Goal: Task Accomplishment & Management: Use online tool/utility

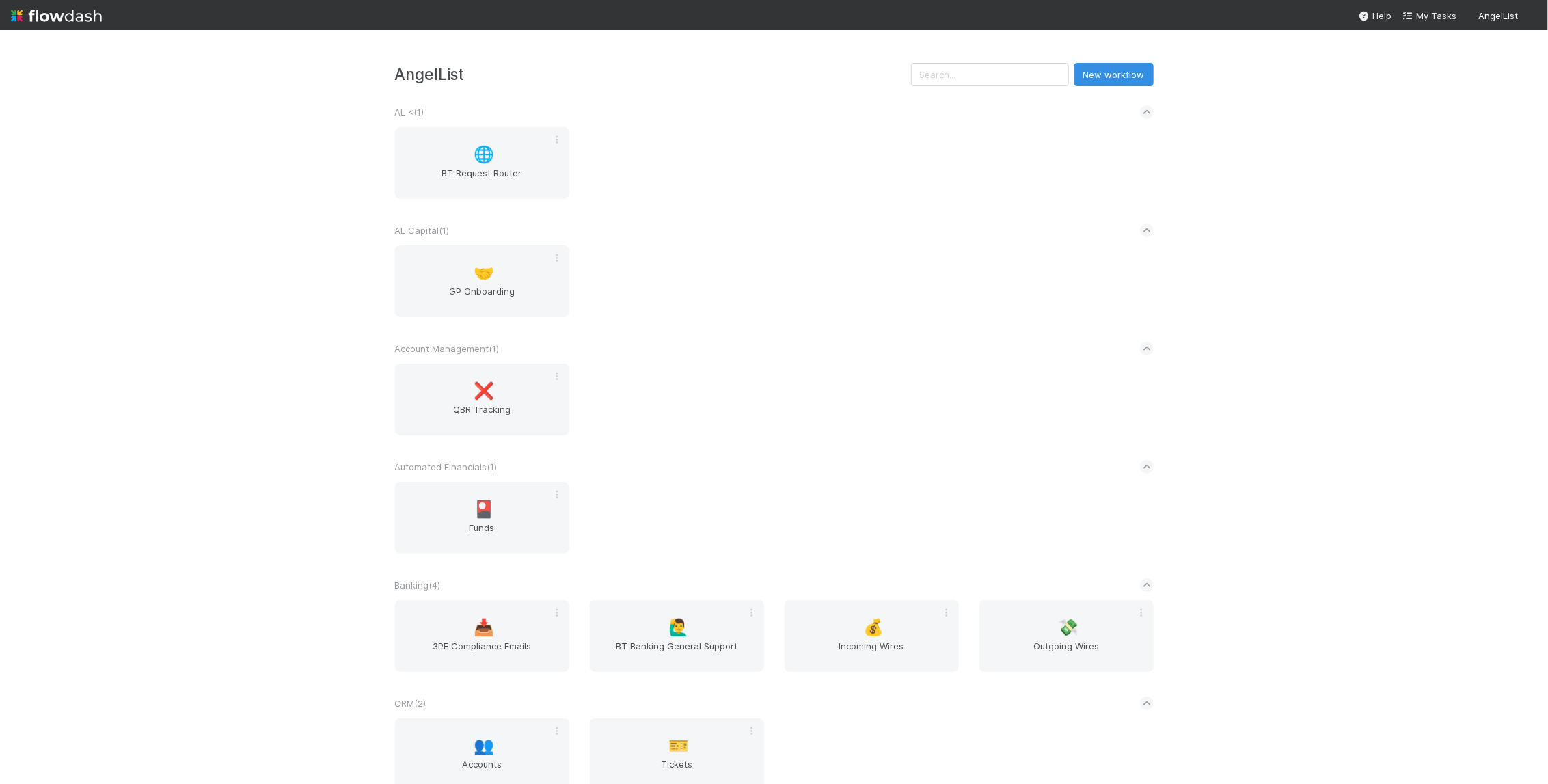
scroll to position [1912, 0]
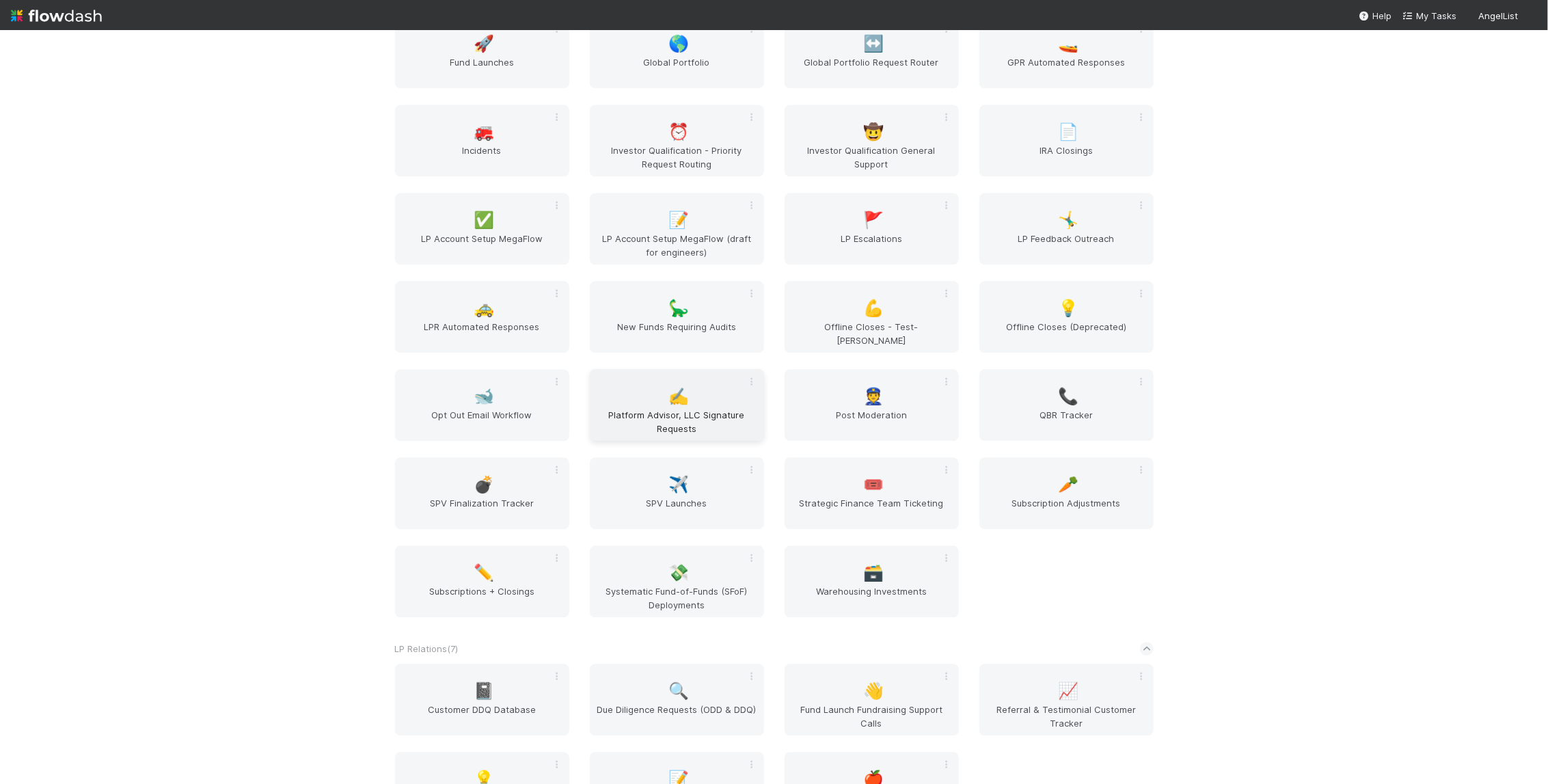
click at [653, 382] on div "✍️ Platform Advisor, LLC Signature Requests" at bounding box center [676, 405] width 174 height 71
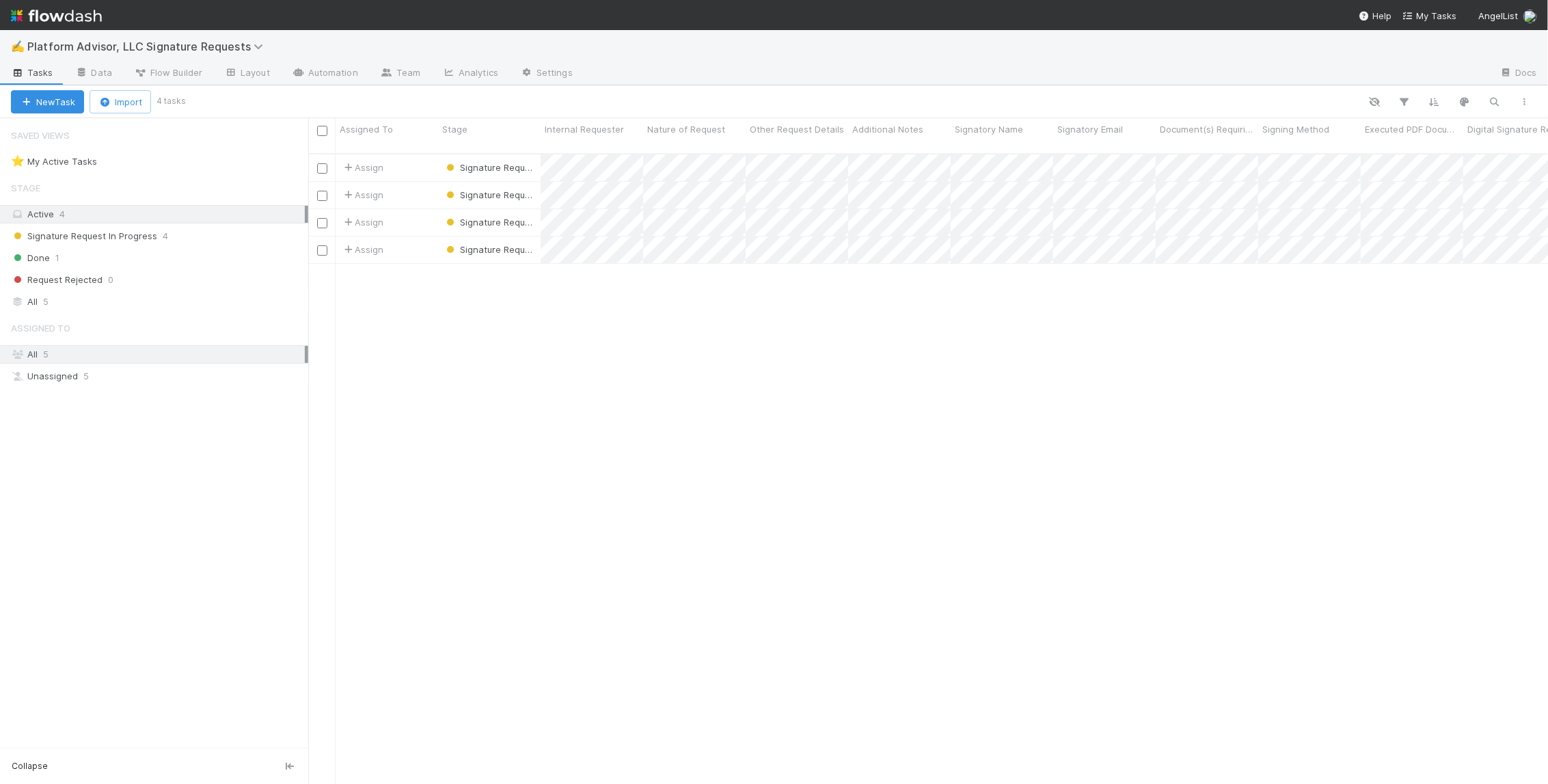
scroll to position [632, 1230]
click at [582, 384] on div "Assign Signature Request In Progress 8/28/25, 9:26:22 AM 8/28/25, 9:26:22 AM As…" at bounding box center [928, 474] width 1240 height 640
click at [590, 404] on div "Assign Signature Request In Progress 8/28/25, 9:26:22 AM 8/28/25, 9:26:22 AM As…" at bounding box center [928, 474] width 1240 height 640
click at [87, 73] on icon at bounding box center [81, 72] width 13 height 8
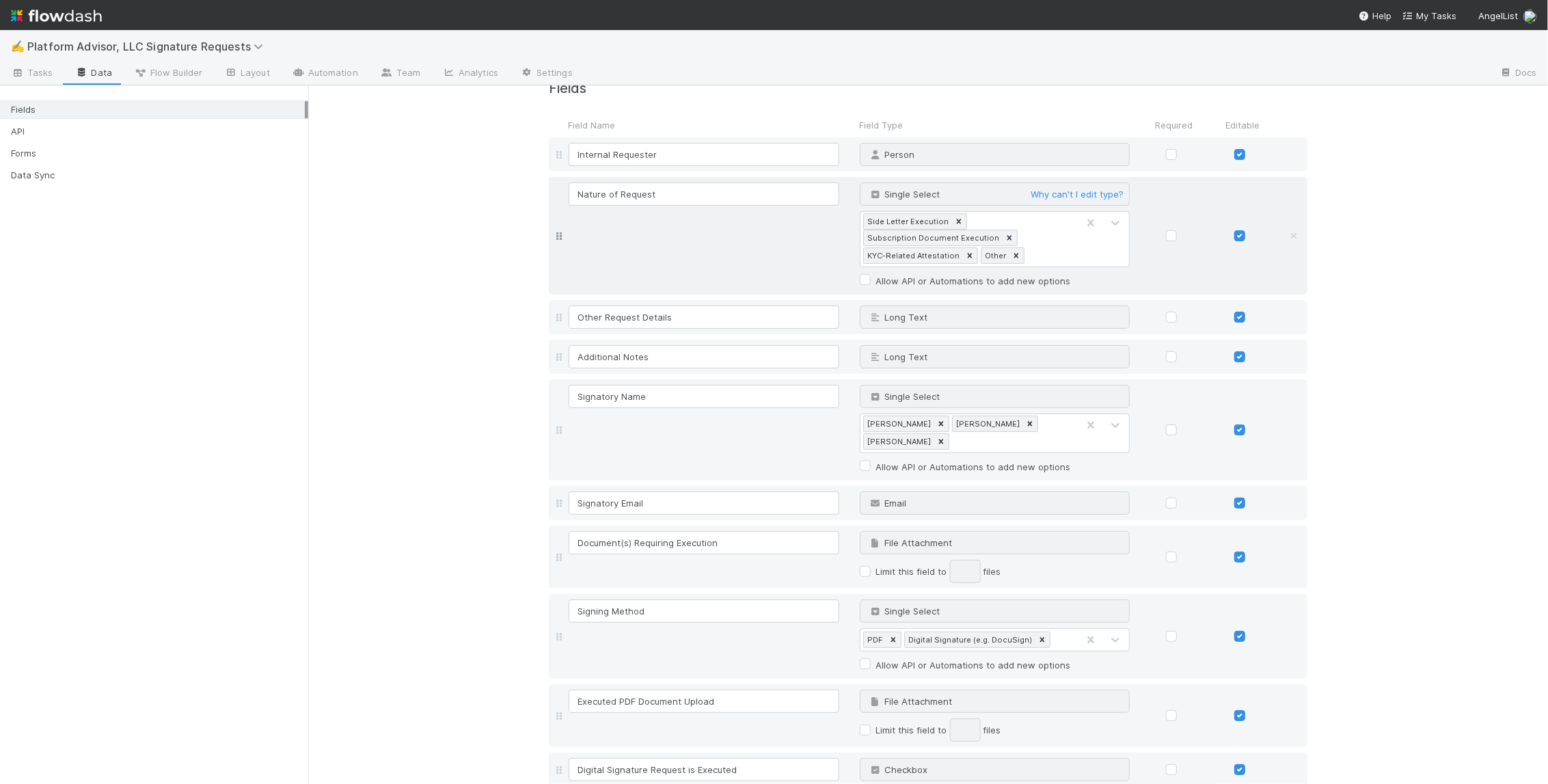
scroll to position [34, 0]
click at [895, 220] on div "Side Letter Execution" at bounding box center [908, 219] width 88 height 15
click at [895, 236] on div "Subscription Document Execution" at bounding box center [933, 236] width 138 height 15
click at [905, 257] on div "KYC-Related Attestation" at bounding box center [913, 253] width 98 height 15
click at [982, 251] on div "Other" at bounding box center [995, 253] width 28 height 15
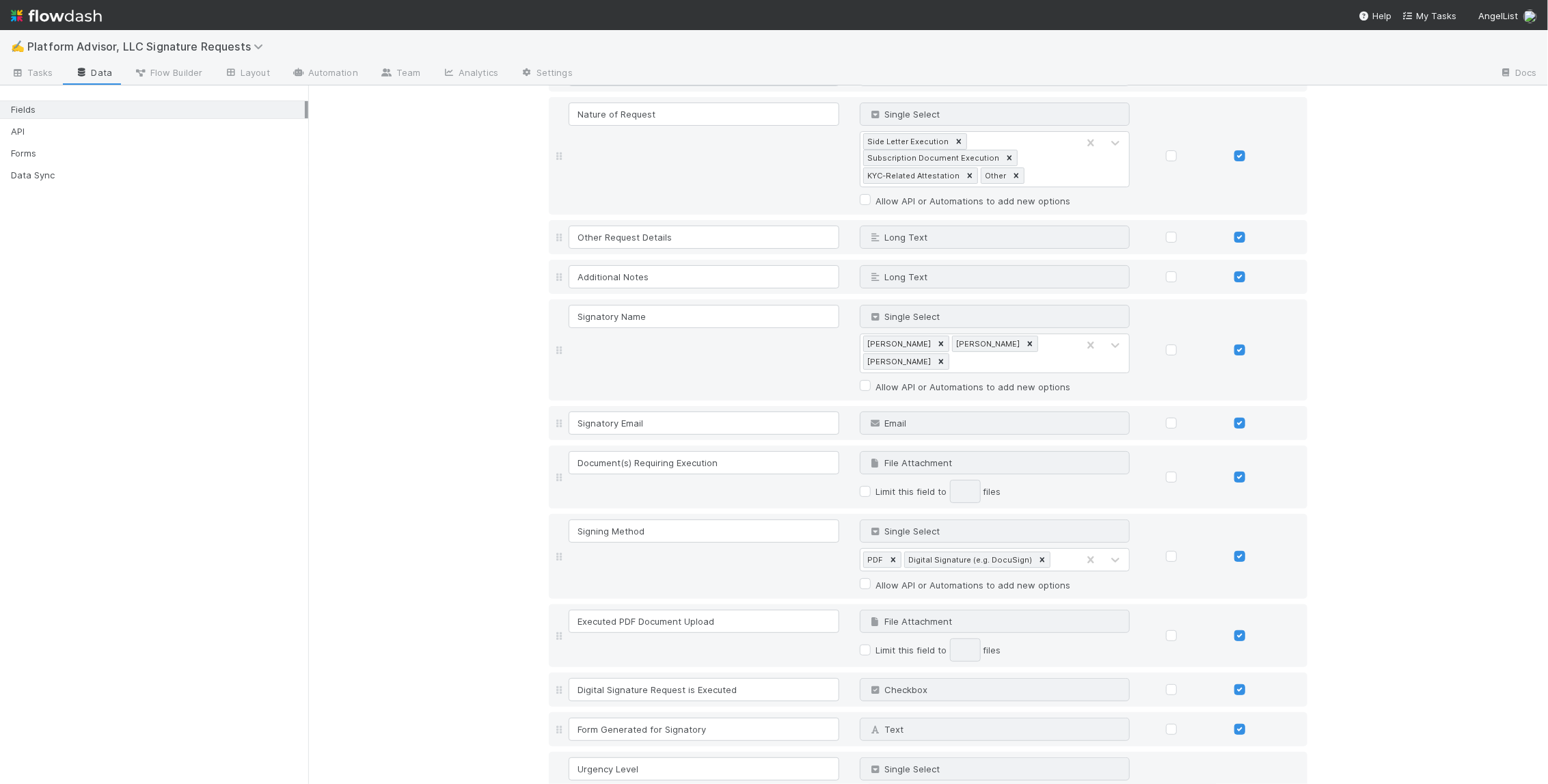
scroll to position [113, 0]
click at [696, 344] on div "Signatory Name Single Select Why can't I edit type? Anthony Shippam Leanne C. M…" at bounding box center [941, 348] width 749 height 90
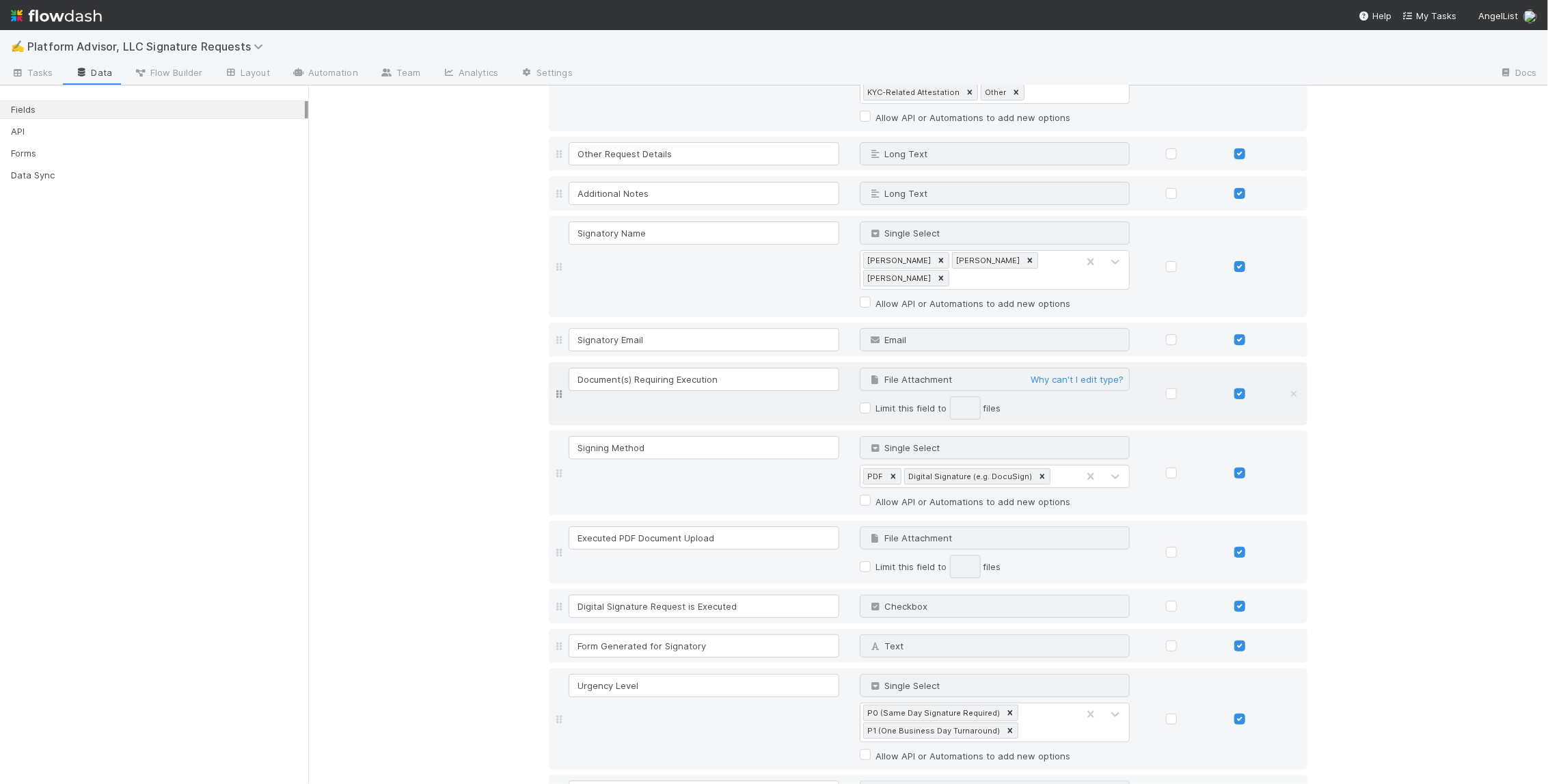
scroll to position [209, 0]
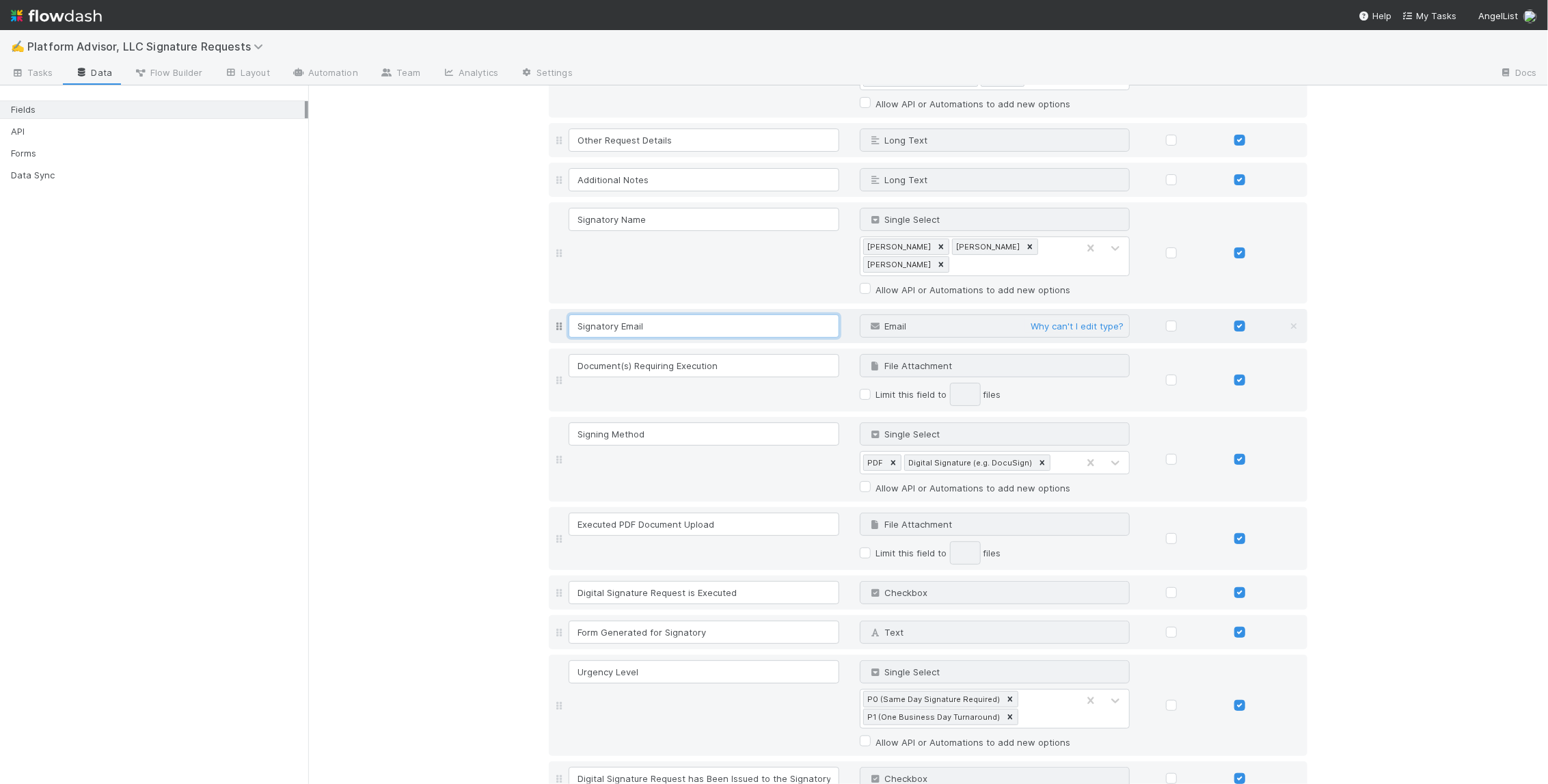
click at [620, 321] on input "Signatory Email" at bounding box center [704, 326] width 271 height 23
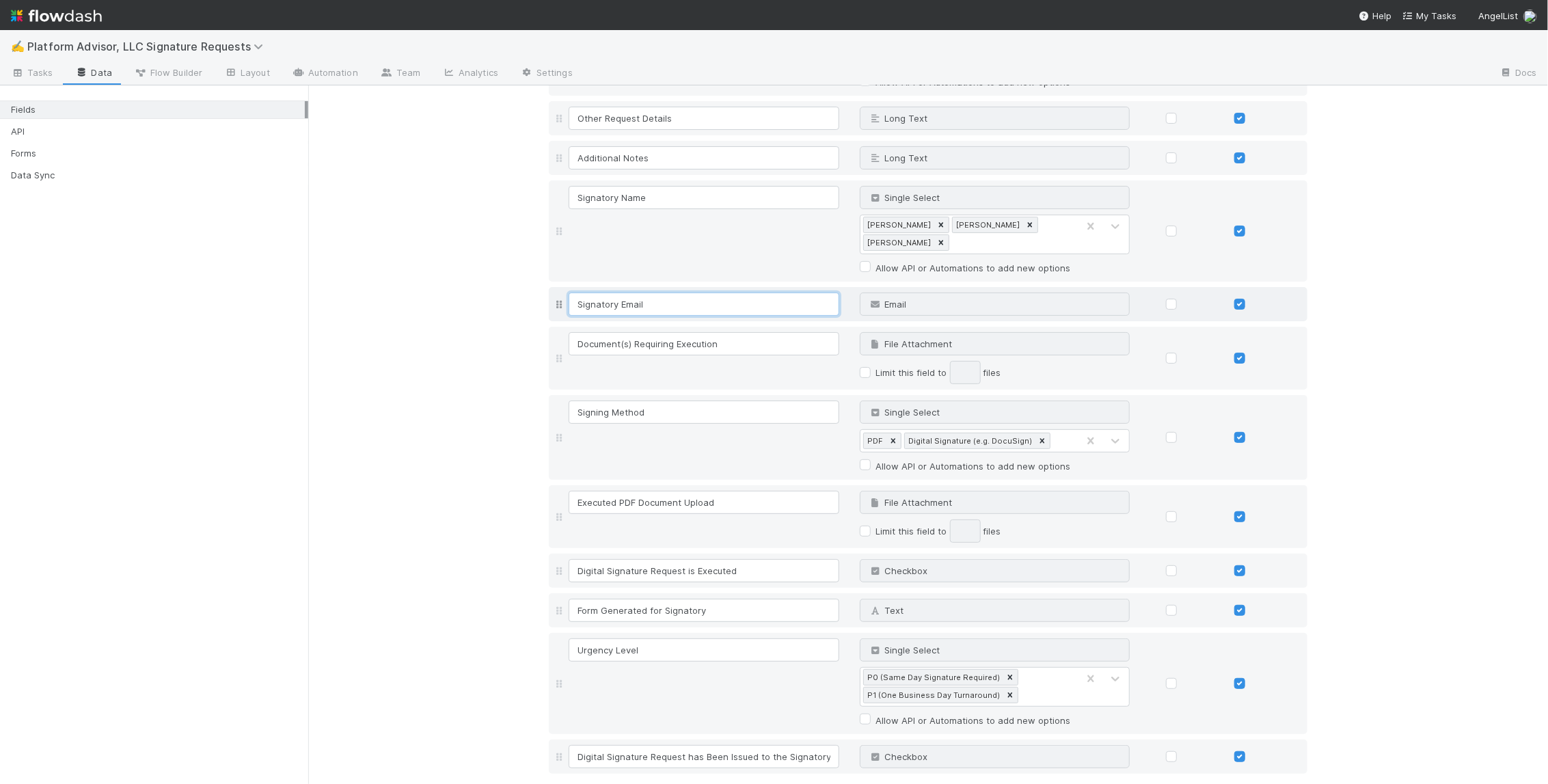
scroll to position [233, 0]
click at [382, 366] on div "Fields Field Name Field Type Required Editable Internal Requester Person Why ca…" at bounding box center [928, 347] width 1240 height 989
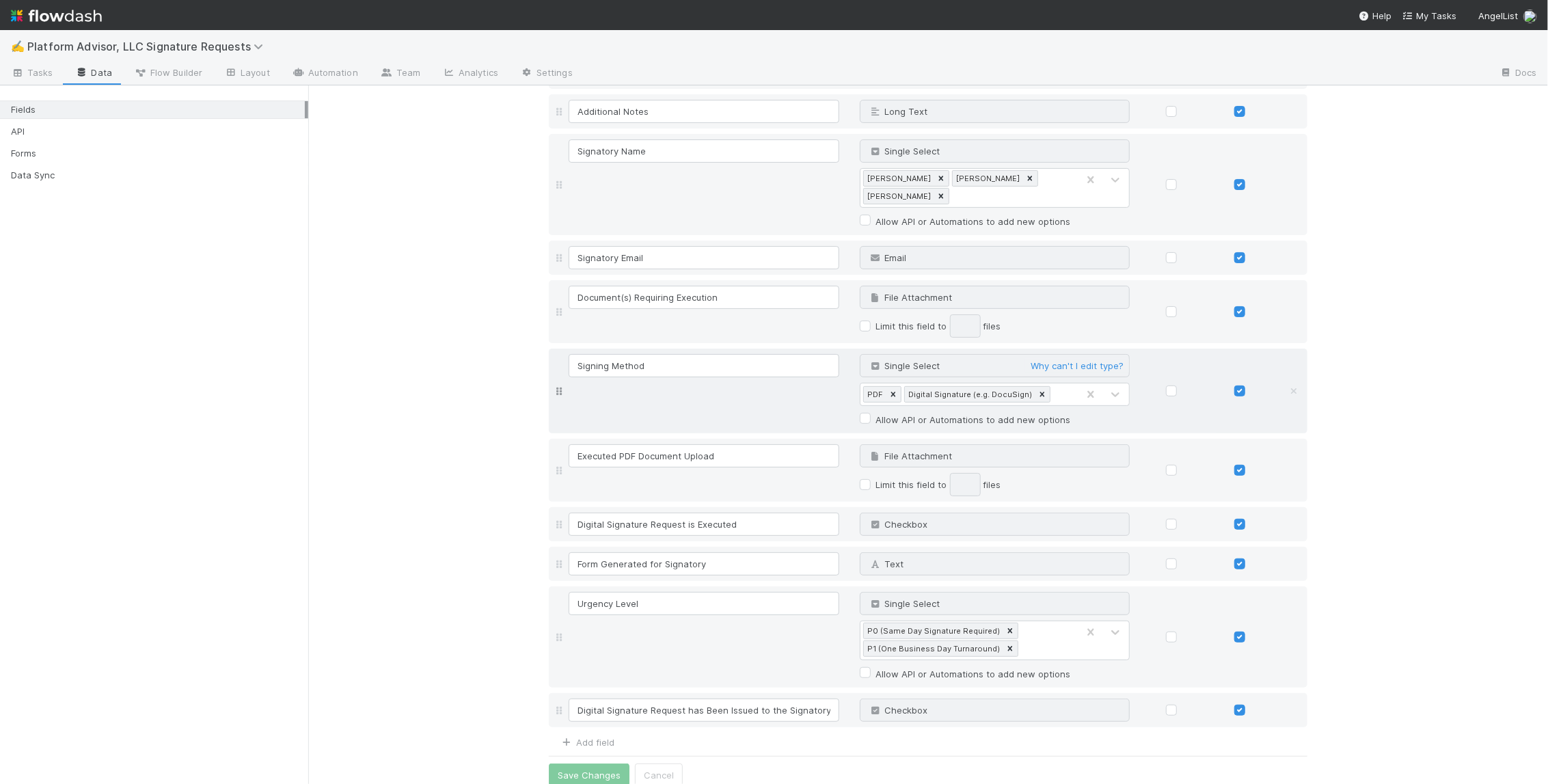
scroll to position [288, 0]
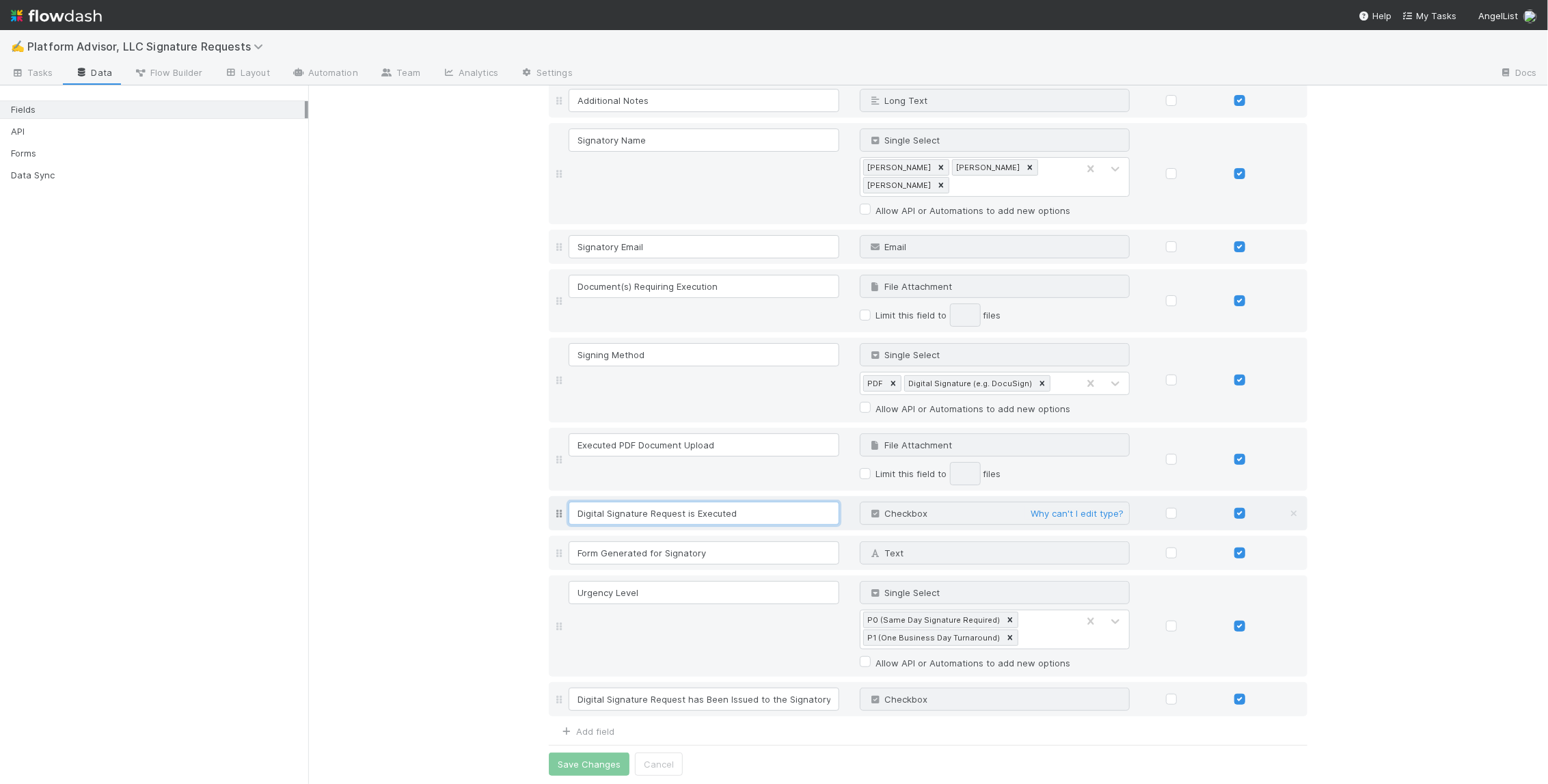
click at [732, 520] on input "Digital Signature Request is Executed" at bounding box center [704, 513] width 271 height 23
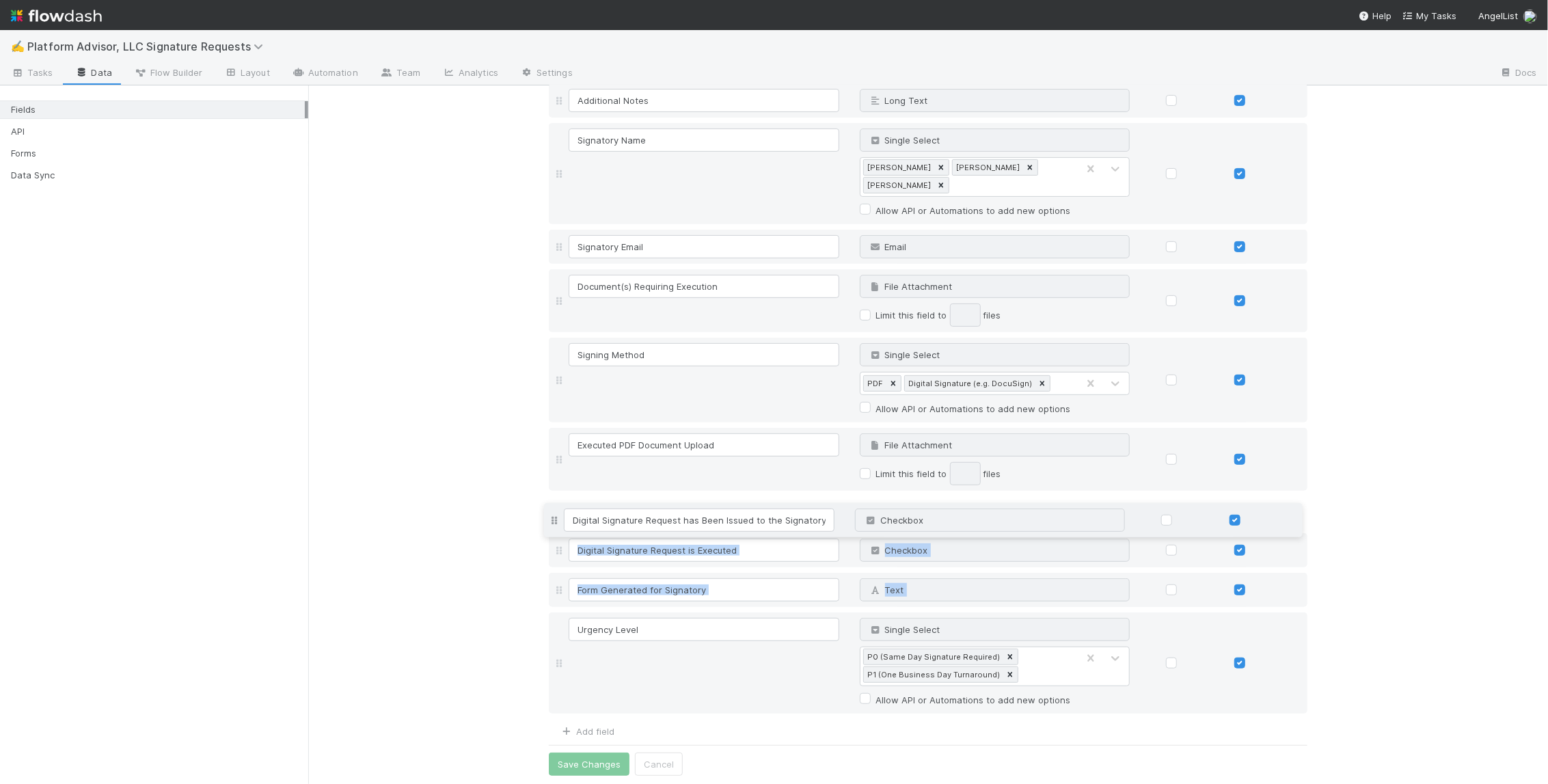
drag, startPoint x: 551, startPoint y: 702, endPoint x: 568, endPoint y: 521, distance: 181.8
click at [568, 521] on div "Internal Requester Person Why can't I edit type? Nature of Request Single Selec…" at bounding box center [927, 298] width 758 height 835
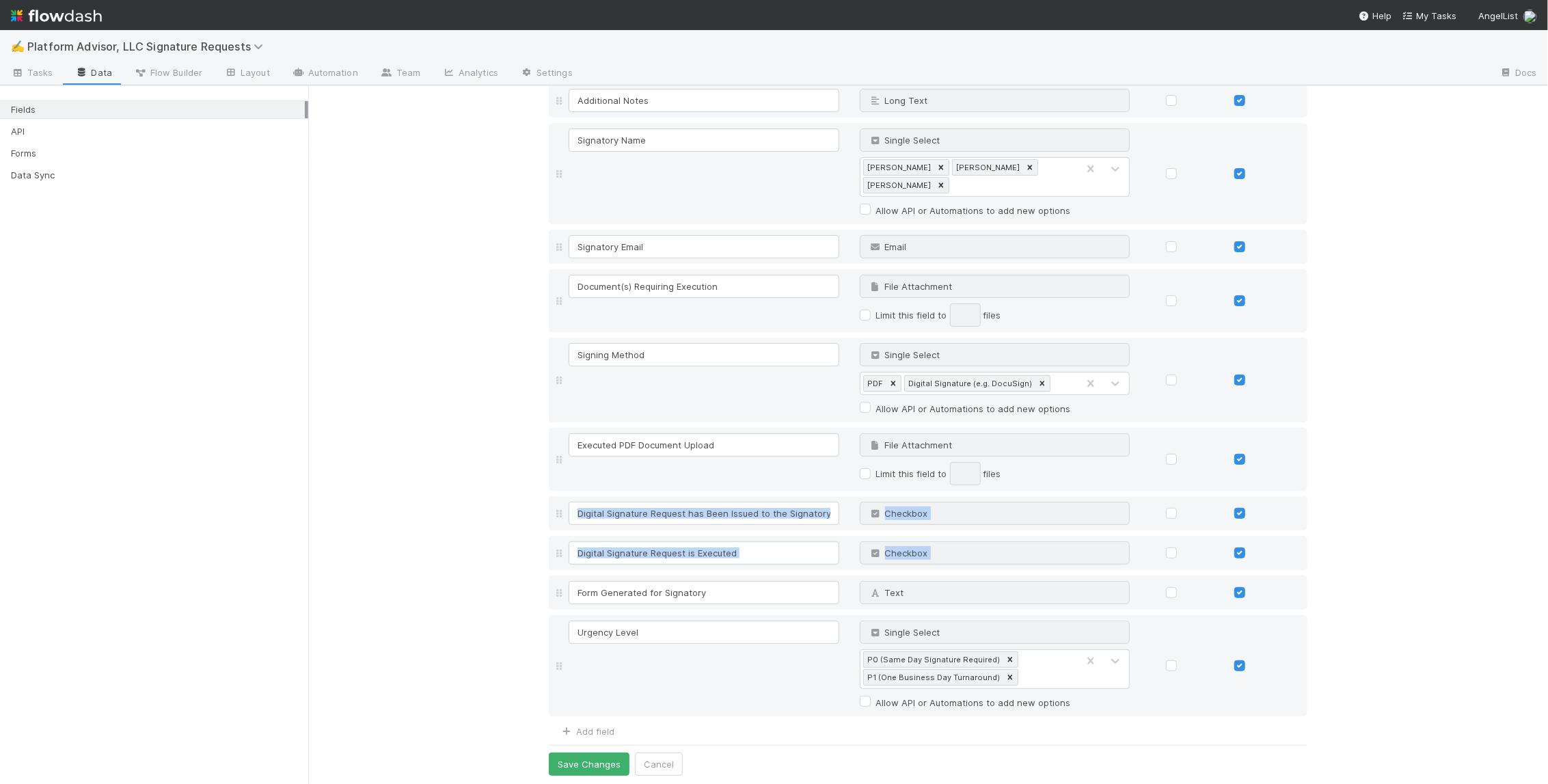
click at [488, 534] on div "Fields Field Name Field Type Required Editable Internal Requester Person Why ca…" at bounding box center [928, 292] width 1240 height 989
click at [677, 508] on input "Digital Signature Request has Been Issued to the Signatory" at bounding box center [704, 513] width 271 height 23
click at [360, 565] on div "Fields Field Name Field Type Required Editable Internal Requester Person Why ca…" at bounding box center [928, 292] width 1240 height 989
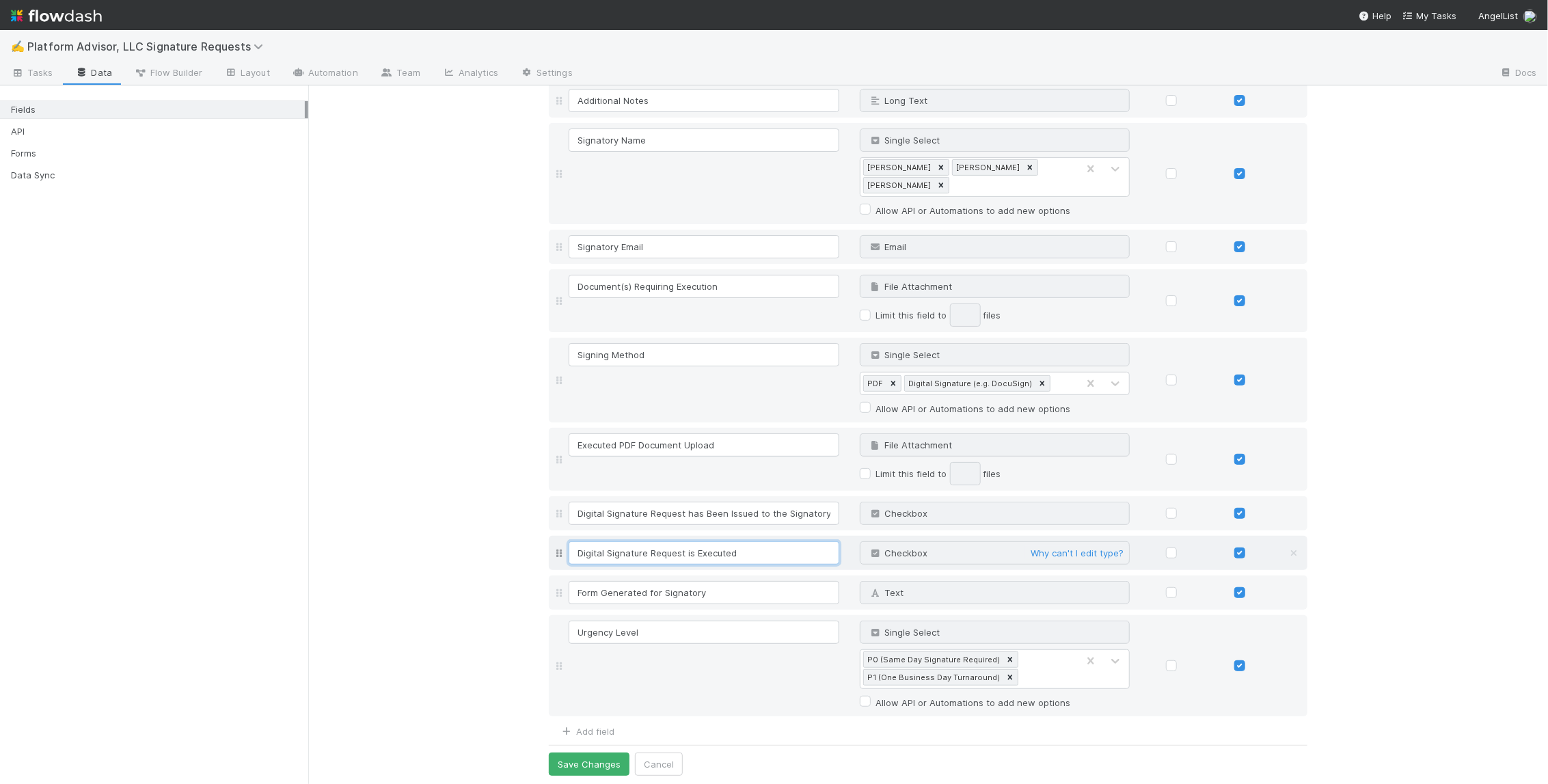
click at [713, 559] on input "Digital Signature Request is Executed" at bounding box center [704, 553] width 271 height 23
click at [772, 590] on input "Form Generated for Signatory" at bounding box center [704, 592] width 271 height 23
click at [568, 758] on button "Save Changes" at bounding box center [589, 763] width 80 height 23
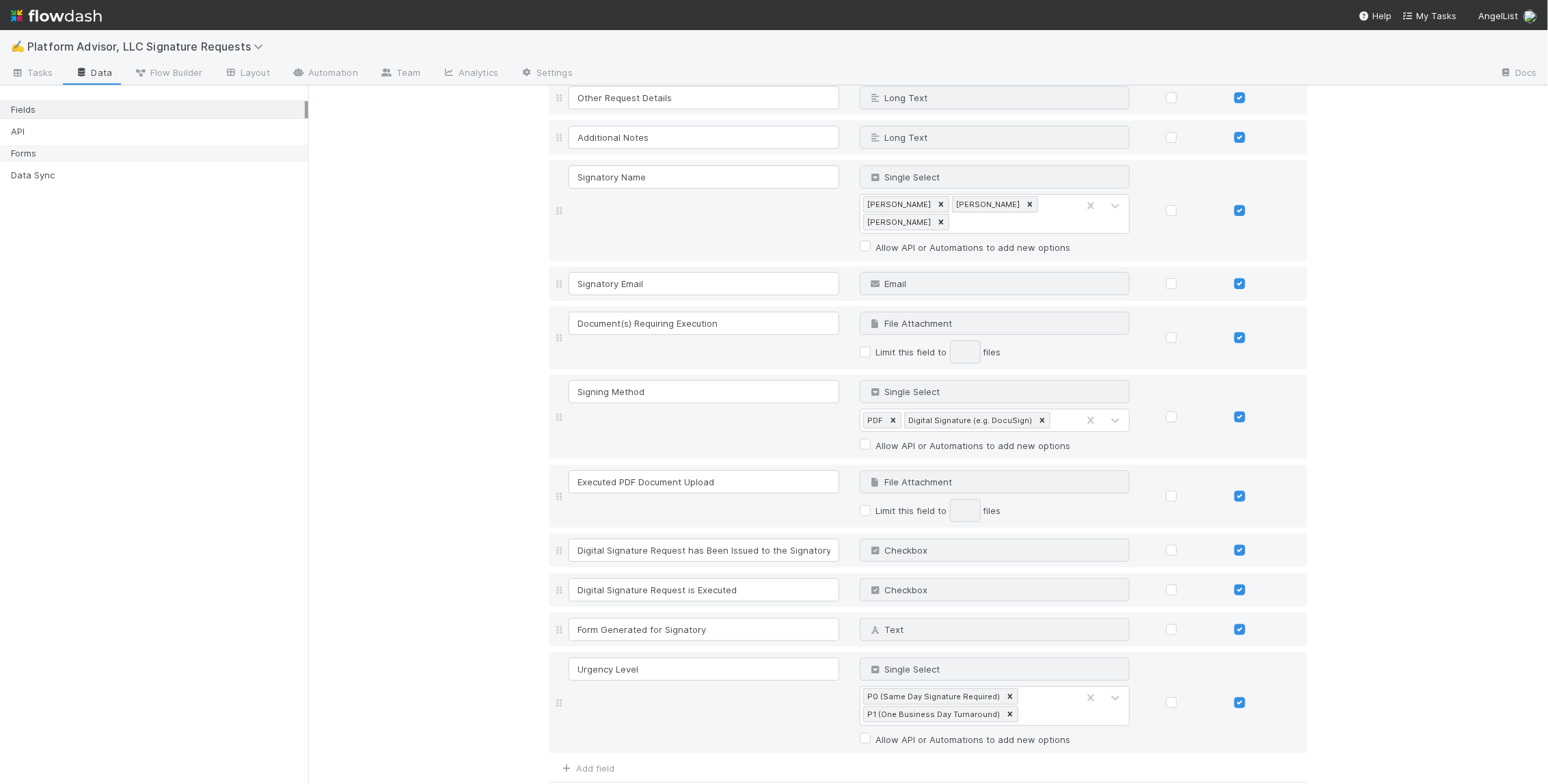
scroll to position [325, 0]
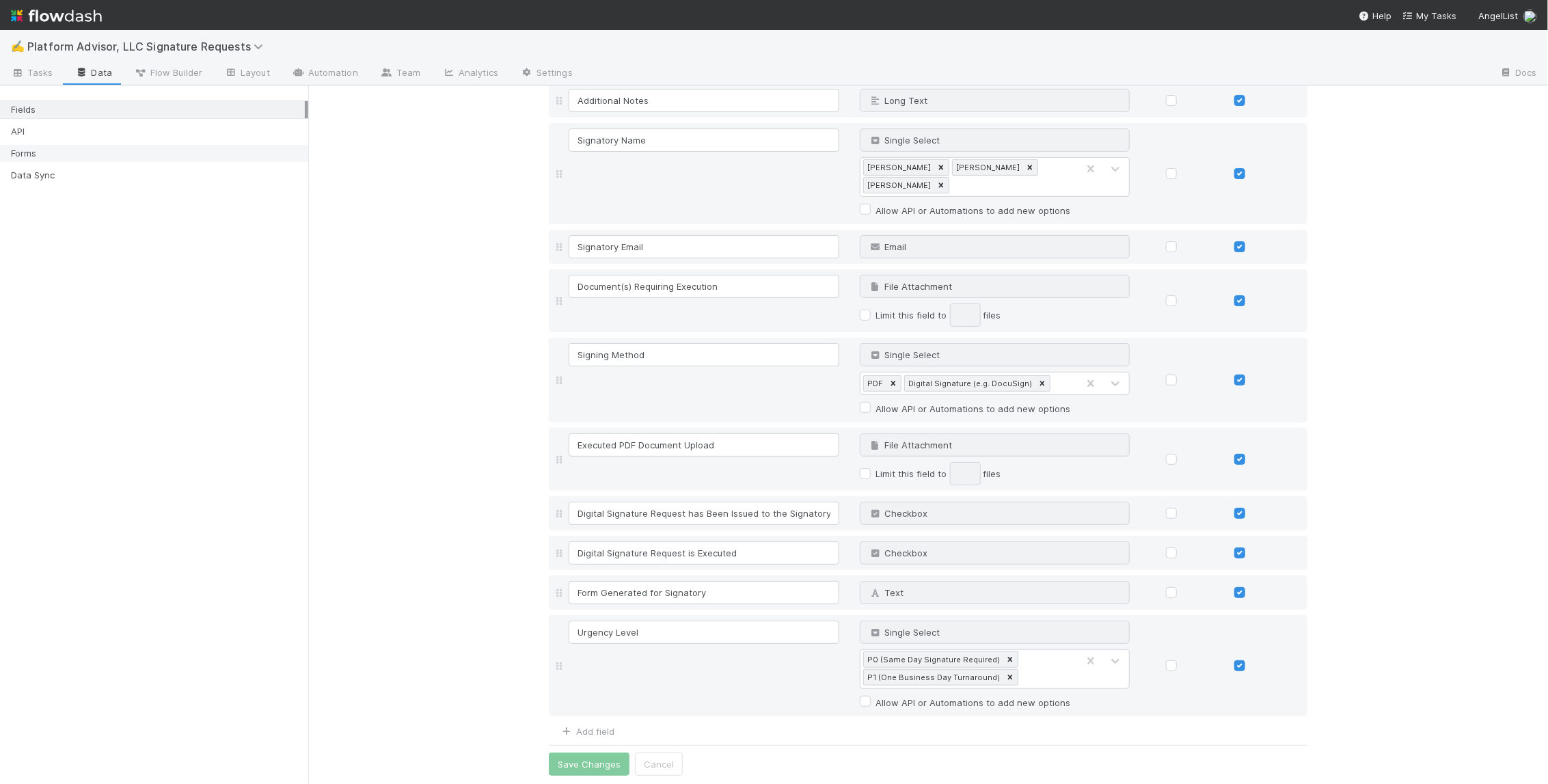
click at [117, 158] on div "Forms" at bounding box center [157, 153] width 294 height 17
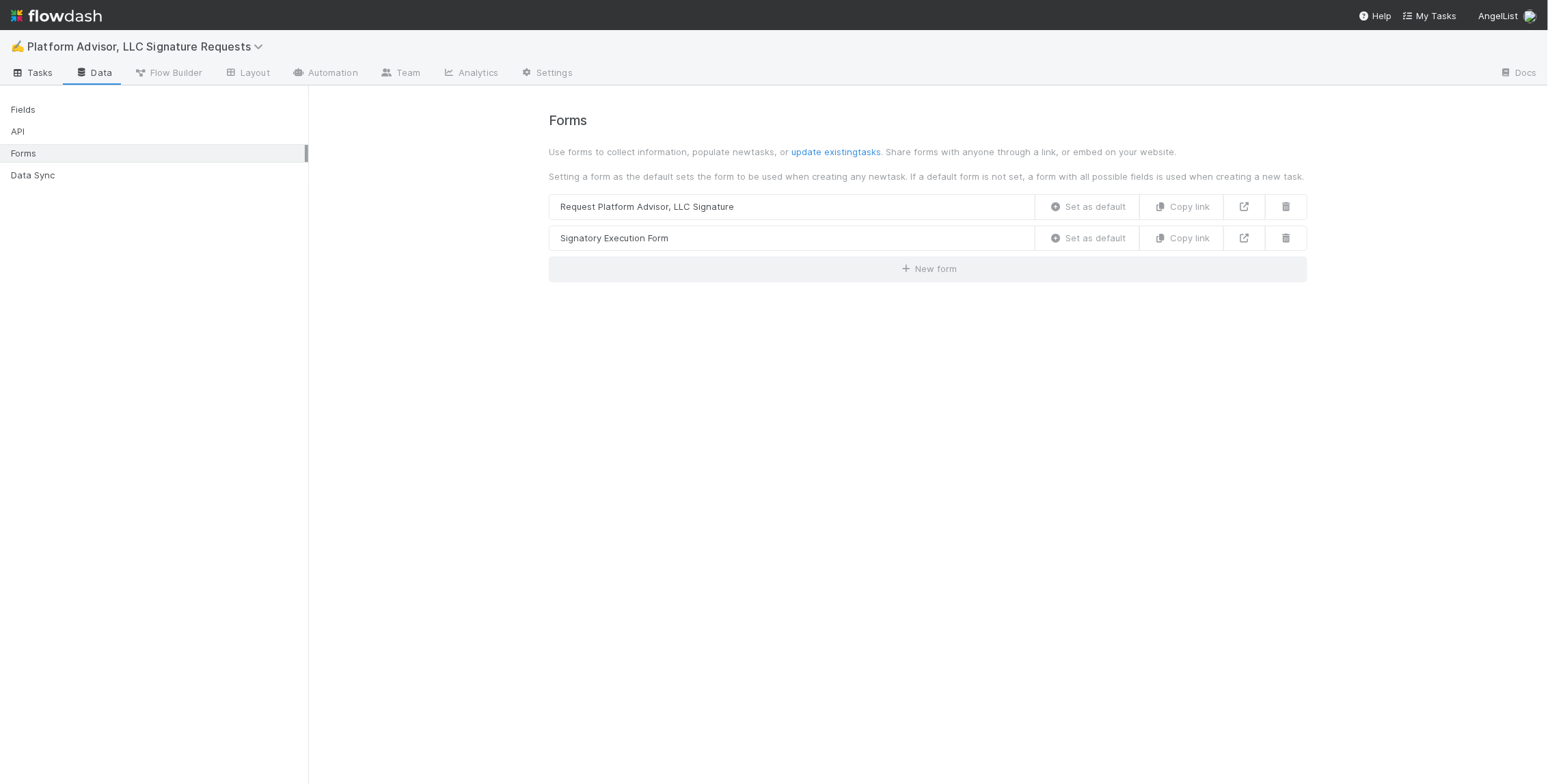
click at [40, 67] on span "Tasks" at bounding box center [31, 71] width 42 height 13
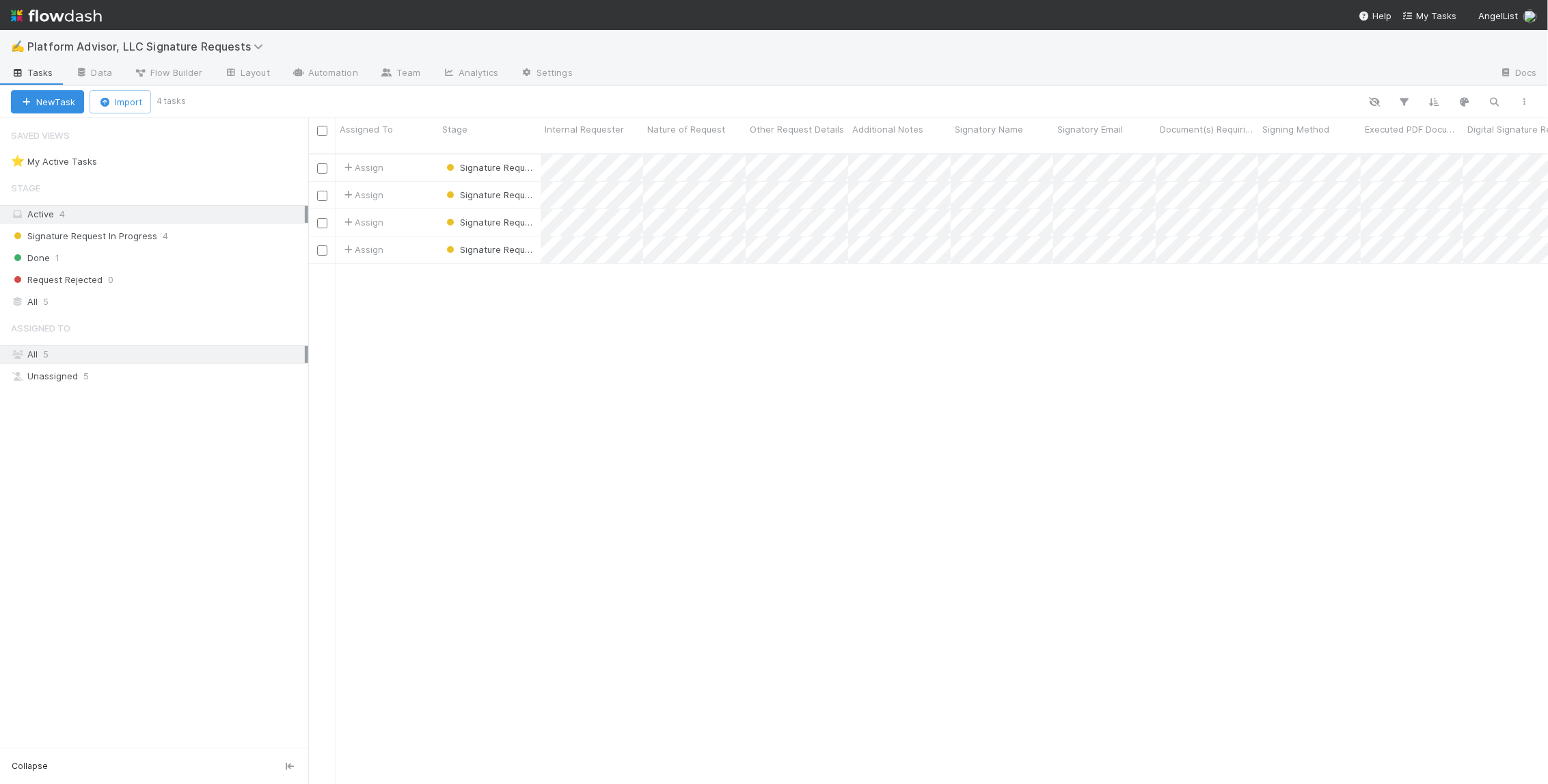
scroll to position [632, 1230]
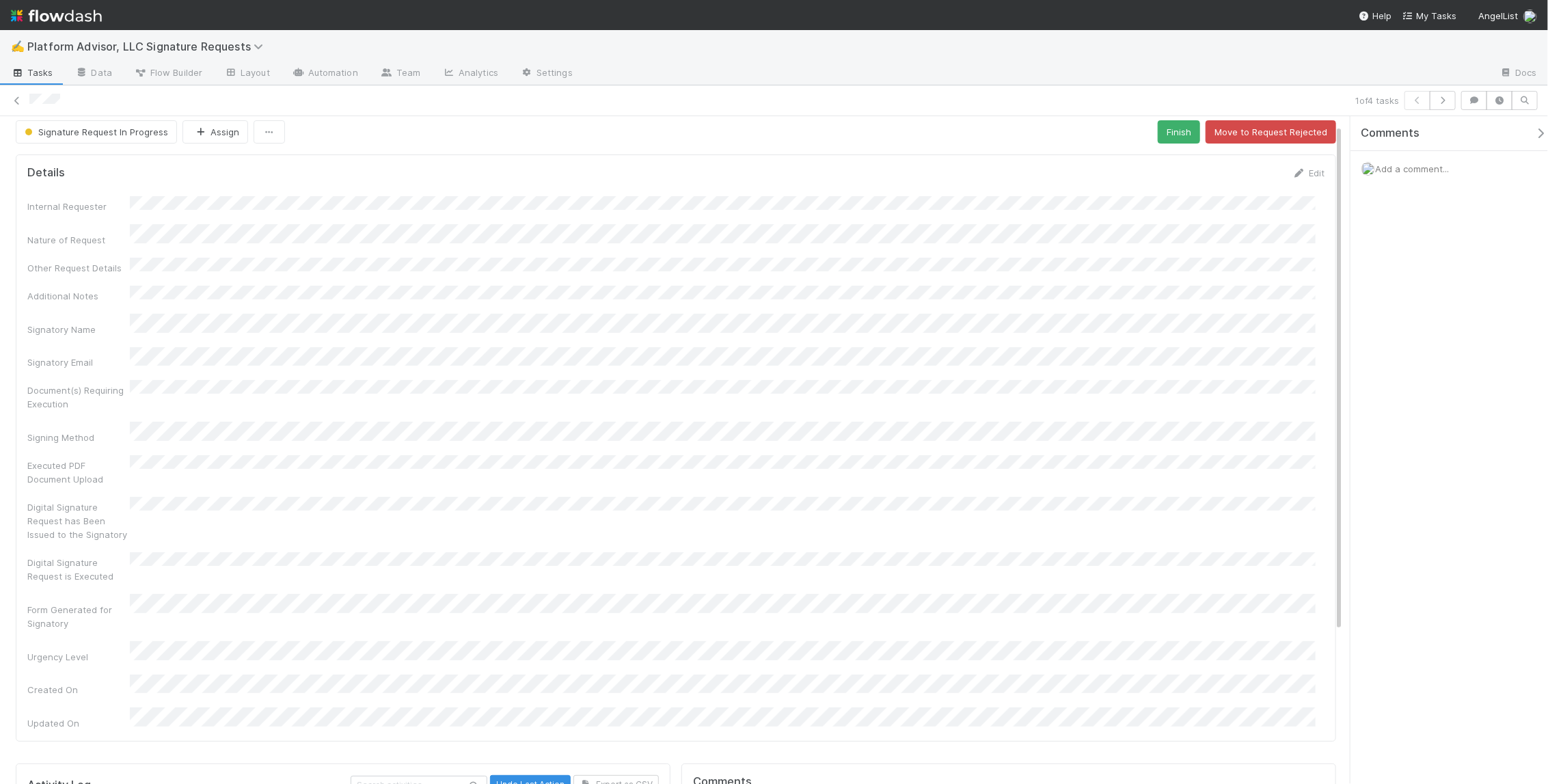
scroll to position [14, 0]
click at [1297, 161] on link "Edit" at bounding box center [1309, 165] width 32 height 11
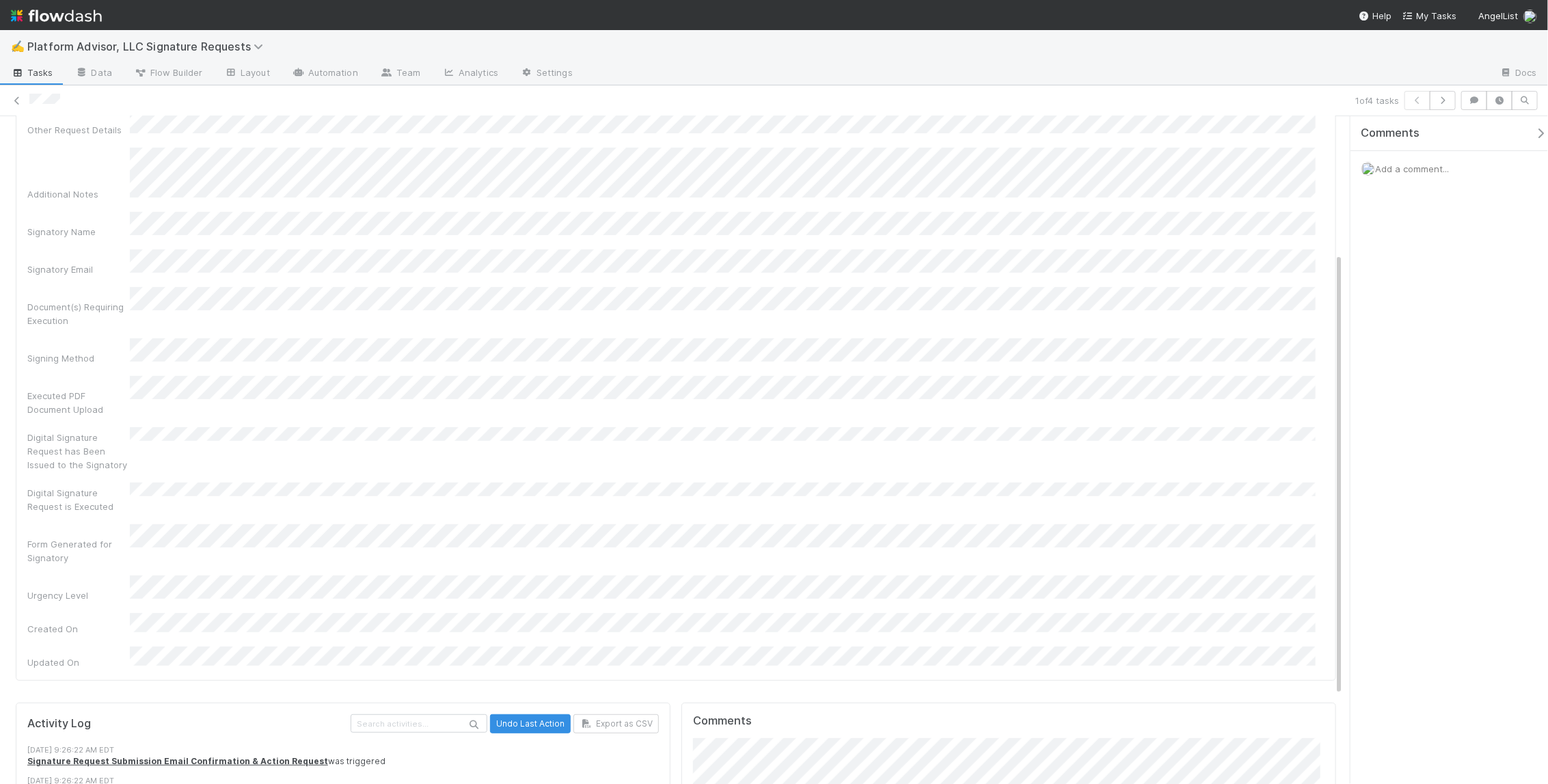
scroll to position [203, 0]
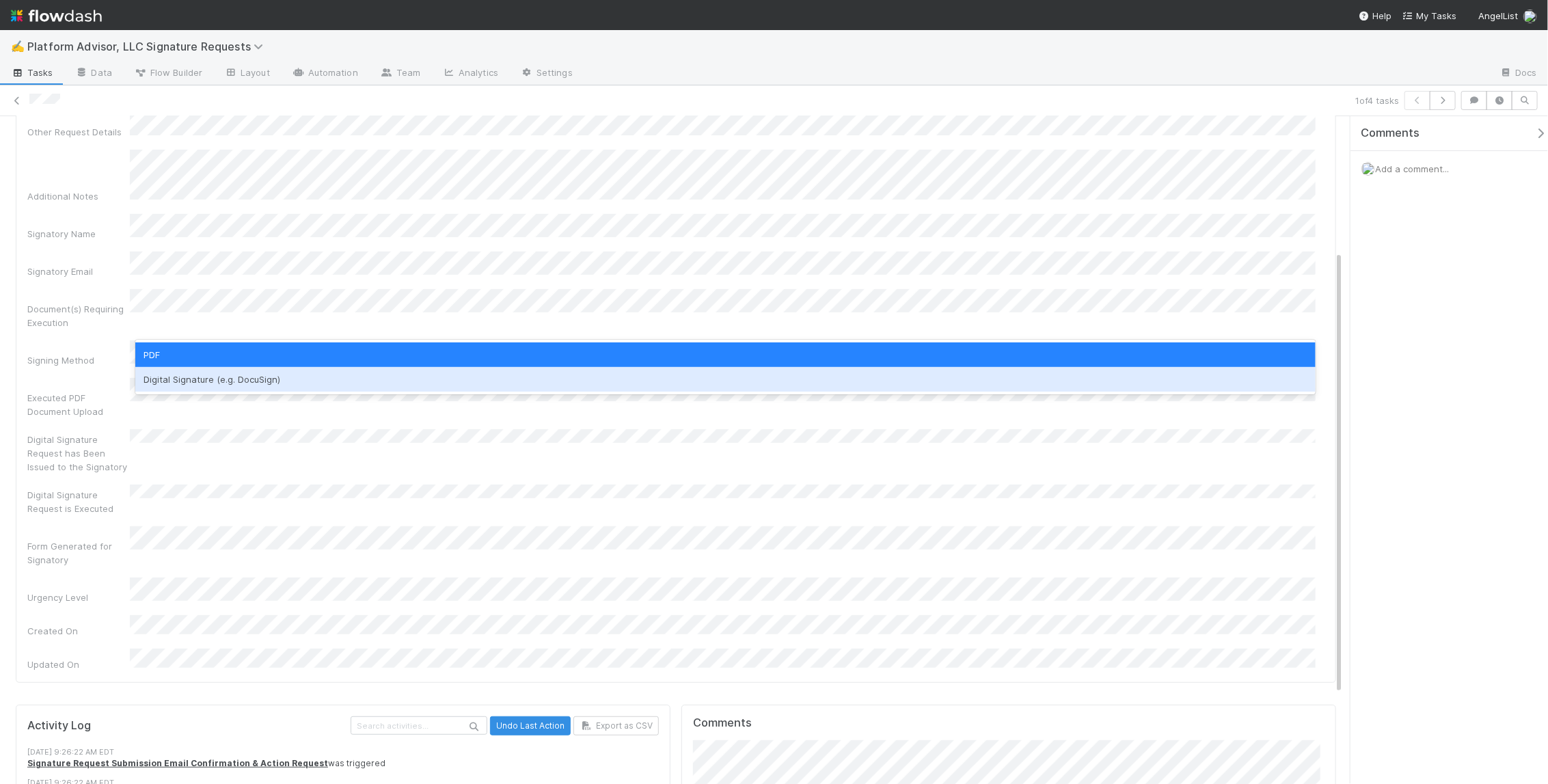
click at [198, 379] on div "Digital Signature (e.g. DocuSign)" at bounding box center [725, 379] width 1180 height 25
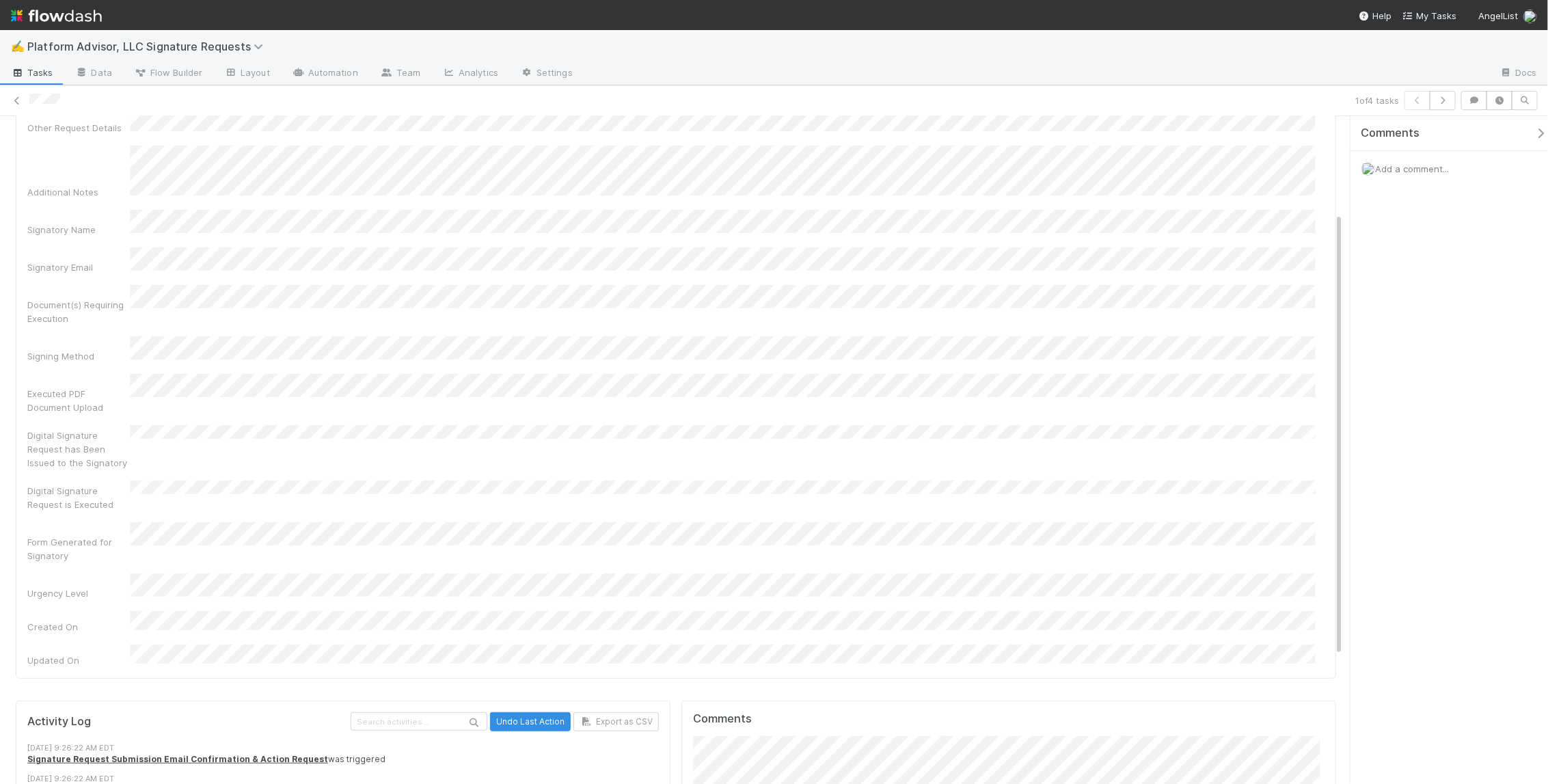
scroll to position [0, 0]
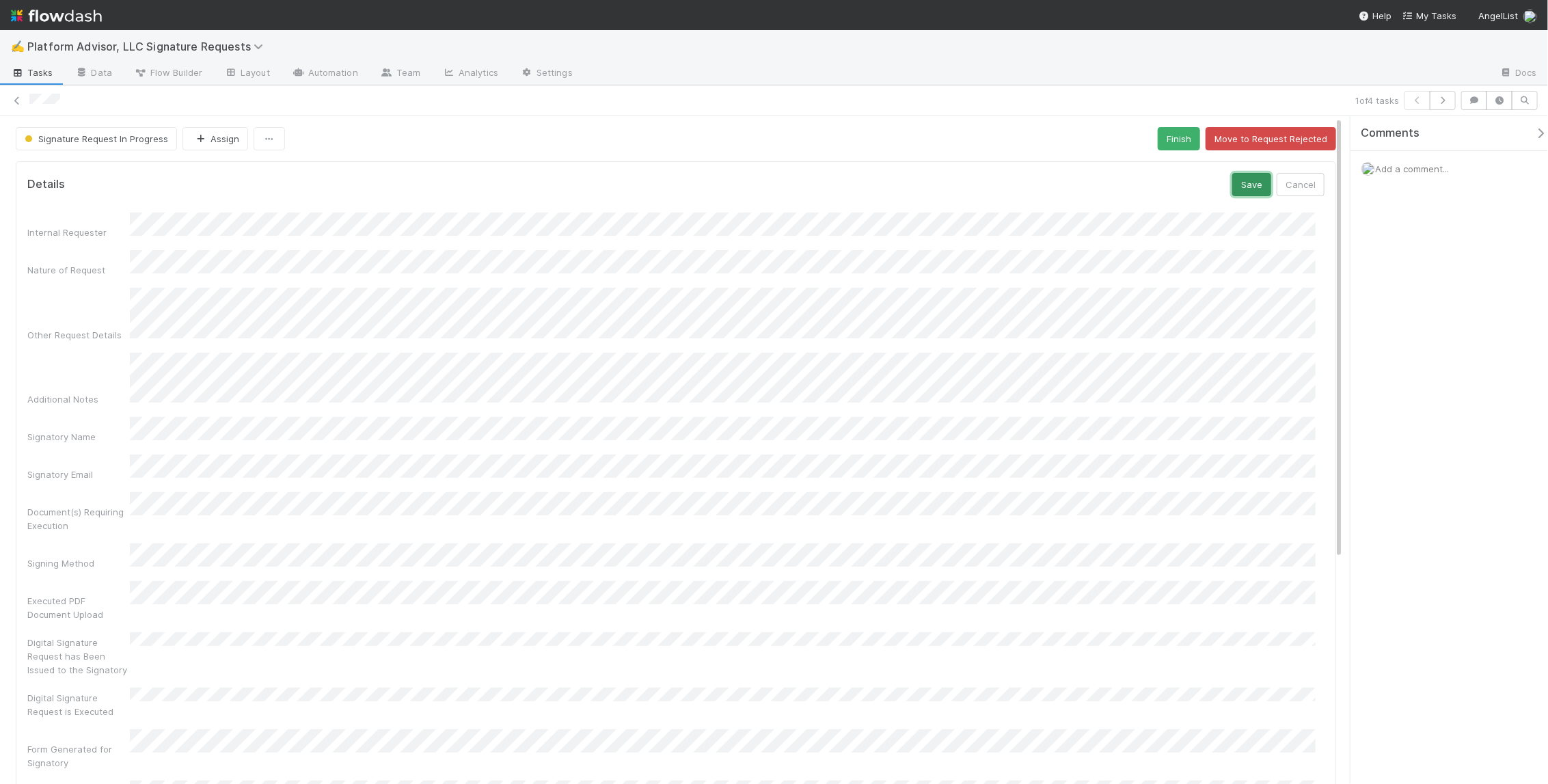
click at [1245, 186] on button "Save" at bounding box center [1252, 185] width 39 height 23
click at [303, 73] on link "Automation" at bounding box center [324, 73] width 88 height 21
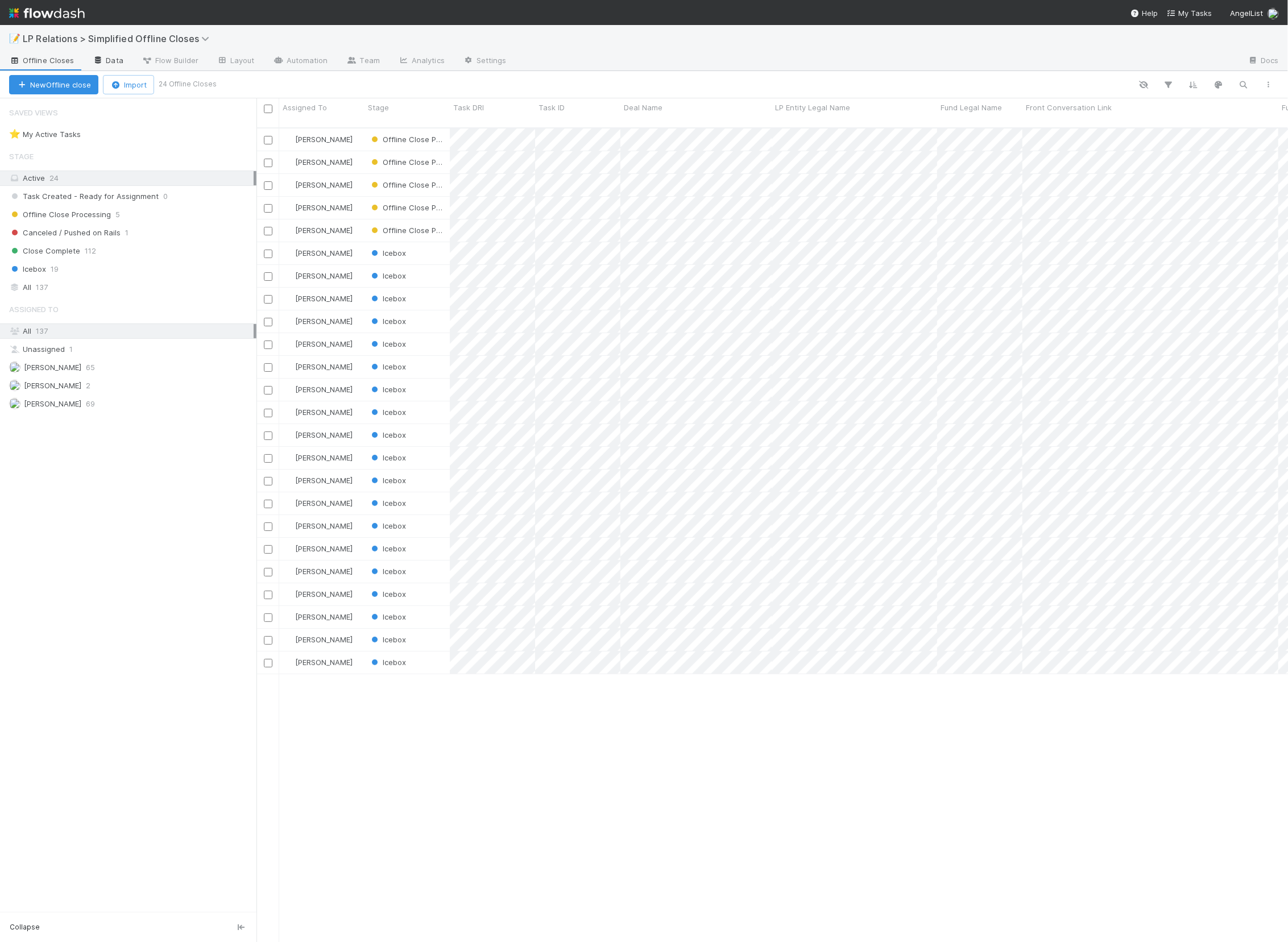
click at [123, 59] on link "Data" at bounding box center [108, 61] width 49 height 18
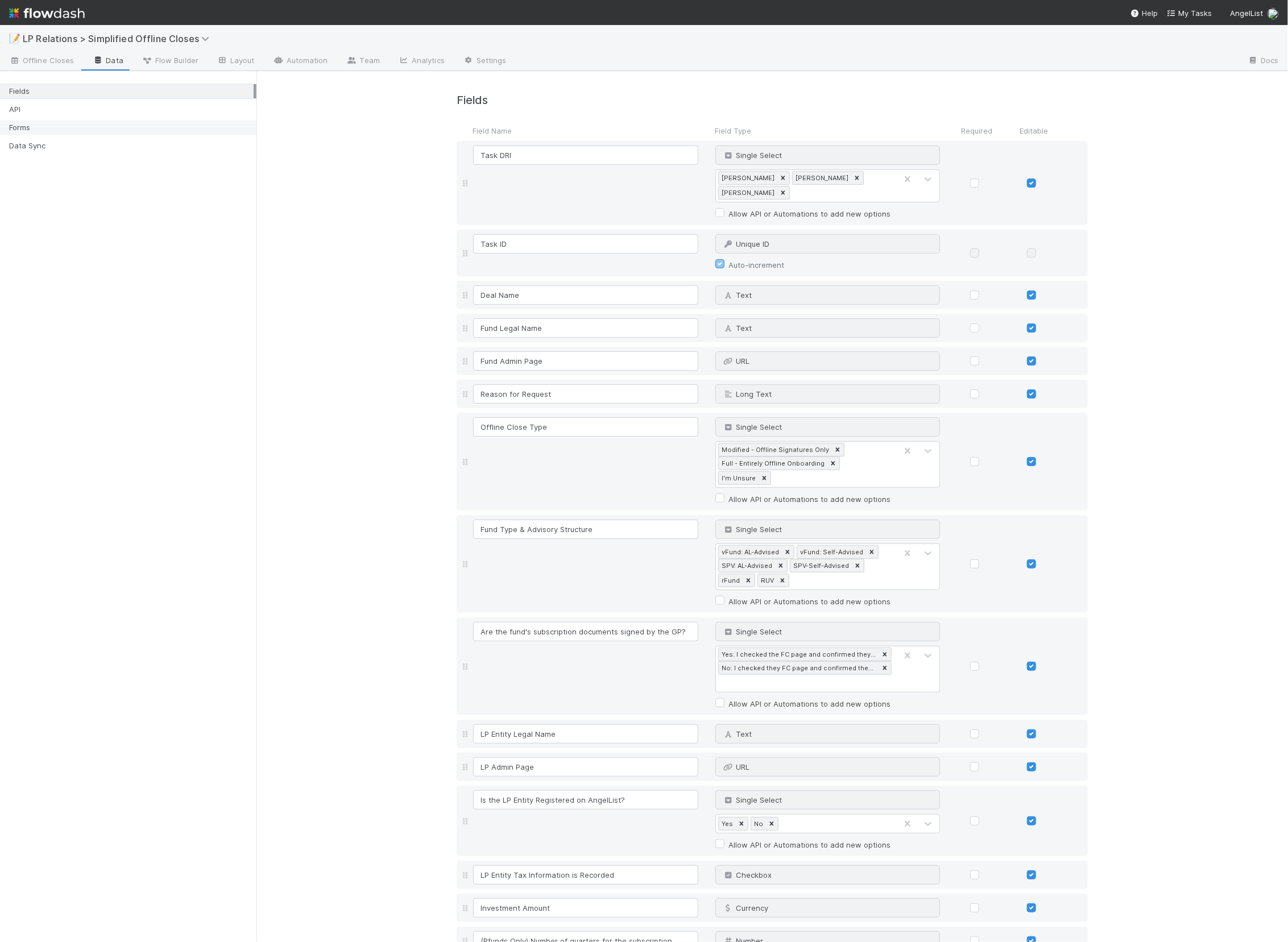
click at [120, 123] on div "Forms" at bounding box center [131, 127] width 245 height 14
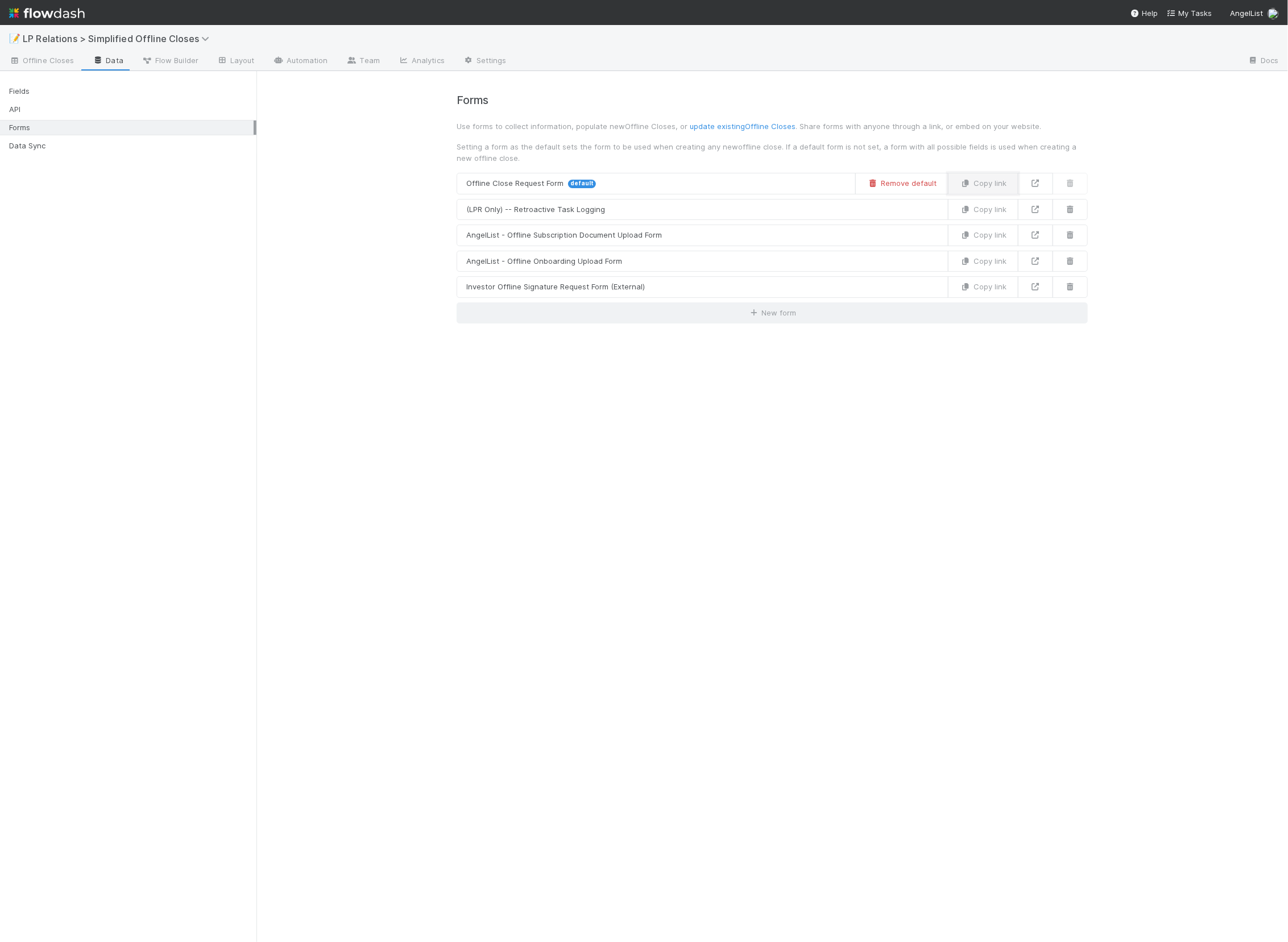
click at [980, 182] on button "Copy link" at bounding box center [983, 183] width 71 height 22
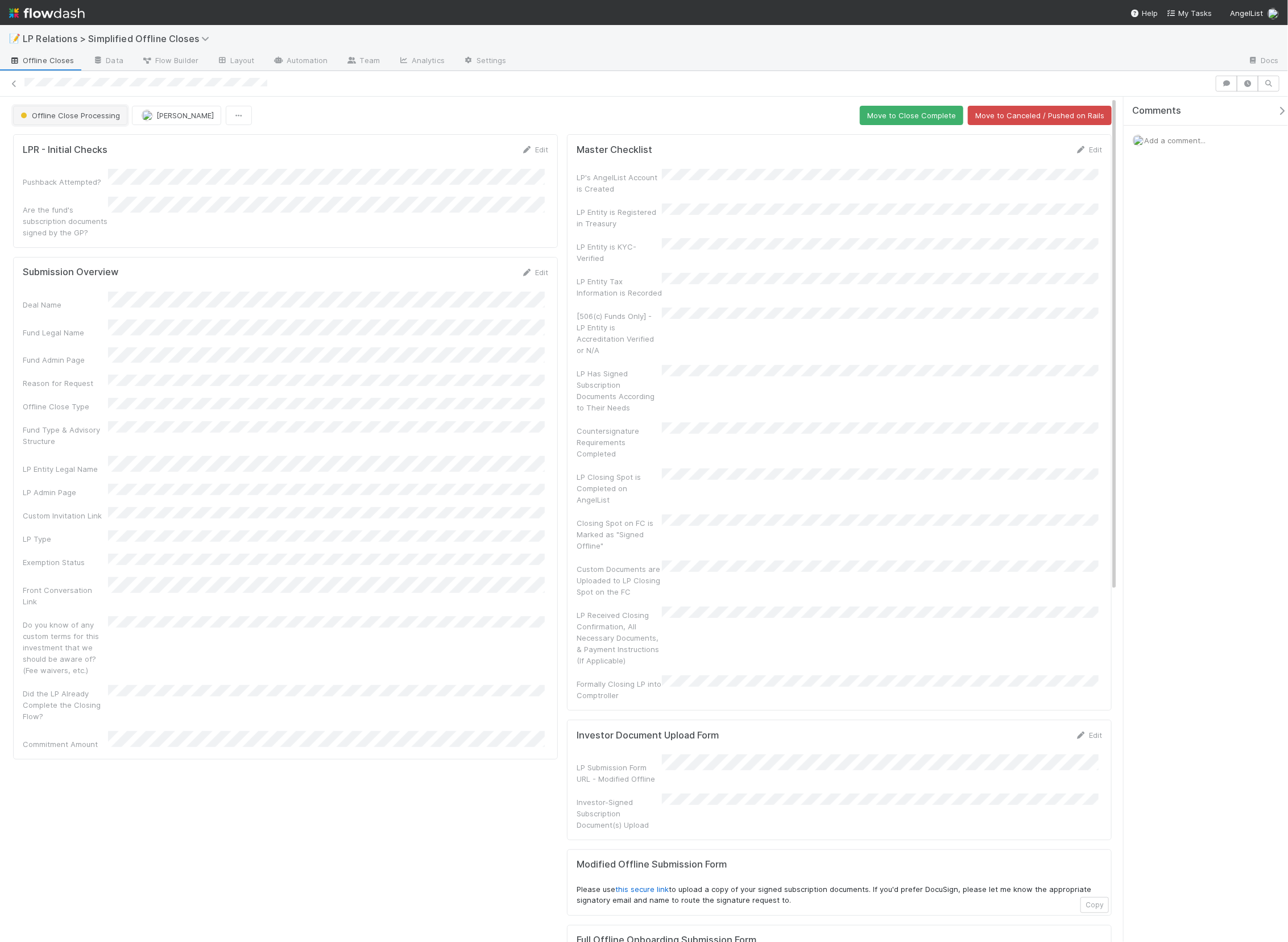
click at [96, 113] on span "Offline Close Processing" at bounding box center [68, 115] width 102 height 9
click at [70, 212] on span "Close Complete" at bounding box center [51, 216] width 71 height 9
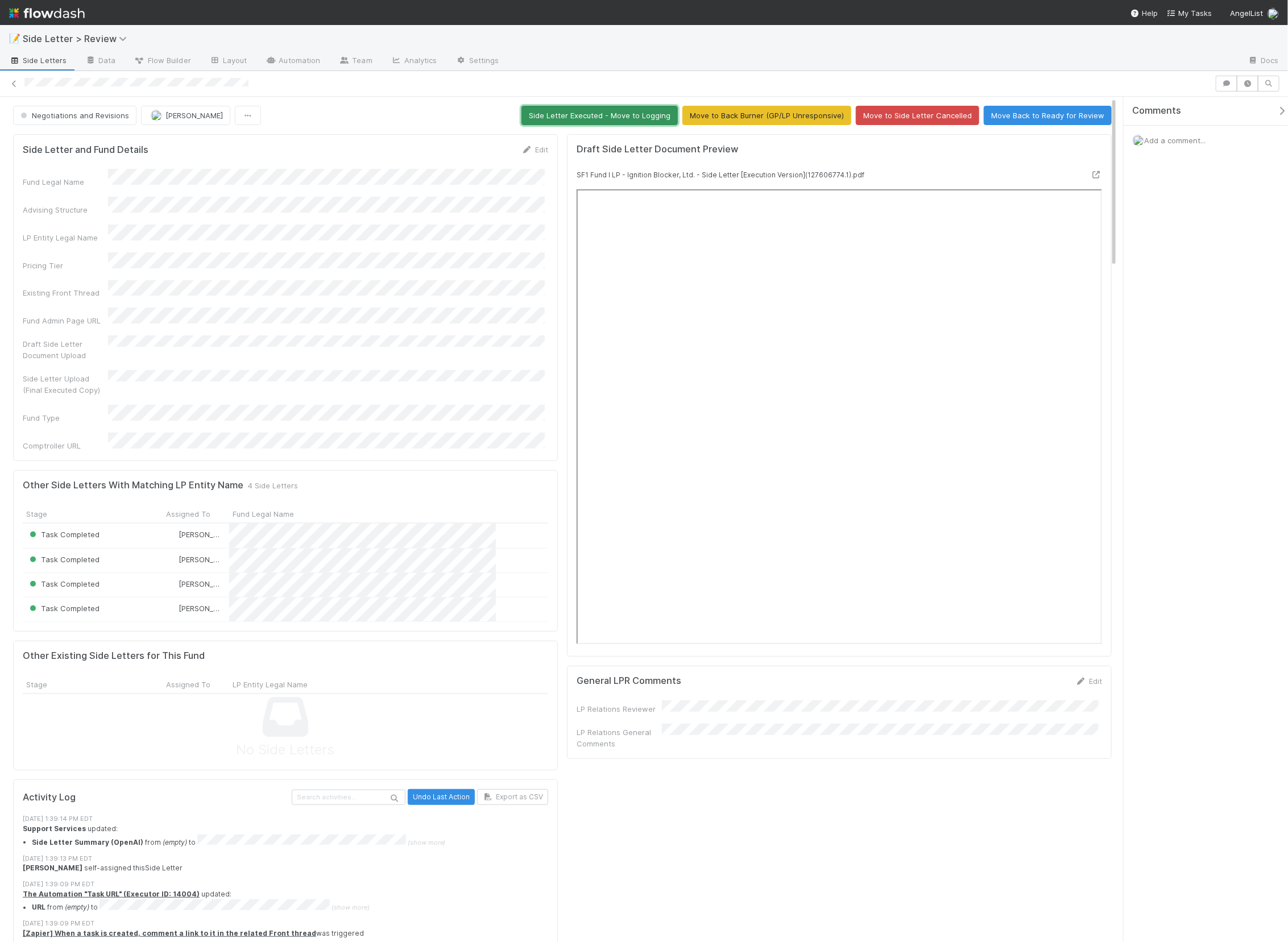
click at [543, 117] on button "Side Letter Executed - Move to Logging" at bounding box center [600, 115] width 156 height 19
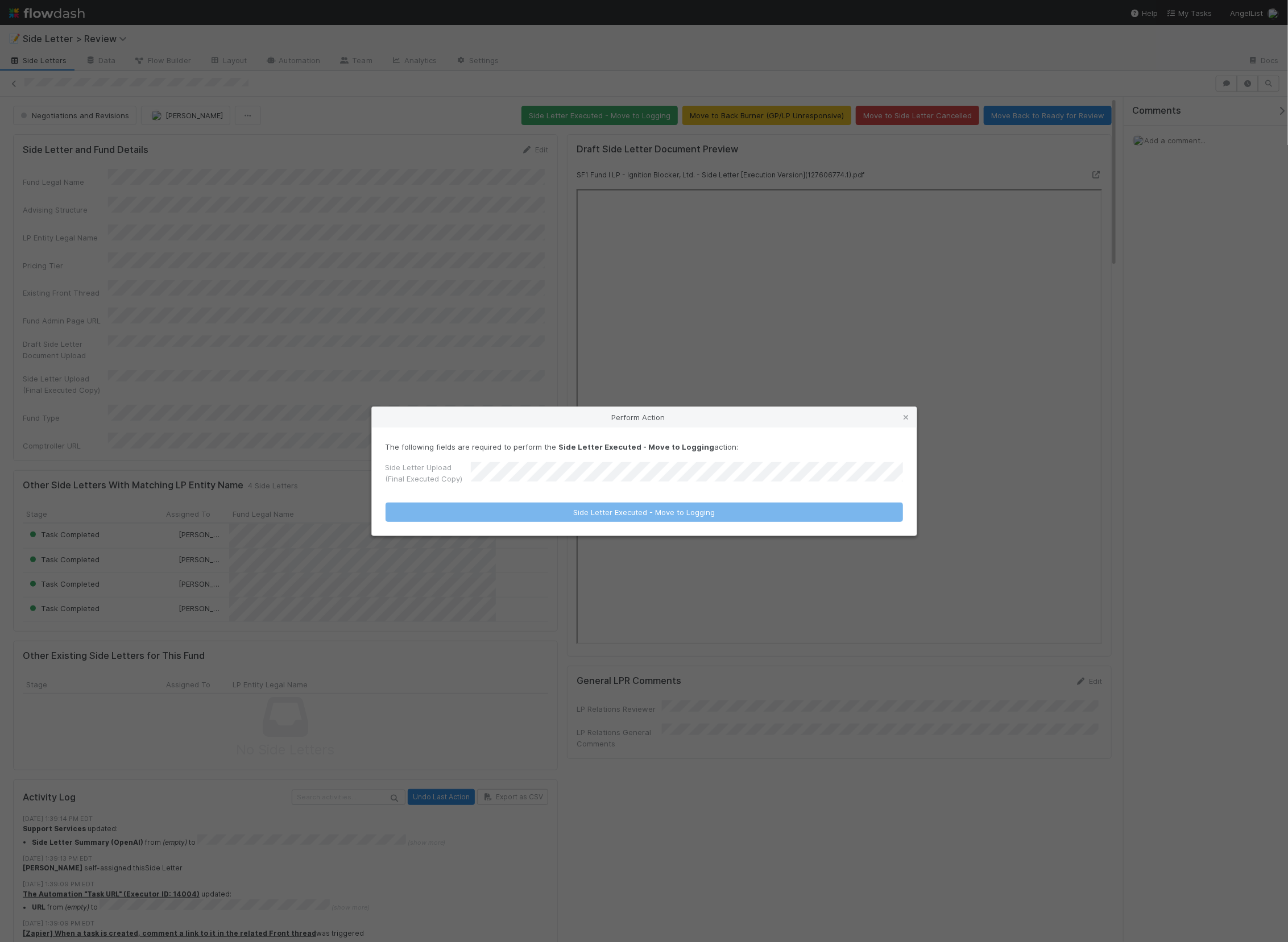
click at [518, 439] on div "The following fields are required to perform the Side Letter Executed - Move to…" at bounding box center [644, 481] width 545 height 108
click at [517, 441] on p "The following fields are required to perform the Side Letter Executed - Move to…" at bounding box center [644, 446] width 517 height 11
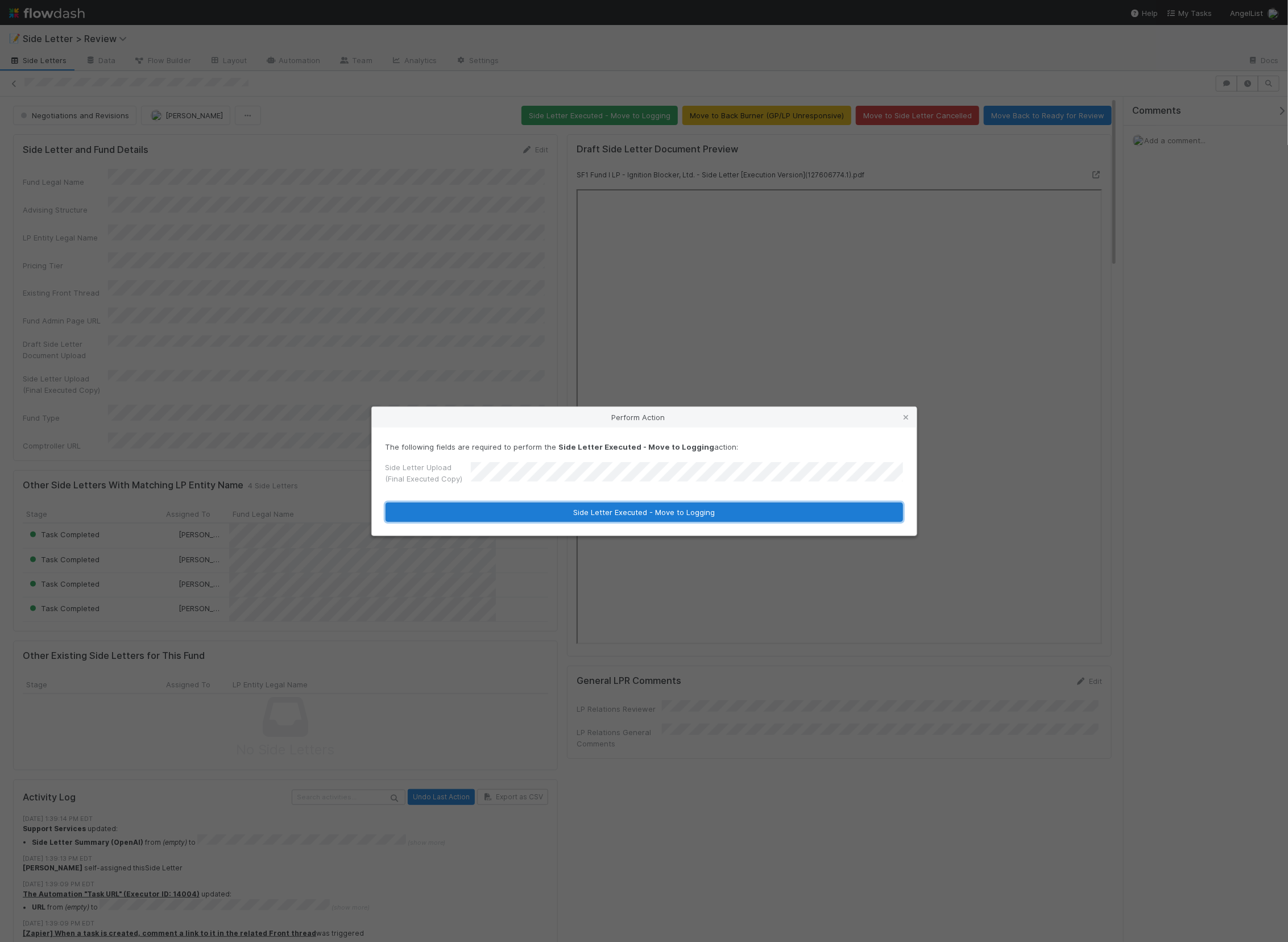
click at [548, 513] on button "Side Letter Executed - Move to Logging" at bounding box center [644, 512] width 517 height 19
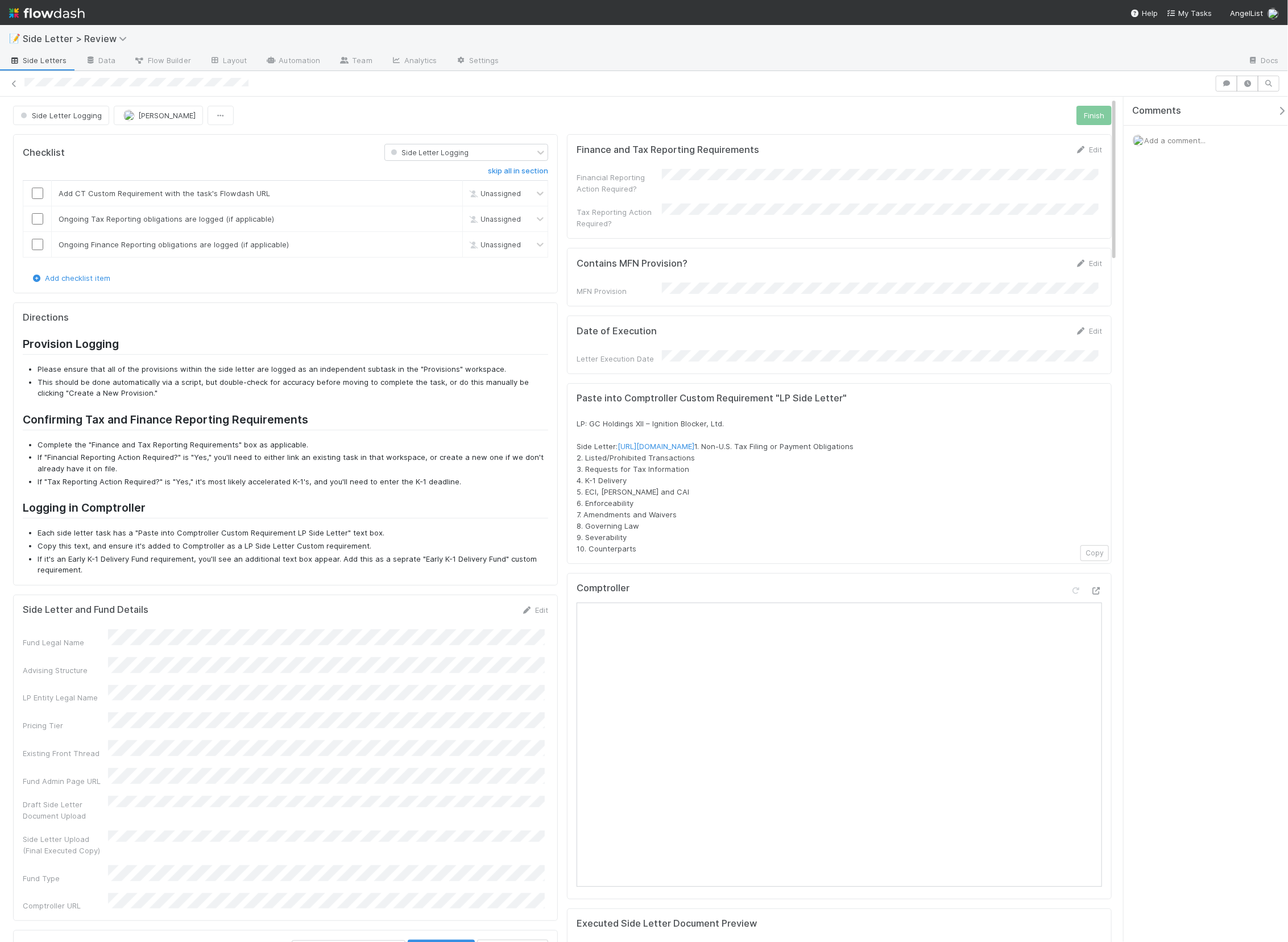
scroll to position [1, 0]
click at [788, 182] on div "Financial Reporting Action Required?" at bounding box center [839, 180] width 525 height 25
click at [1096, 146] on div "Finance and Tax Reporting Requirements Edit" at bounding box center [839, 147] width 543 height 11
click at [1087, 146] on link "Edit" at bounding box center [1089, 148] width 27 height 9
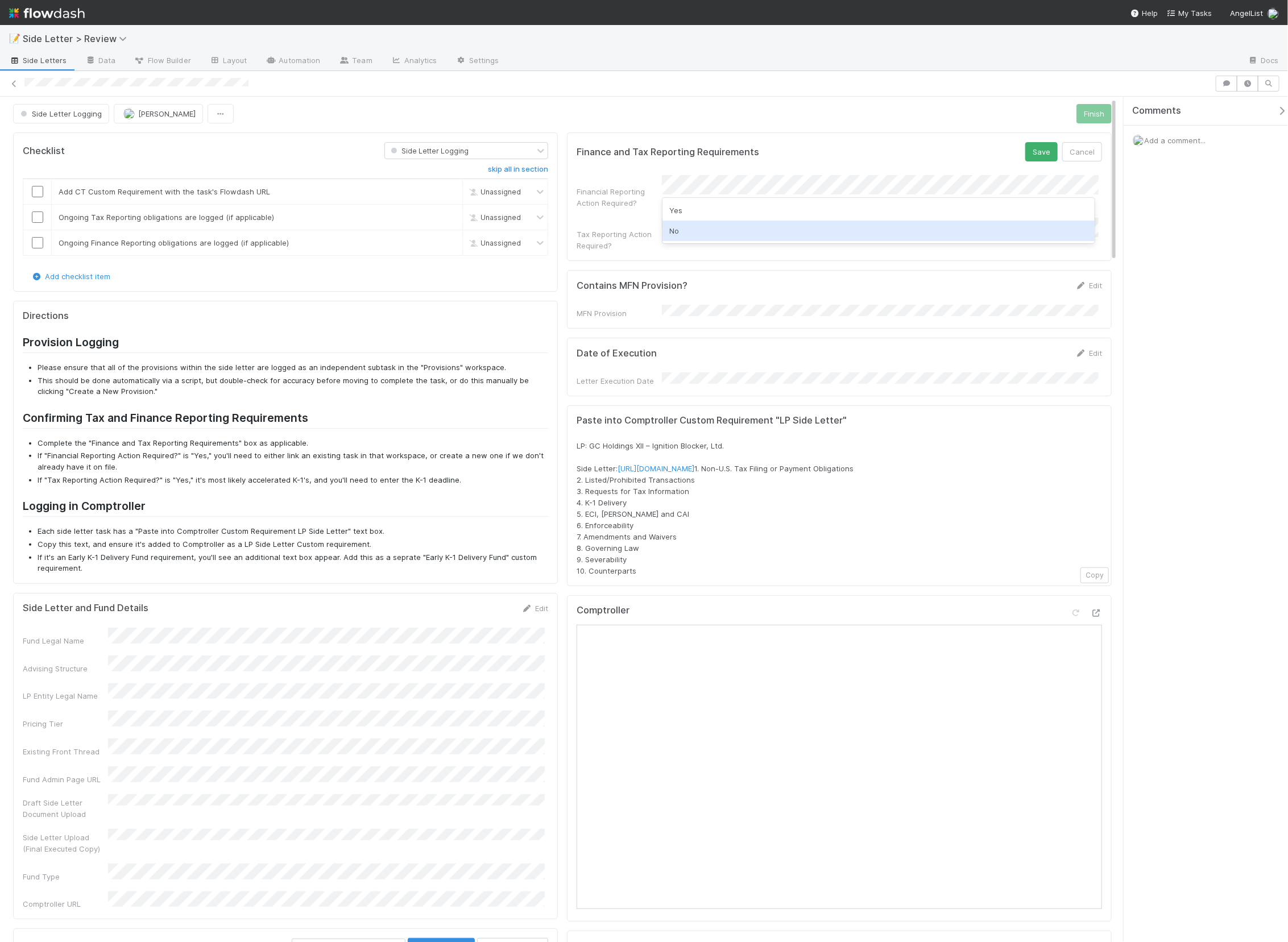
click at [823, 236] on div "No" at bounding box center [878, 231] width 433 height 21
click at [801, 248] on div "Yes" at bounding box center [878, 247] width 433 height 21
click at [1032, 148] on button "Save" at bounding box center [1042, 152] width 33 height 19
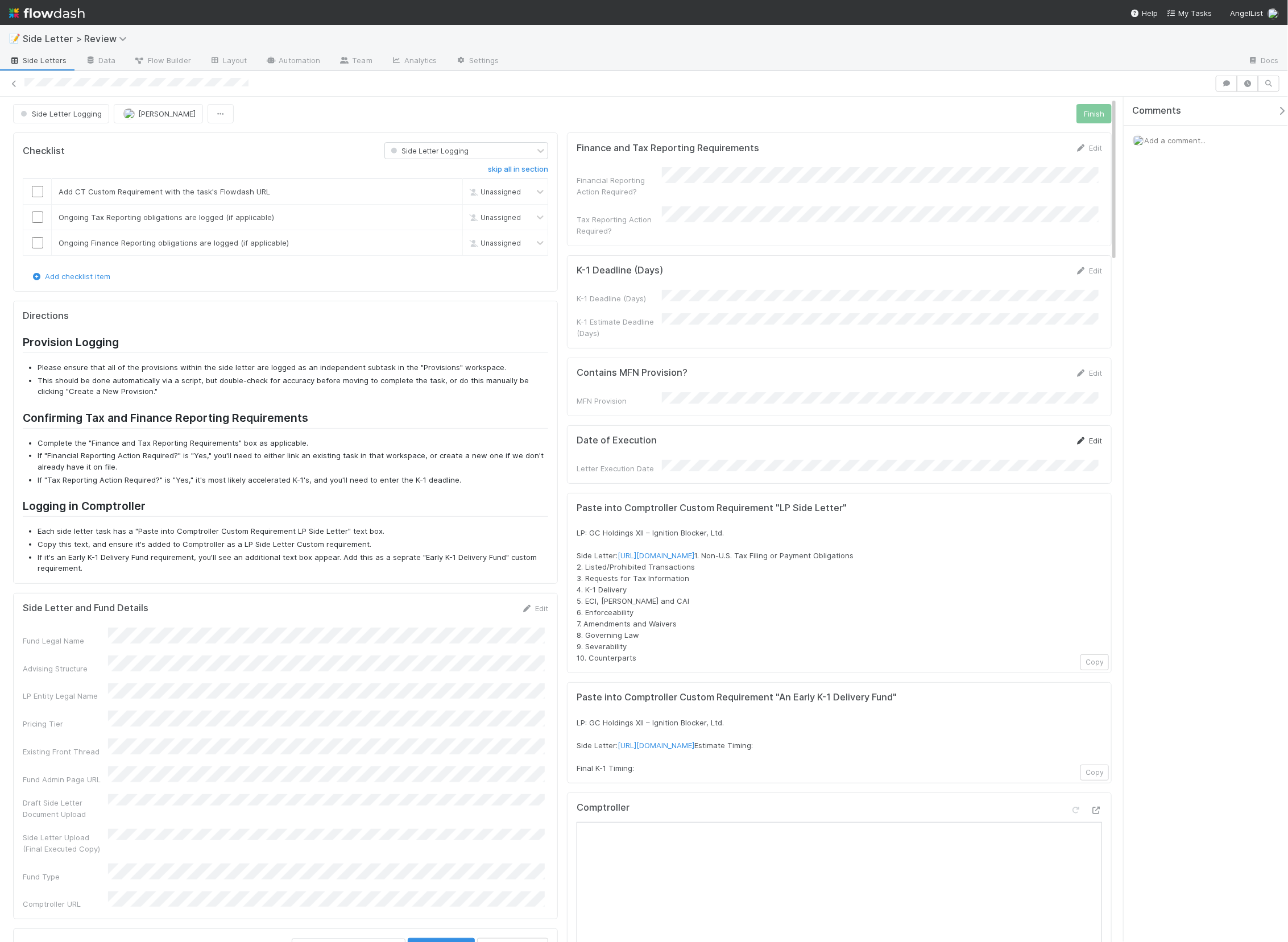
click at [1084, 436] on link "Edit" at bounding box center [1089, 441] width 27 height 9
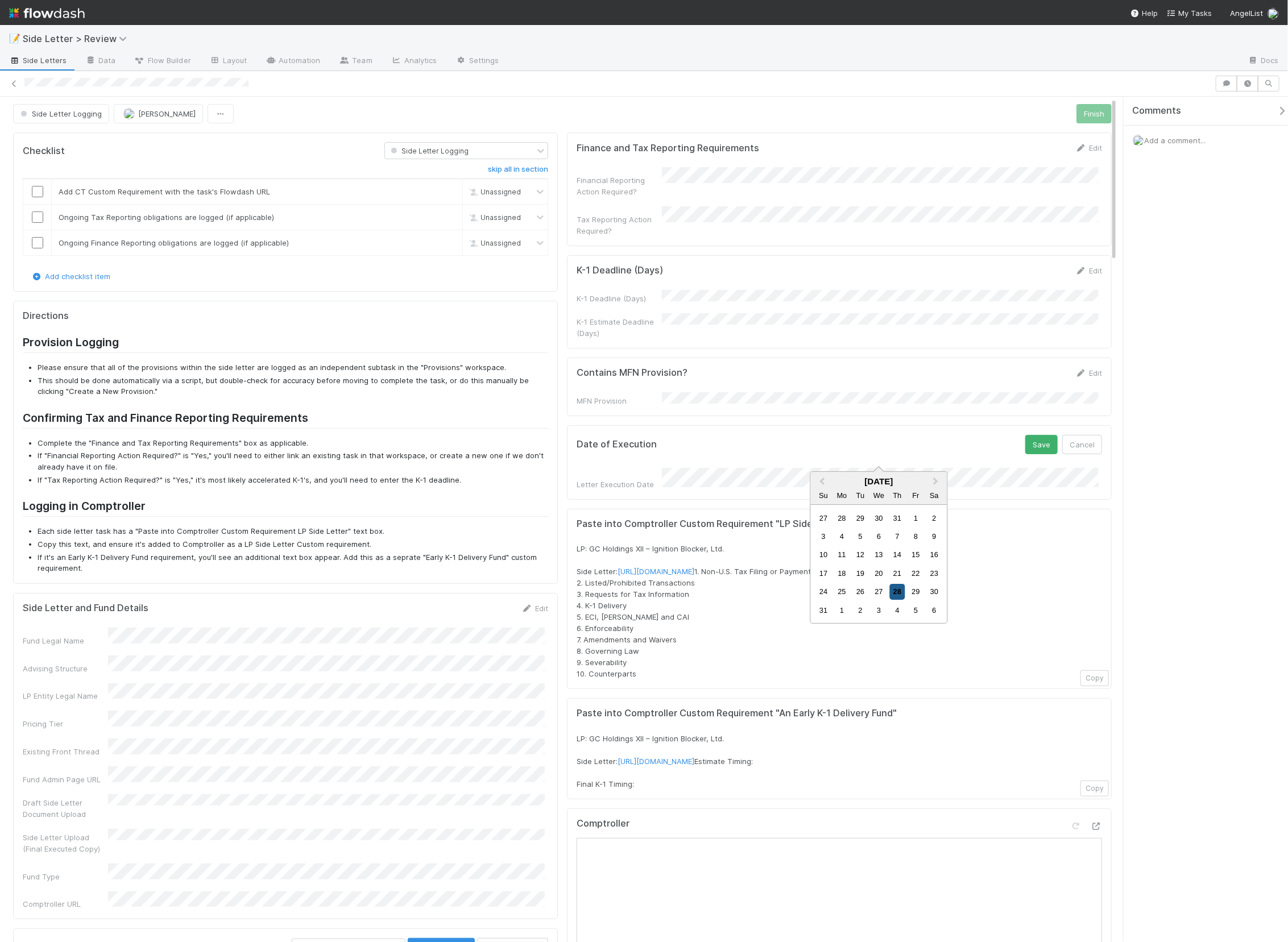
click at [895, 588] on div "28" at bounding box center [897, 592] width 16 height 16
click at [1027, 435] on button "Save" at bounding box center [1042, 444] width 33 height 19
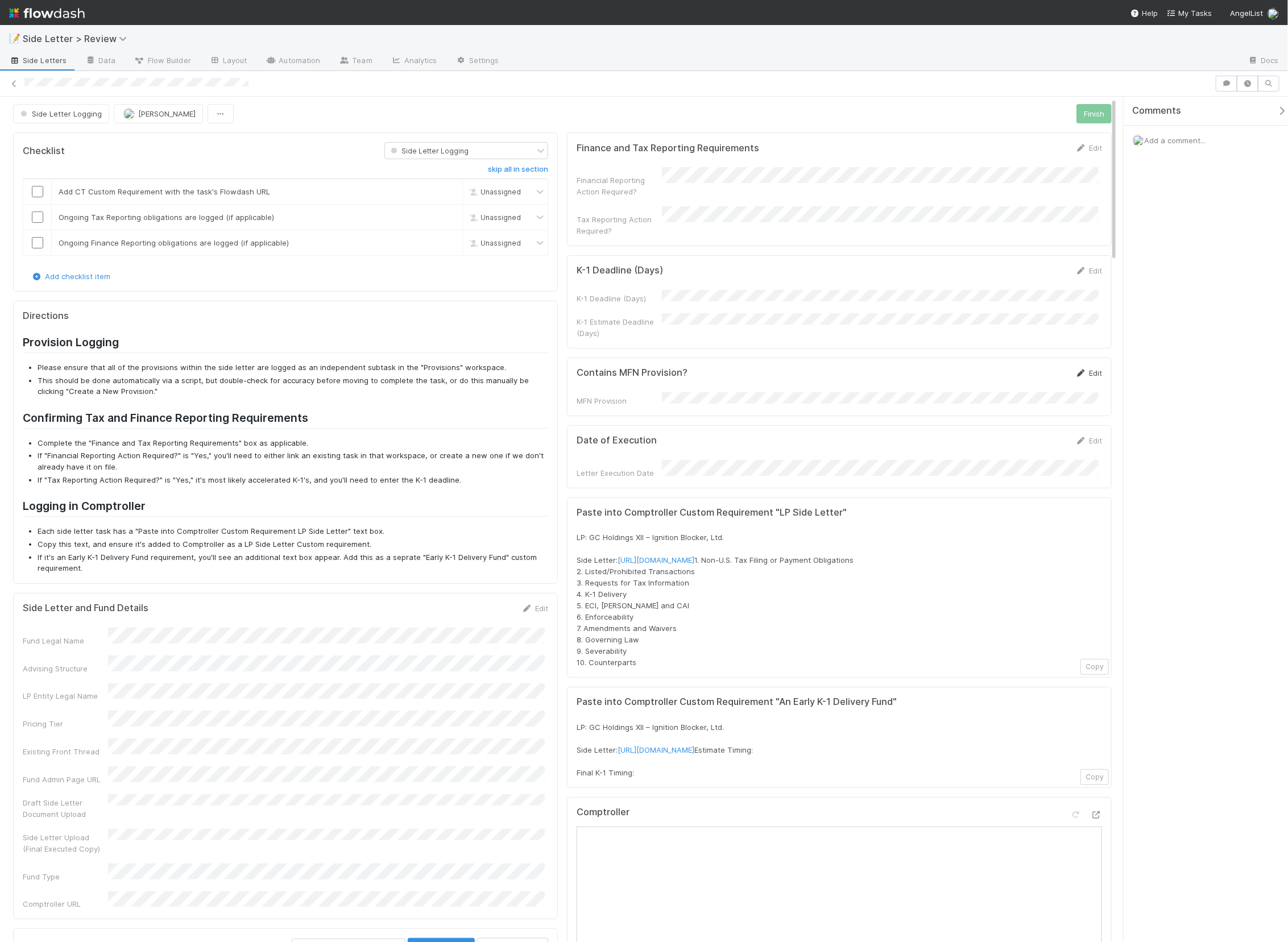
click at [1081, 368] on link "Edit" at bounding box center [1089, 373] width 27 height 9
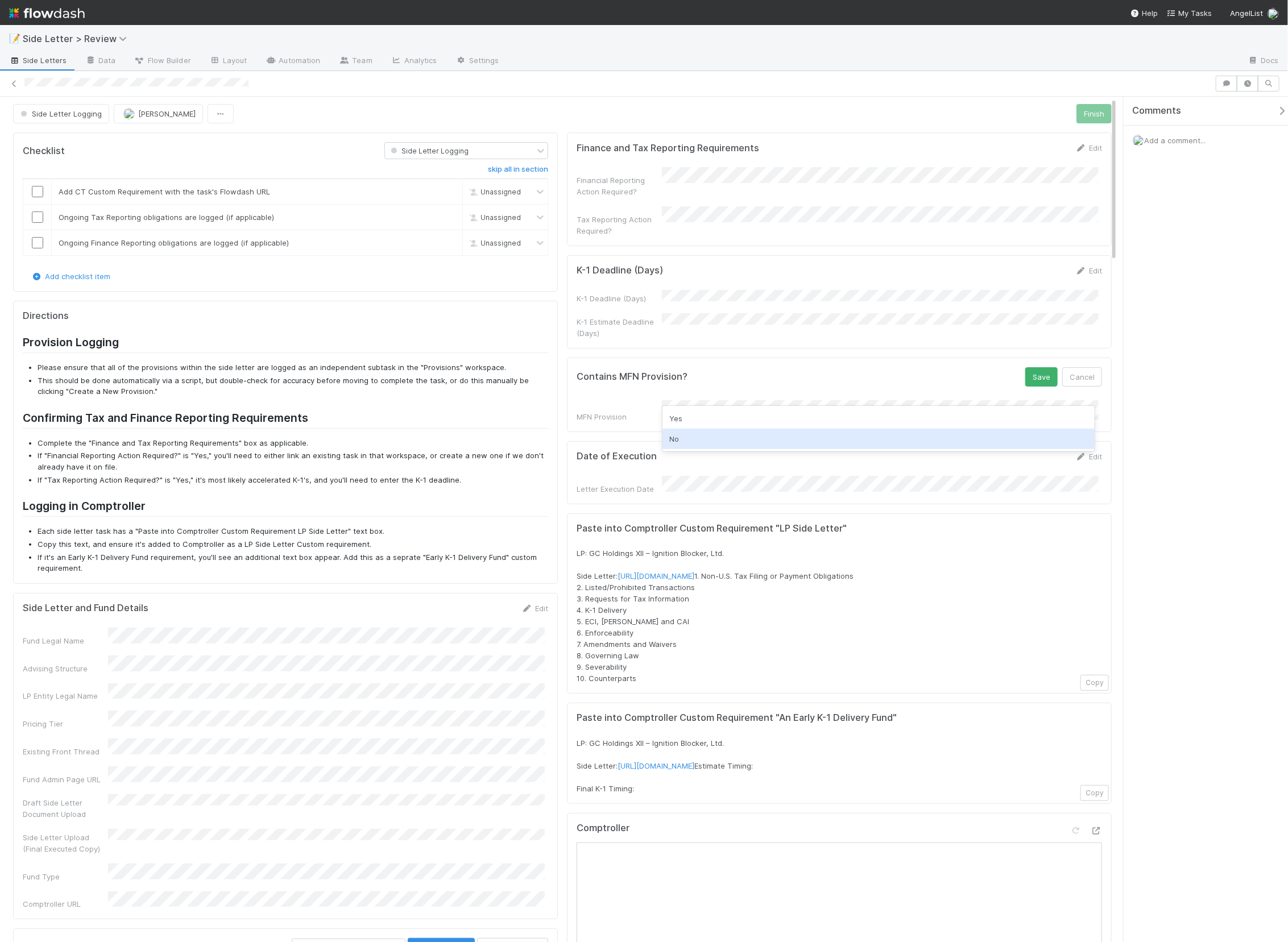
click at [797, 435] on div "No" at bounding box center [878, 439] width 433 height 21
click at [1030, 367] on button "Save" at bounding box center [1042, 377] width 33 height 19
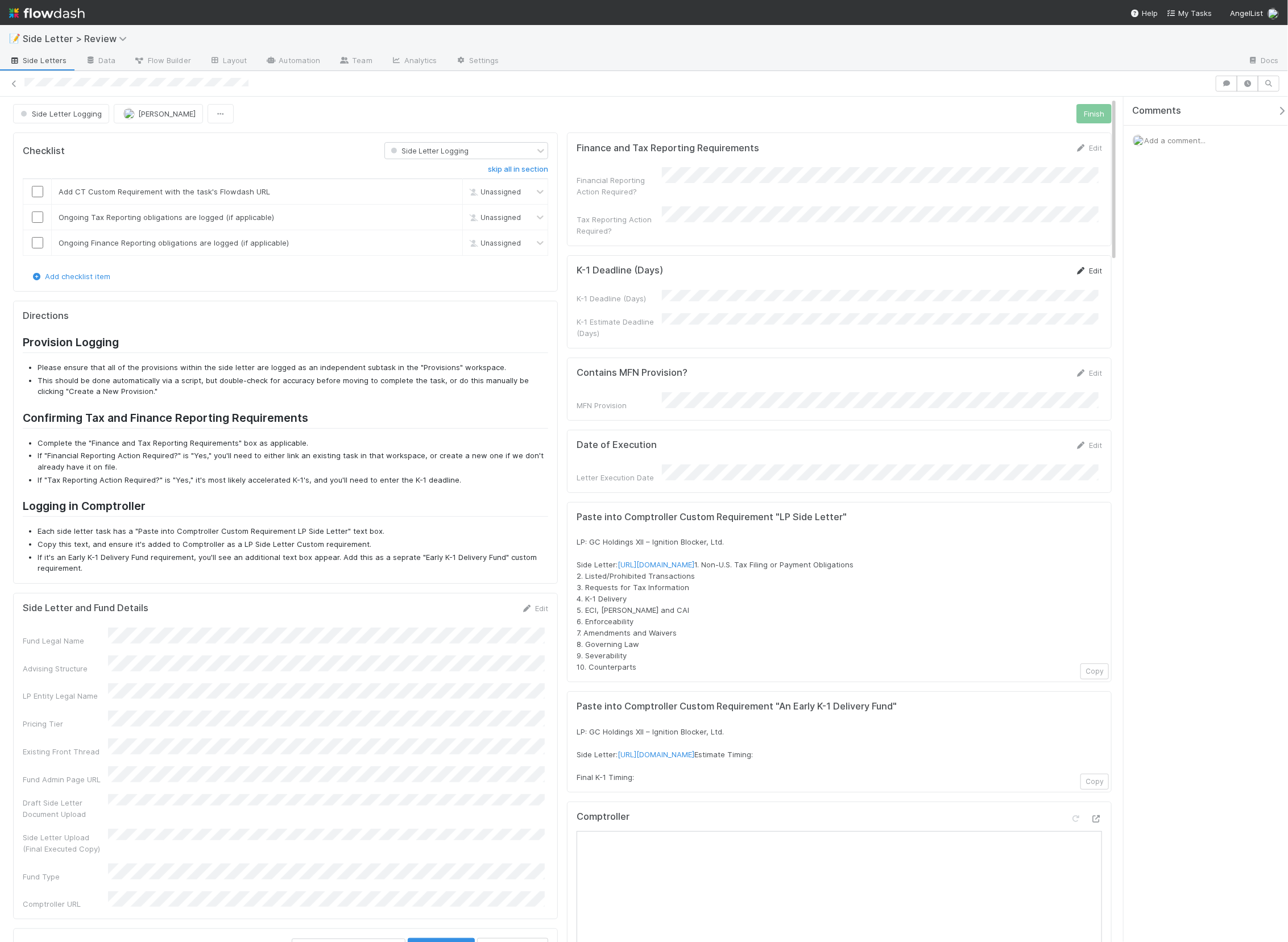
click at [1081, 266] on link "Edit" at bounding box center [1089, 270] width 27 height 9
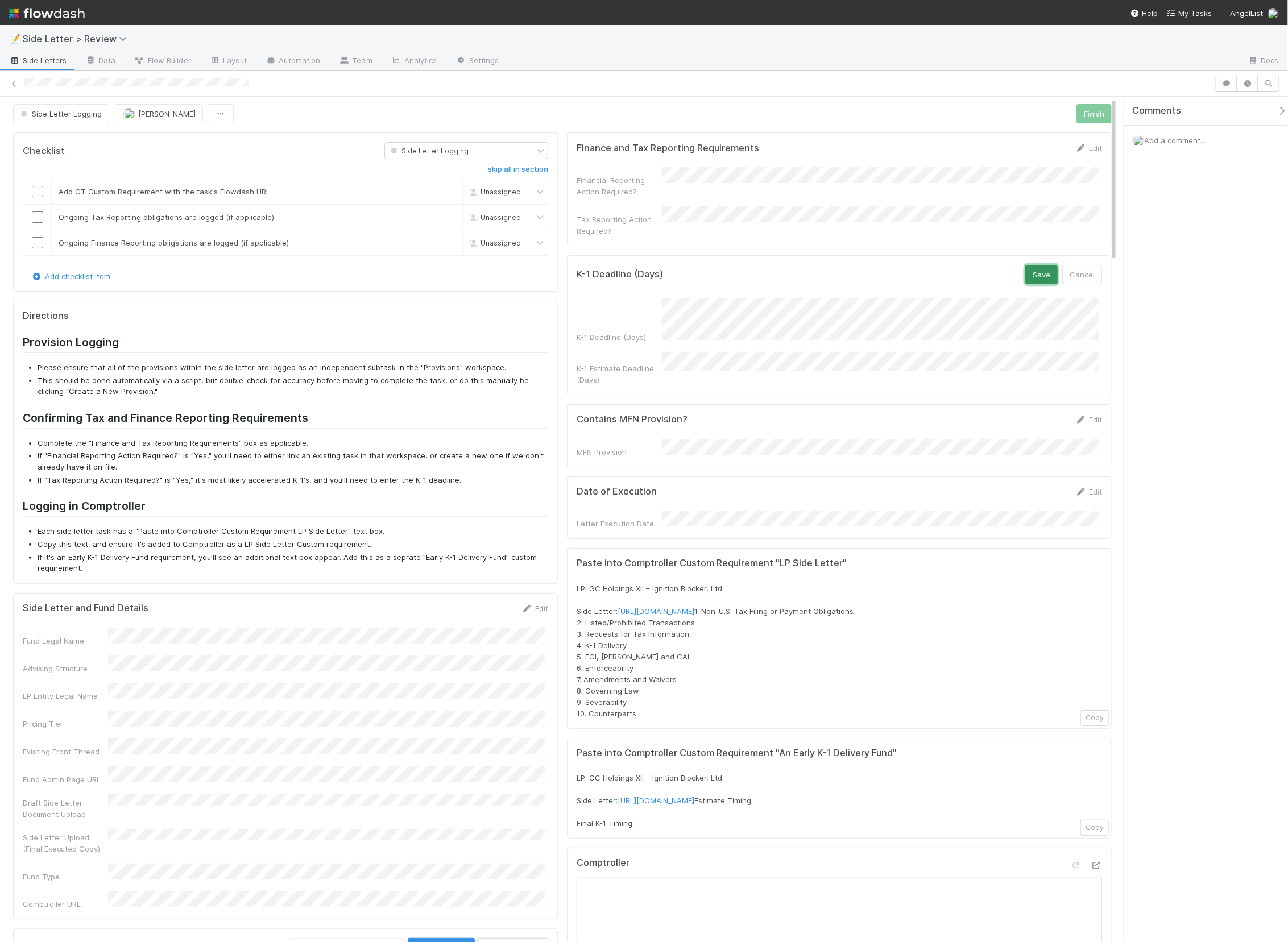
click at [1033, 265] on button "Save" at bounding box center [1042, 275] width 33 height 19
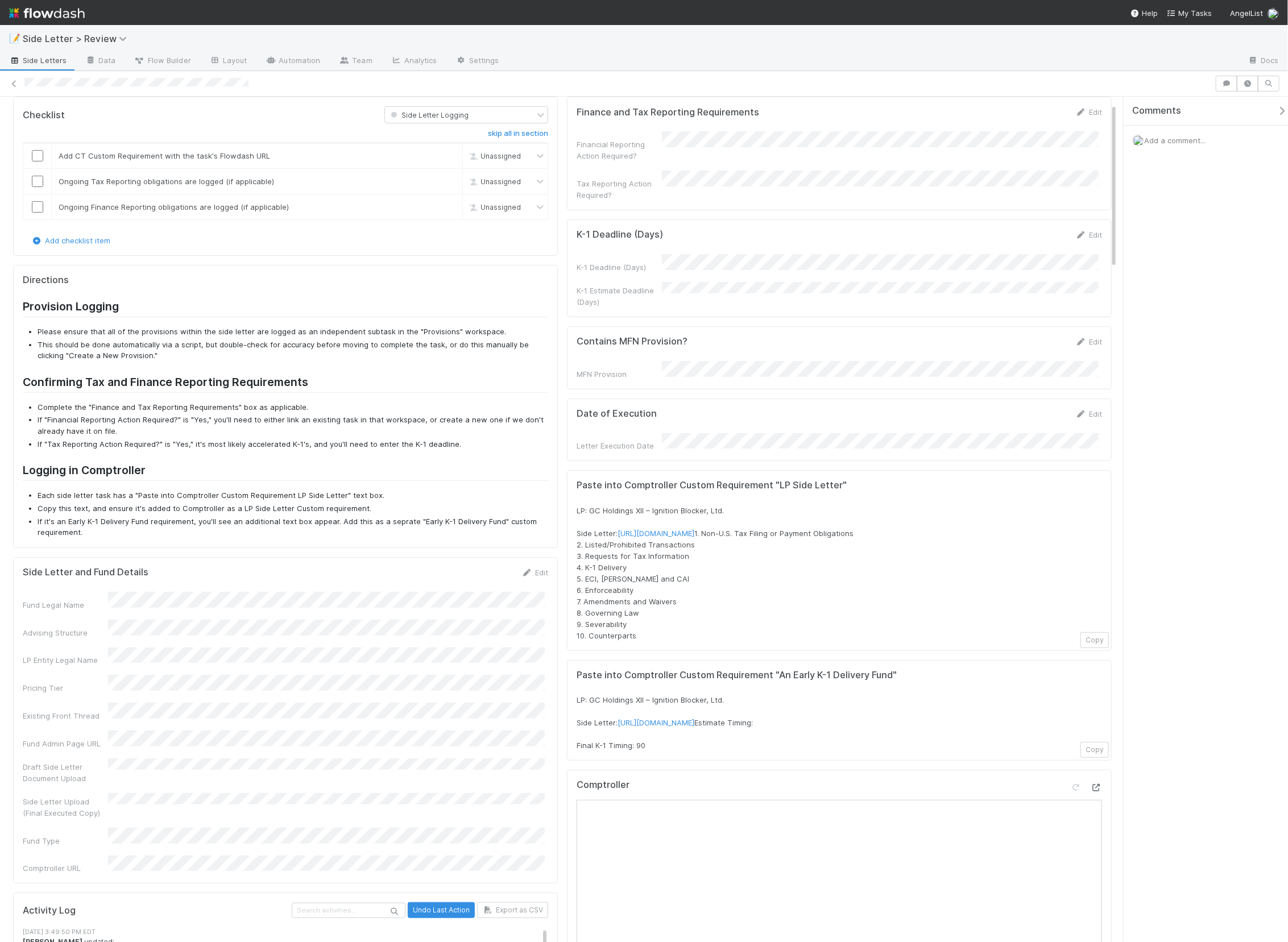
scroll to position [39, 0]
click at [406, 242] on div "Add checklist item" at bounding box center [285, 238] width 525 height 11
click at [444, 206] on link "skip" at bounding box center [448, 205] width 14 height 9
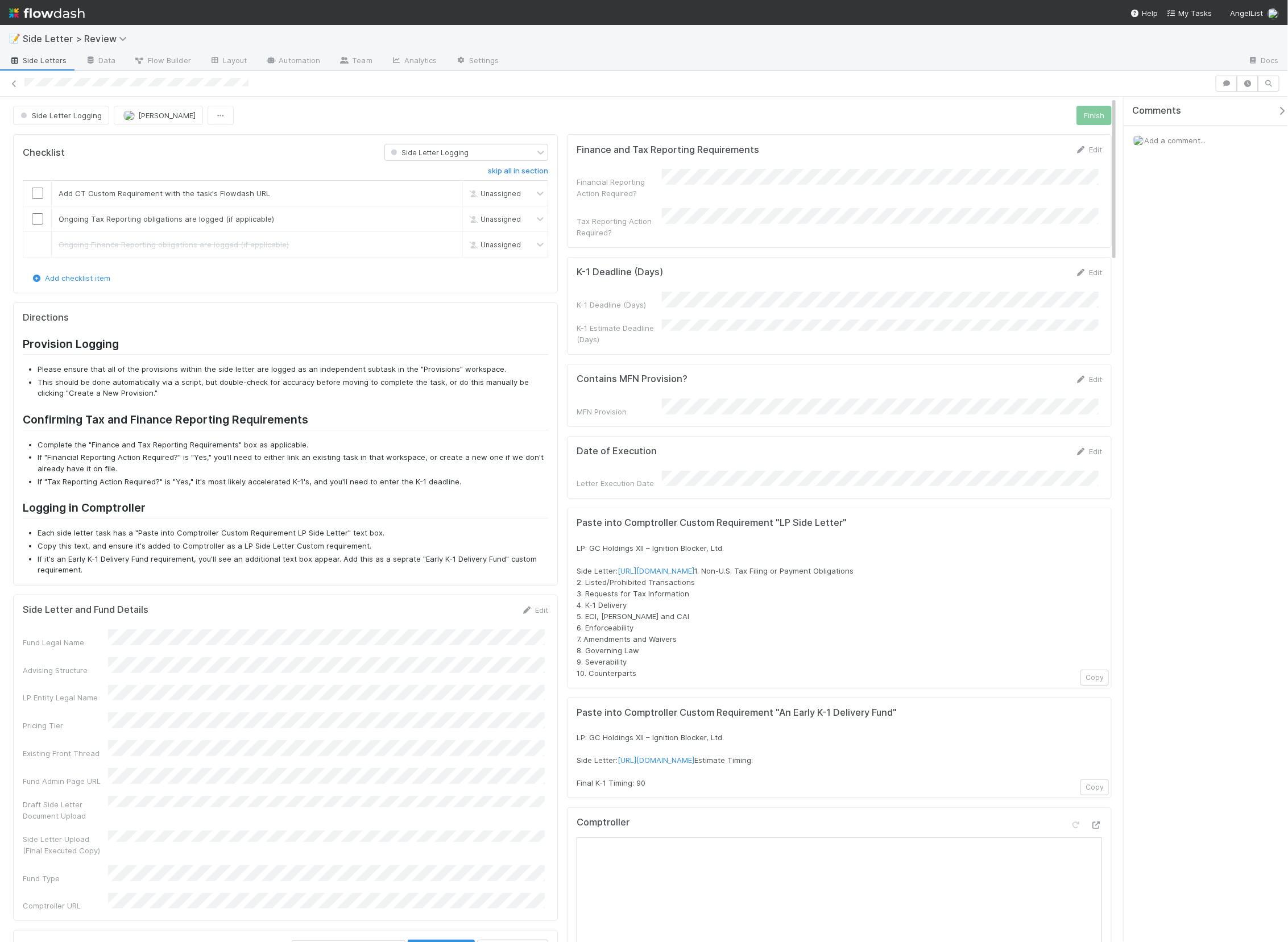
scroll to position [0, 0]
click at [1087, 672] on button "Copy" at bounding box center [1095, 677] width 28 height 16
click at [1095, 795] on button "Copy" at bounding box center [1095, 787] width 28 height 16
click at [39, 193] on input "checkbox" at bounding box center [37, 193] width 11 height 11
click at [39, 218] on input "checkbox" at bounding box center [37, 218] width 11 height 11
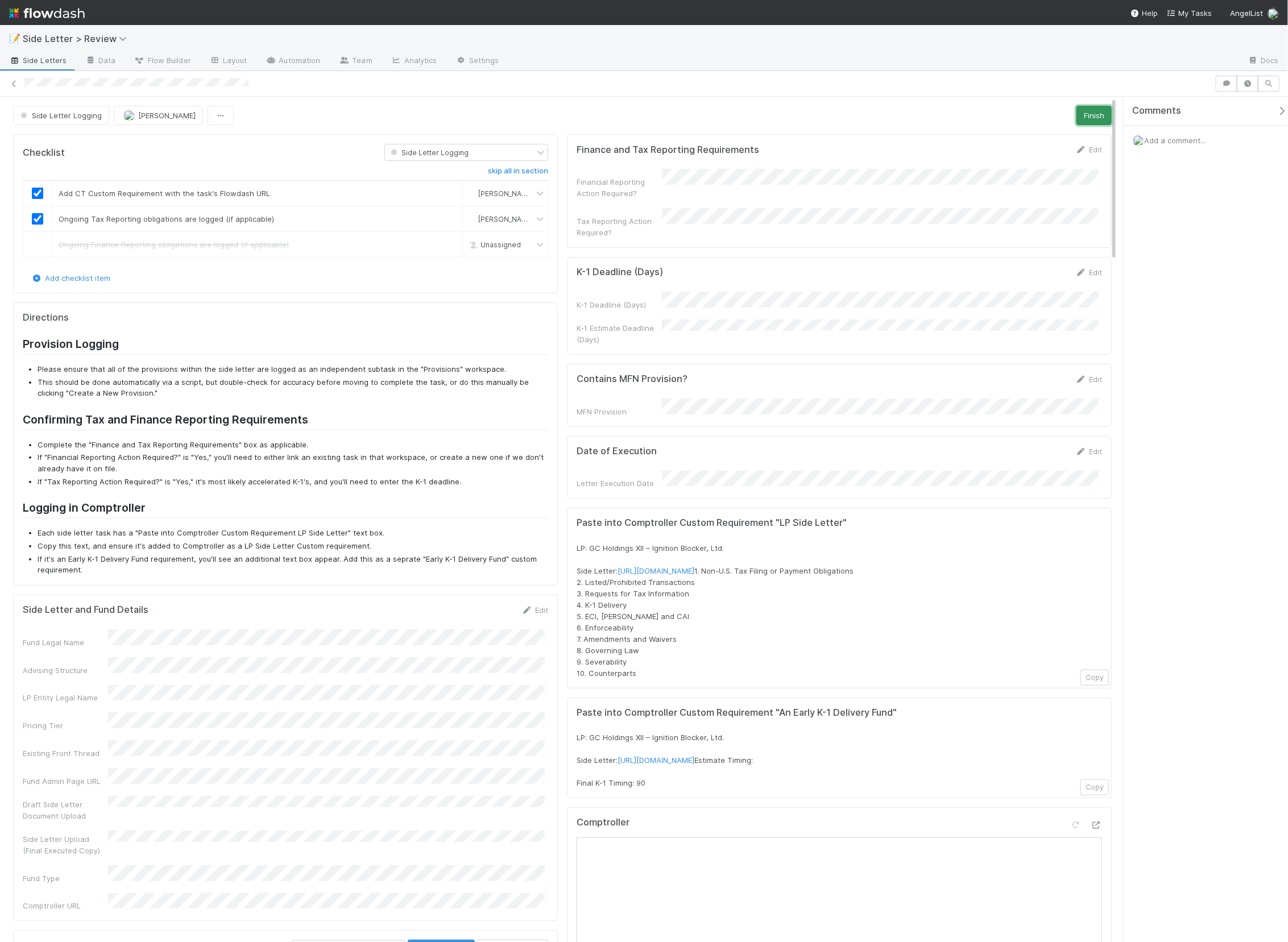
click at [1076, 114] on button "Finish" at bounding box center [1093, 115] width 35 height 19
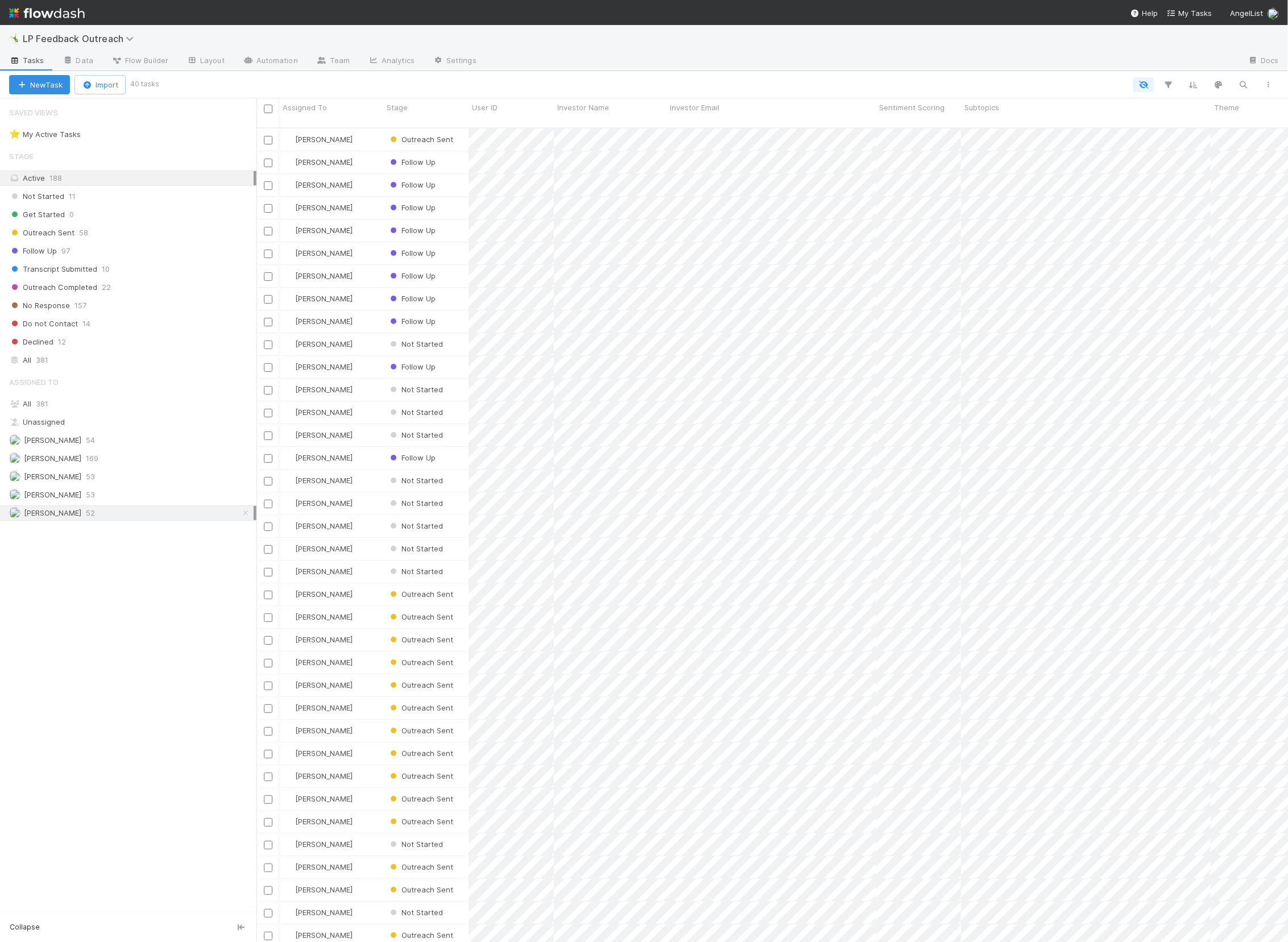
scroll to position [816, 1023]
click at [1234, 81] on button "button" at bounding box center [1244, 85] width 21 height 15
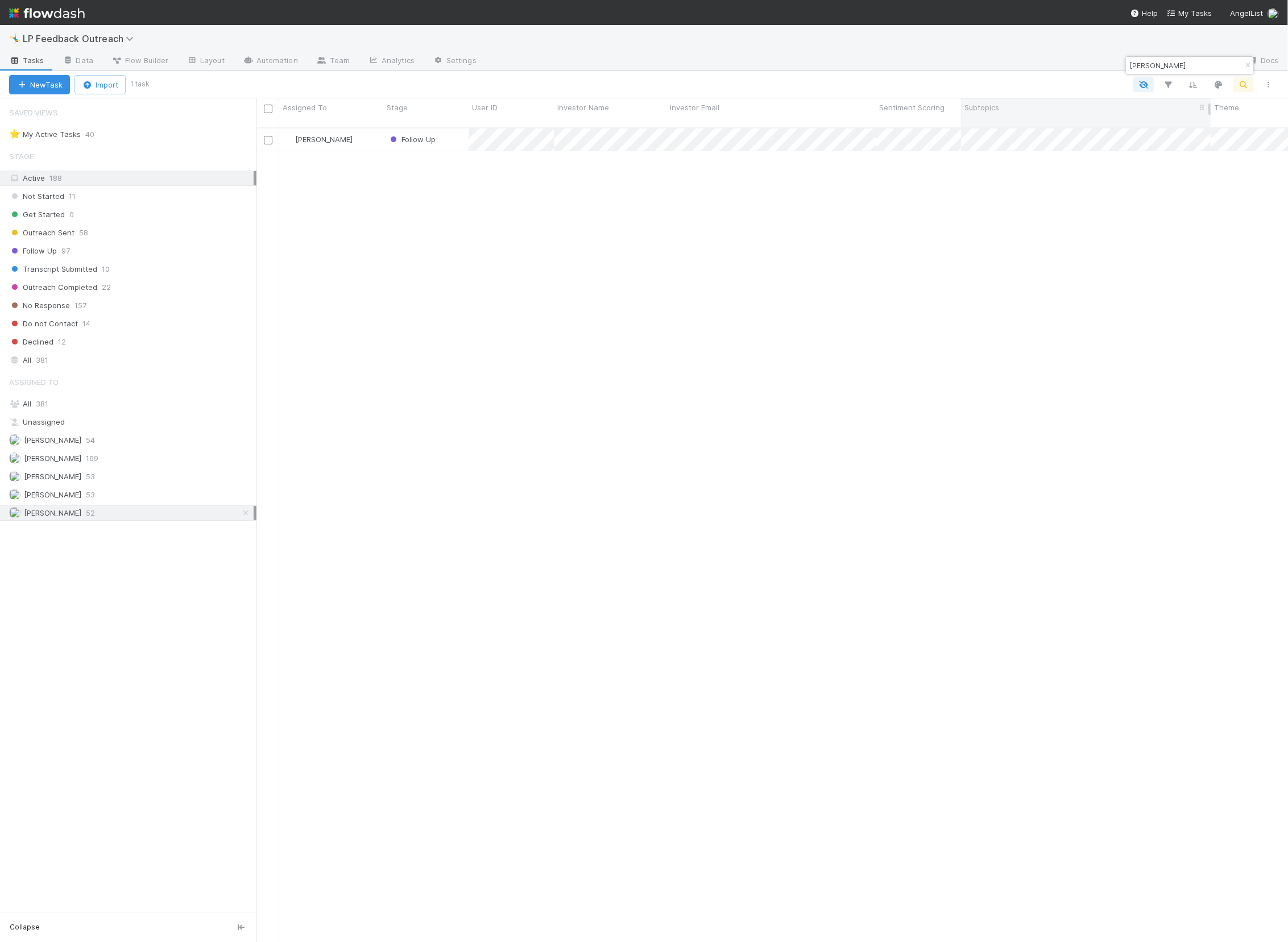
type input "alfonso"
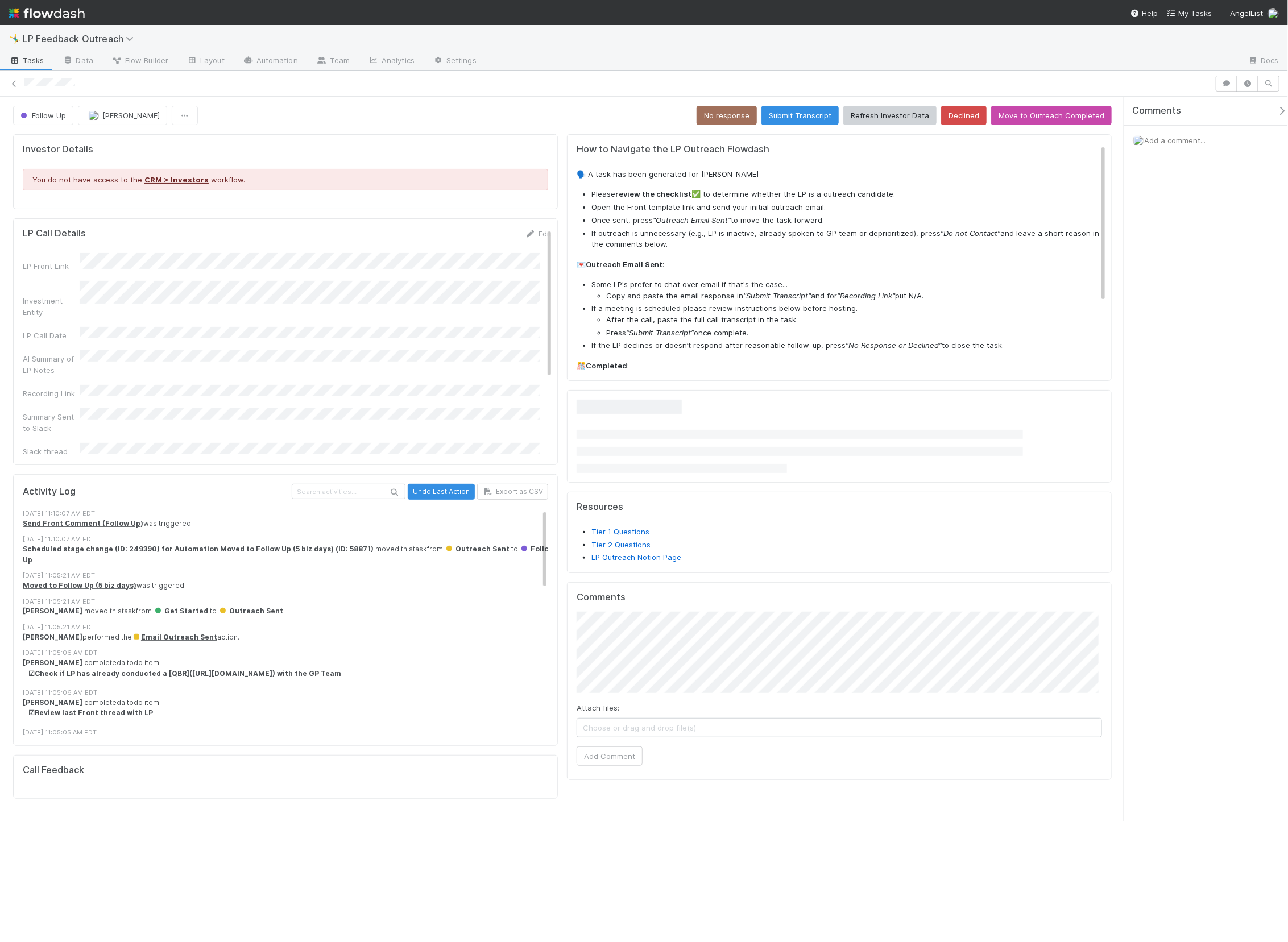
click at [965, 157] on div "How to Navigate the LP Outreach Flowdash 🗣️ A task has been generated for Alfon…" at bounding box center [841, 308] width 529 height 327
click at [959, 158] on div "How to Navigate the LP Outreach Flowdash 🗣️ A task has been generated for Alfon…" at bounding box center [841, 308] width 529 height 327
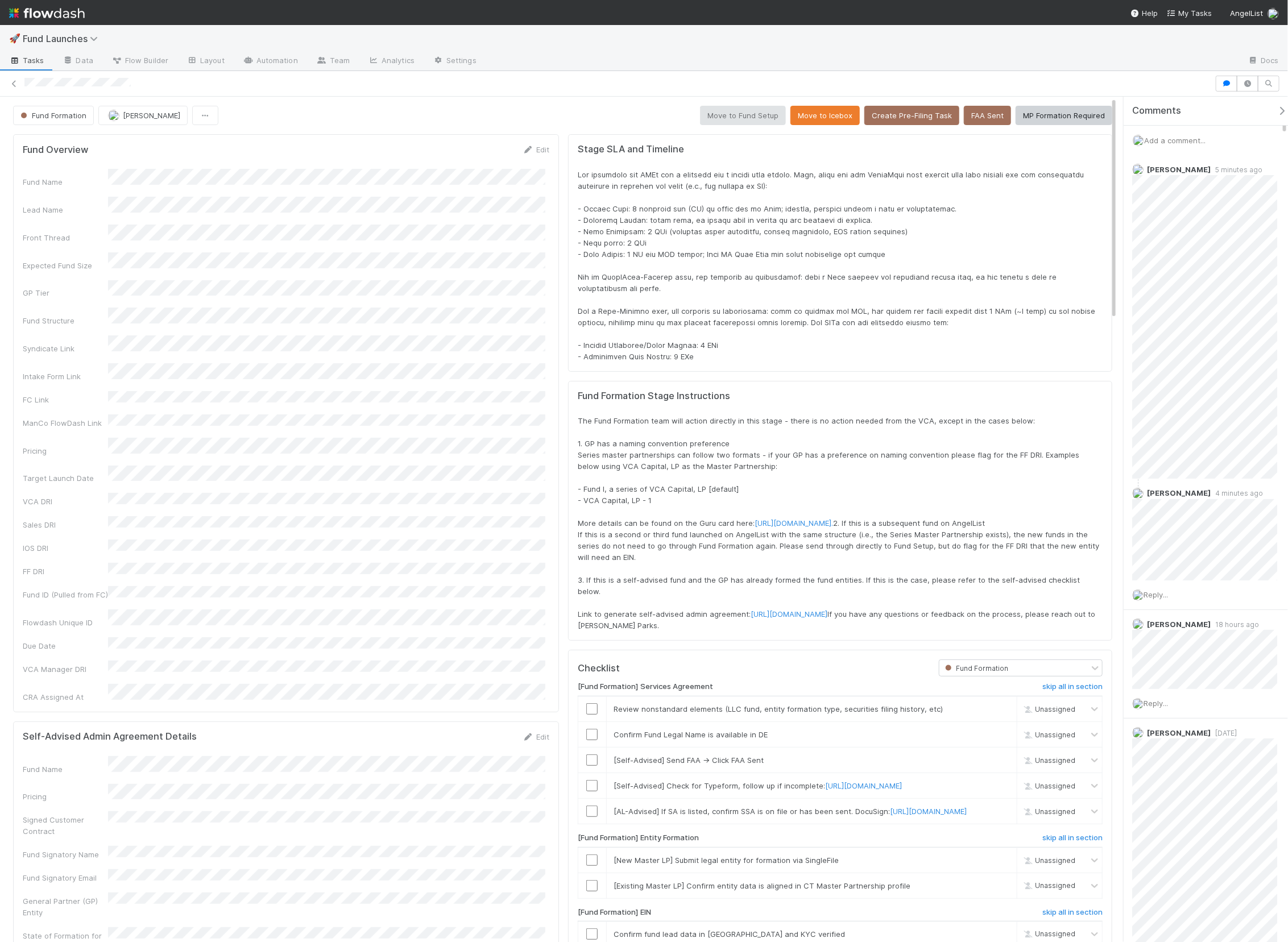
scroll to position [8, 7]
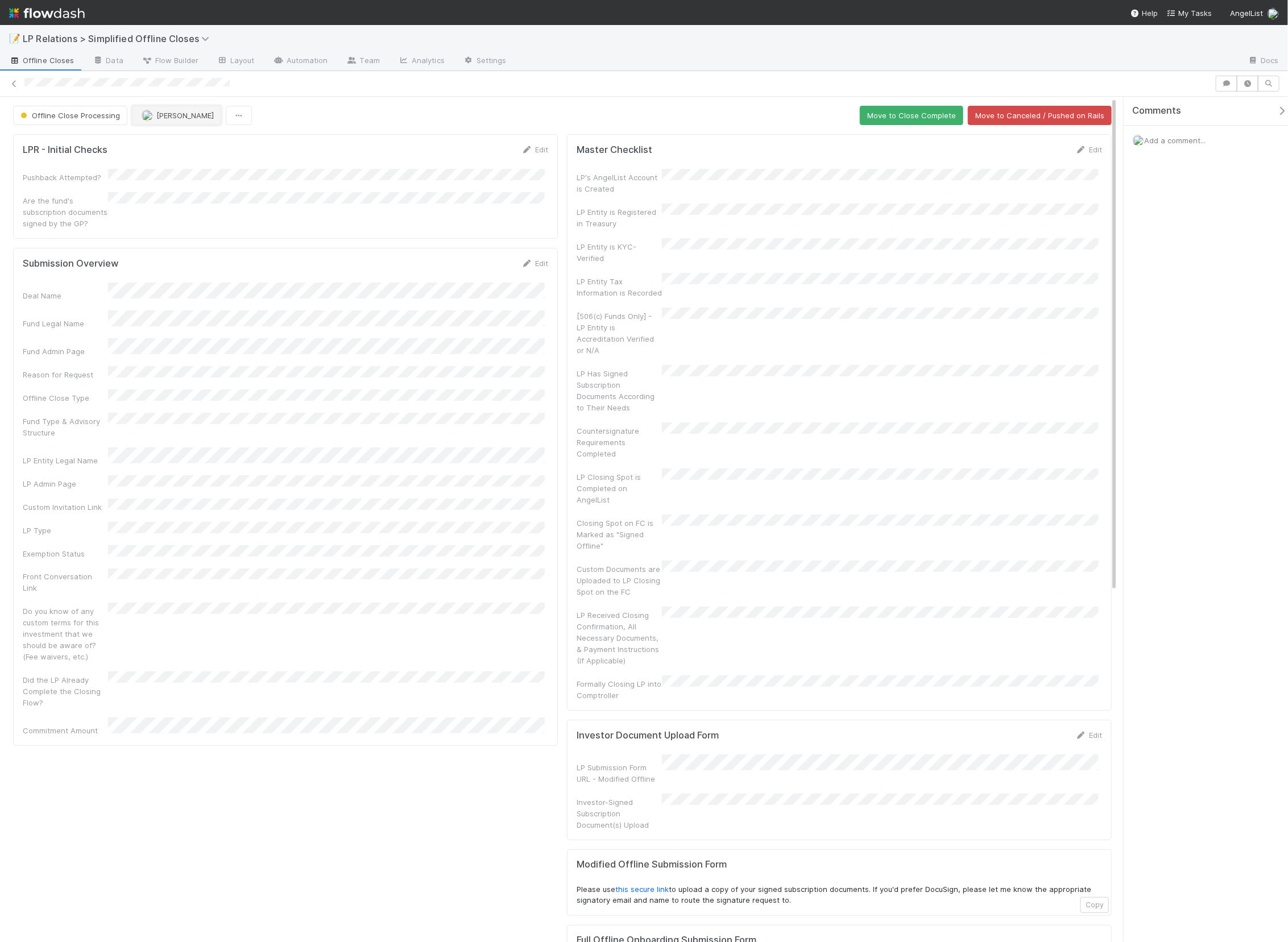
click at [168, 114] on span "[PERSON_NAME]" at bounding box center [184, 115] width 57 height 9
click at [175, 164] on span "Nick Stuart you" at bounding box center [184, 163] width 74 height 9
click at [276, 61] on icon at bounding box center [278, 60] width 11 height 7
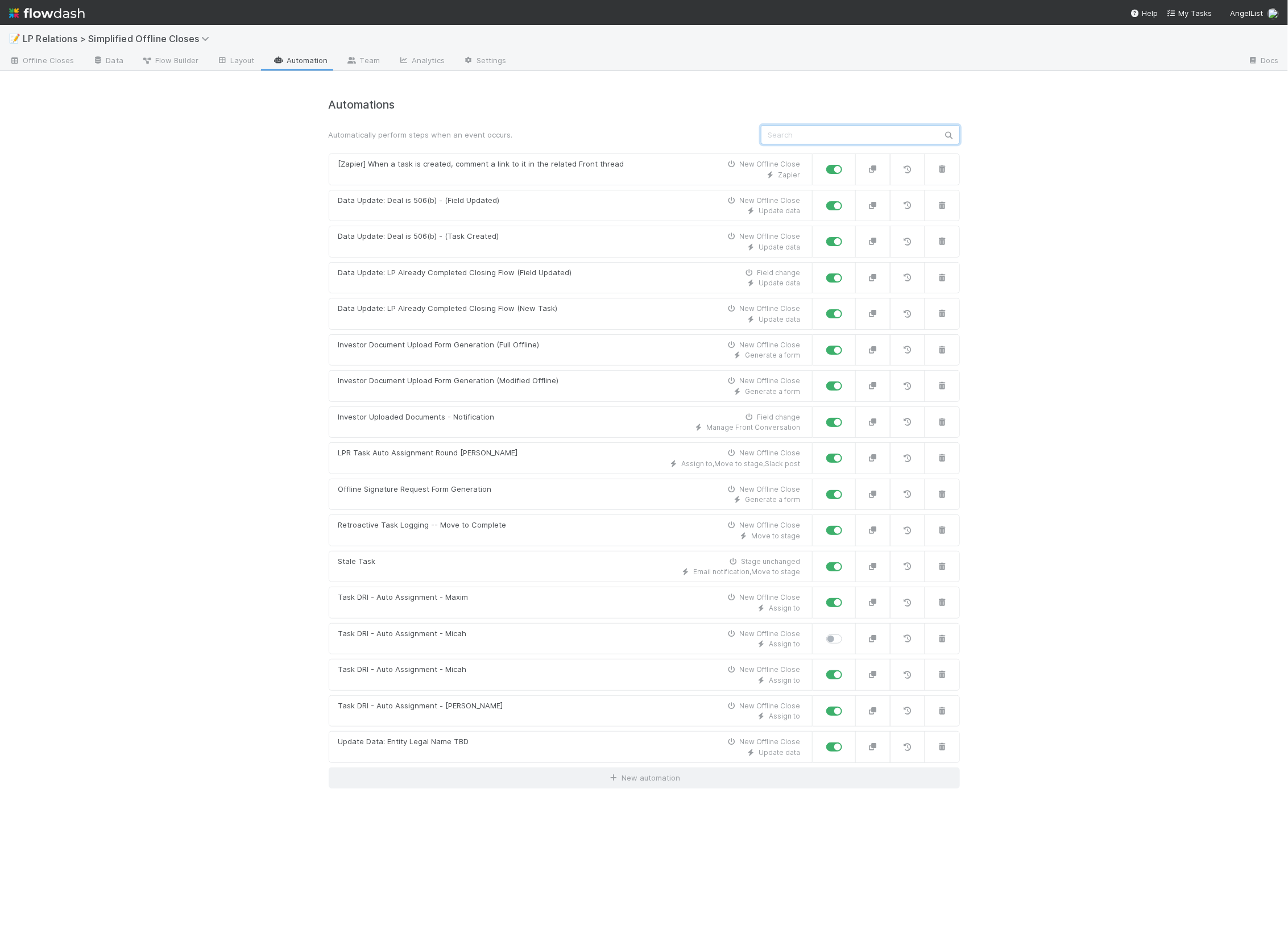
click at [810, 131] on input "text" at bounding box center [861, 134] width 199 height 19
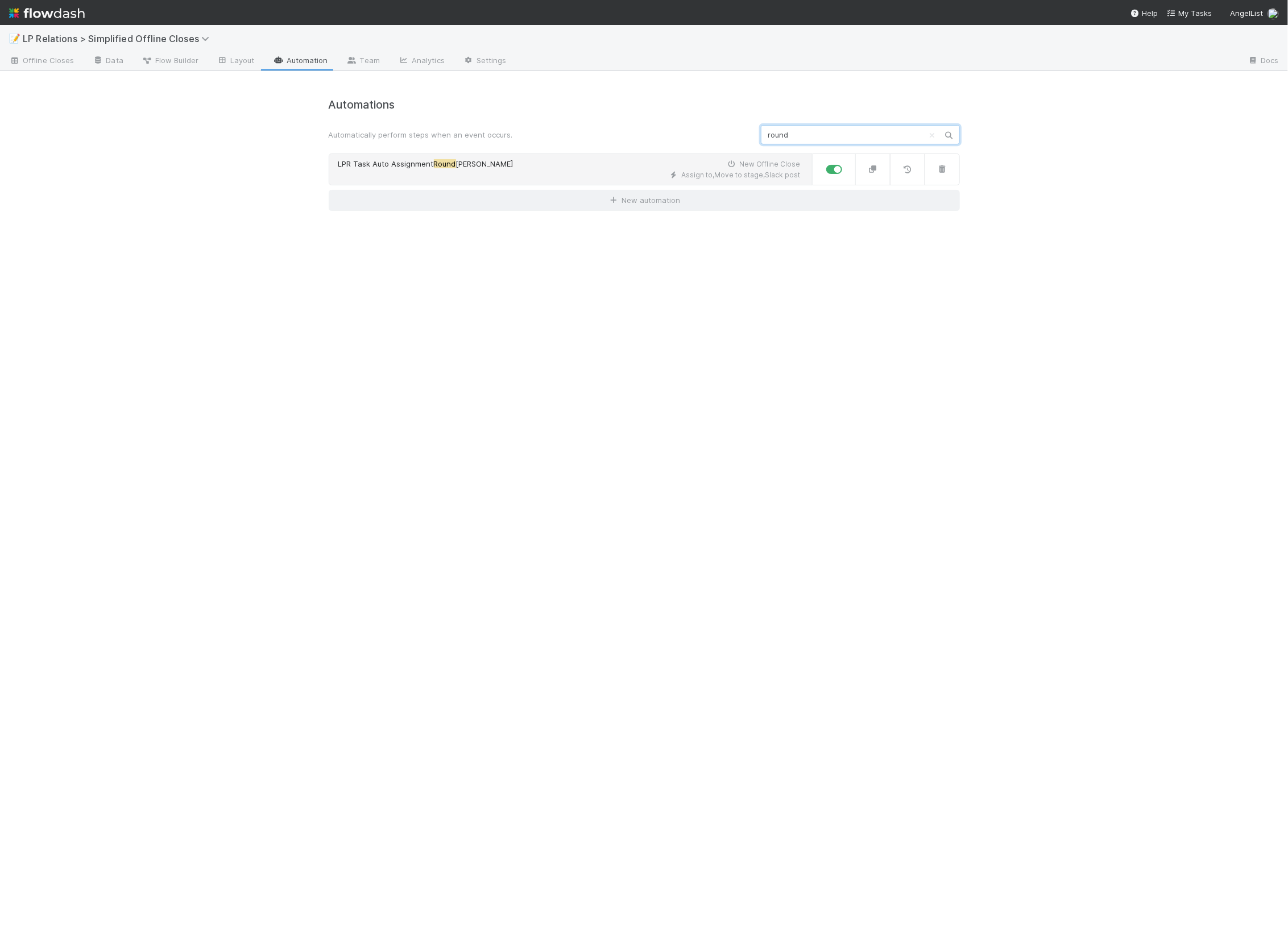
type input "round"
click at [572, 174] on div "Assign to , Move to stage , Slack post" at bounding box center [569, 175] width 462 height 10
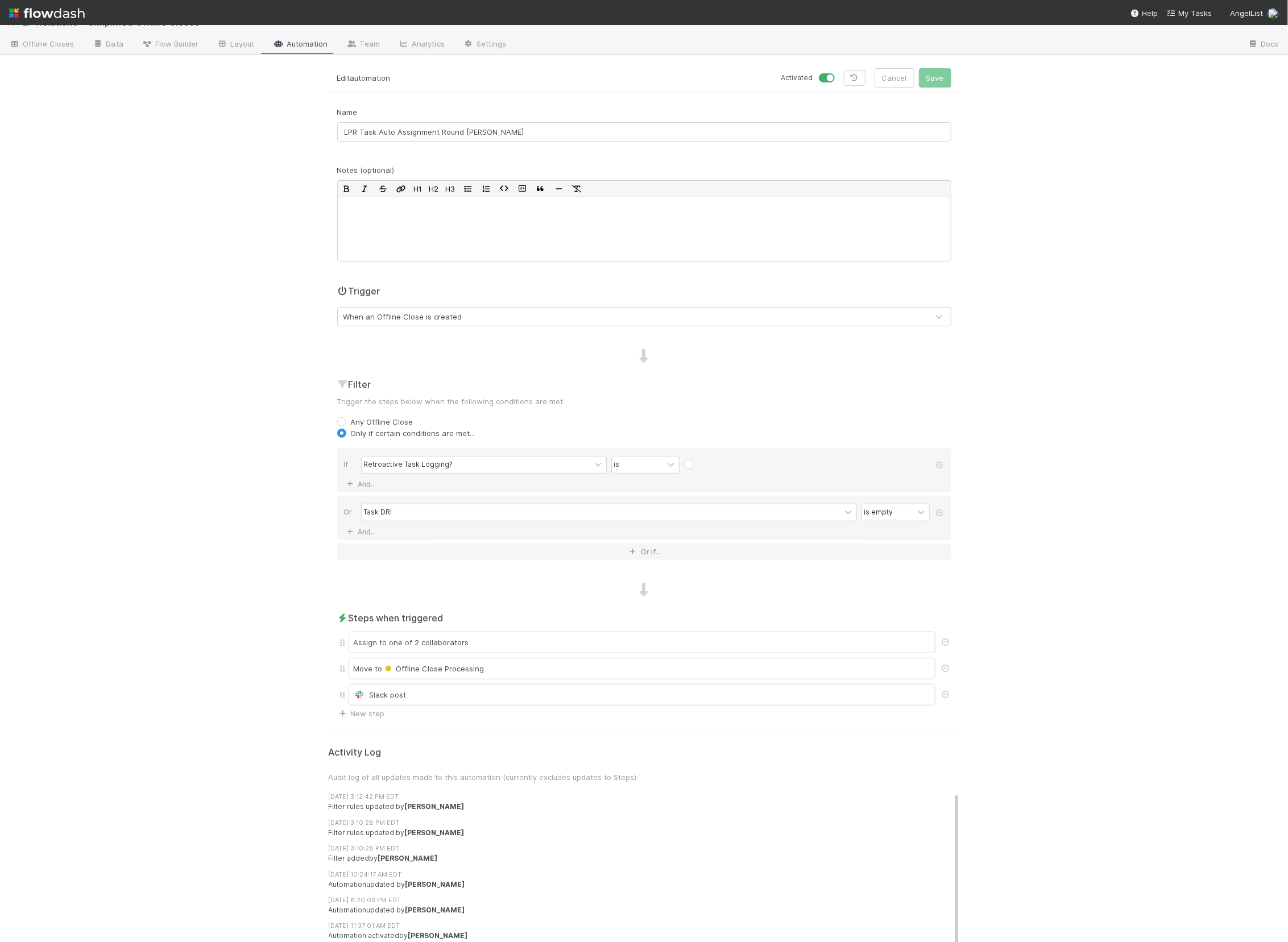
scroll to position [23, 0]
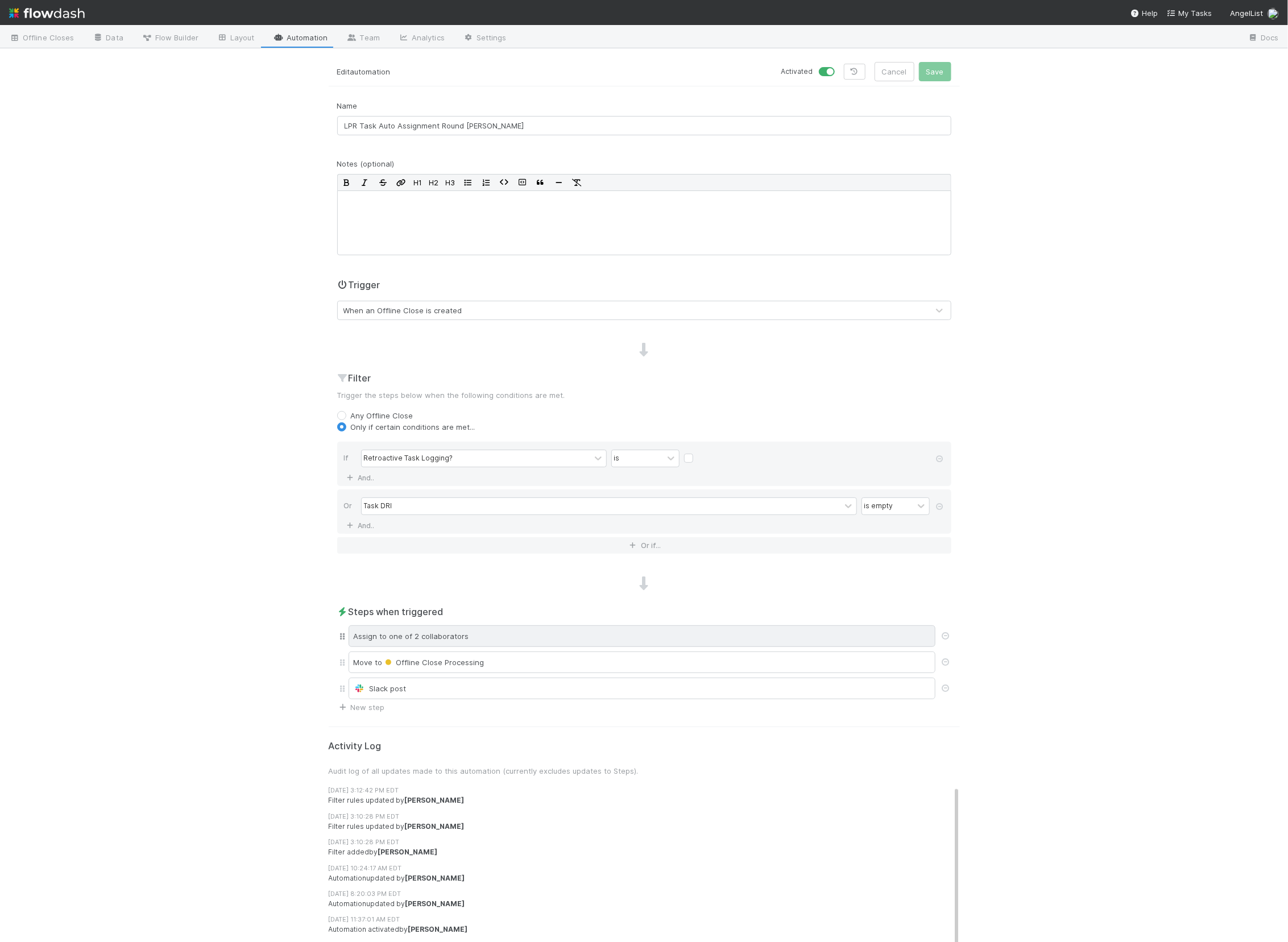
click at [587, 628] on div "Assign to one of 2 collaborators" at bounding box center [642, 636] width 587 height 22
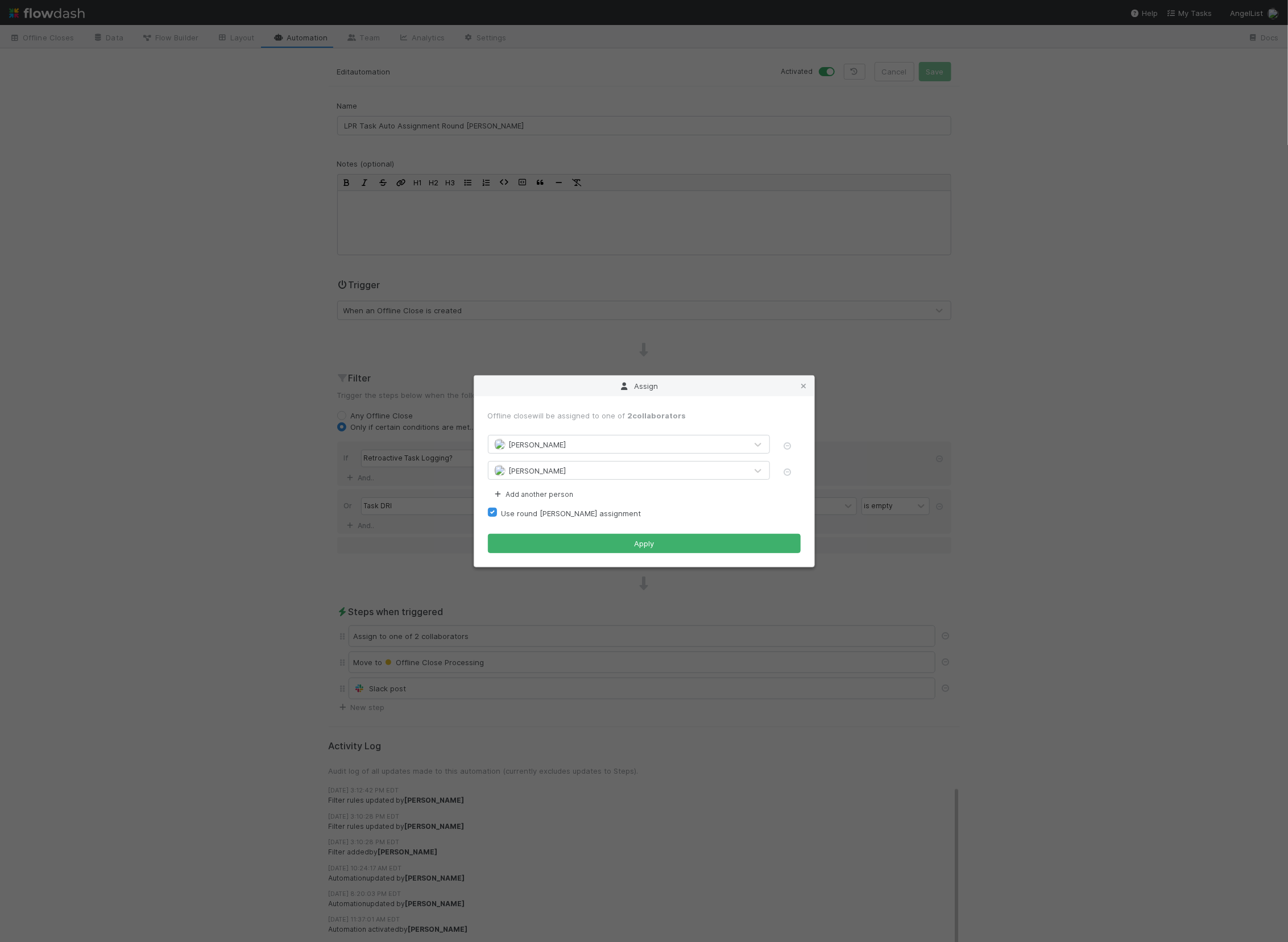
click at [1047, 343] on div "Assign Offline close will be assigned to one of 2 collaborators Maxim Kalinkin …" at bounding box center [644, 471] width 1288 height 942
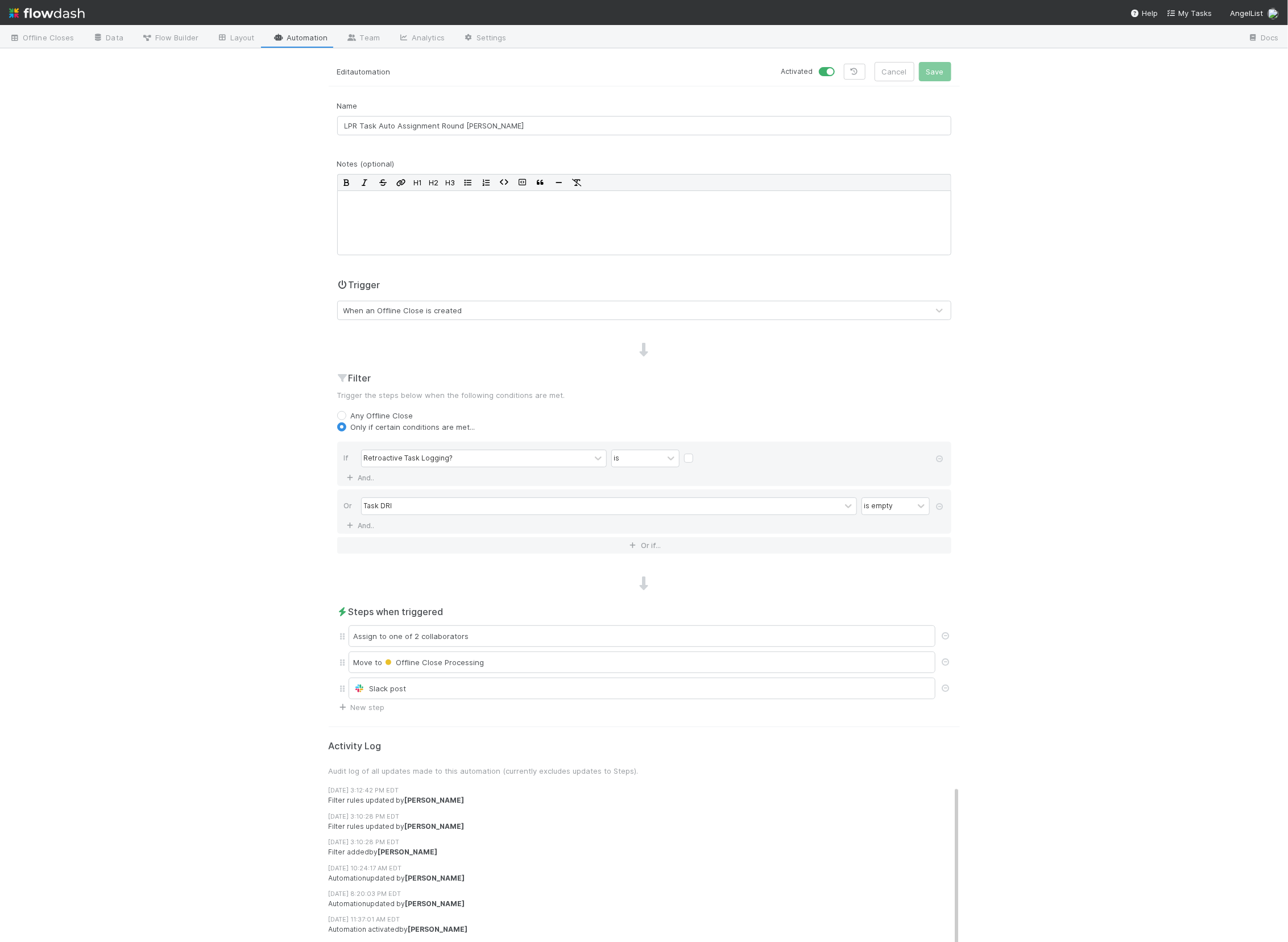
click at [1047, 343] on div "📝 LP Relations > Simplified Offline Closes Offline Closes Data Flow Builder Lay…" at bounding box center [644, 484] width 1288 height 917
click at [895, 69] on button "Cancel" at bounding box center [895, 71] width 40 height 19
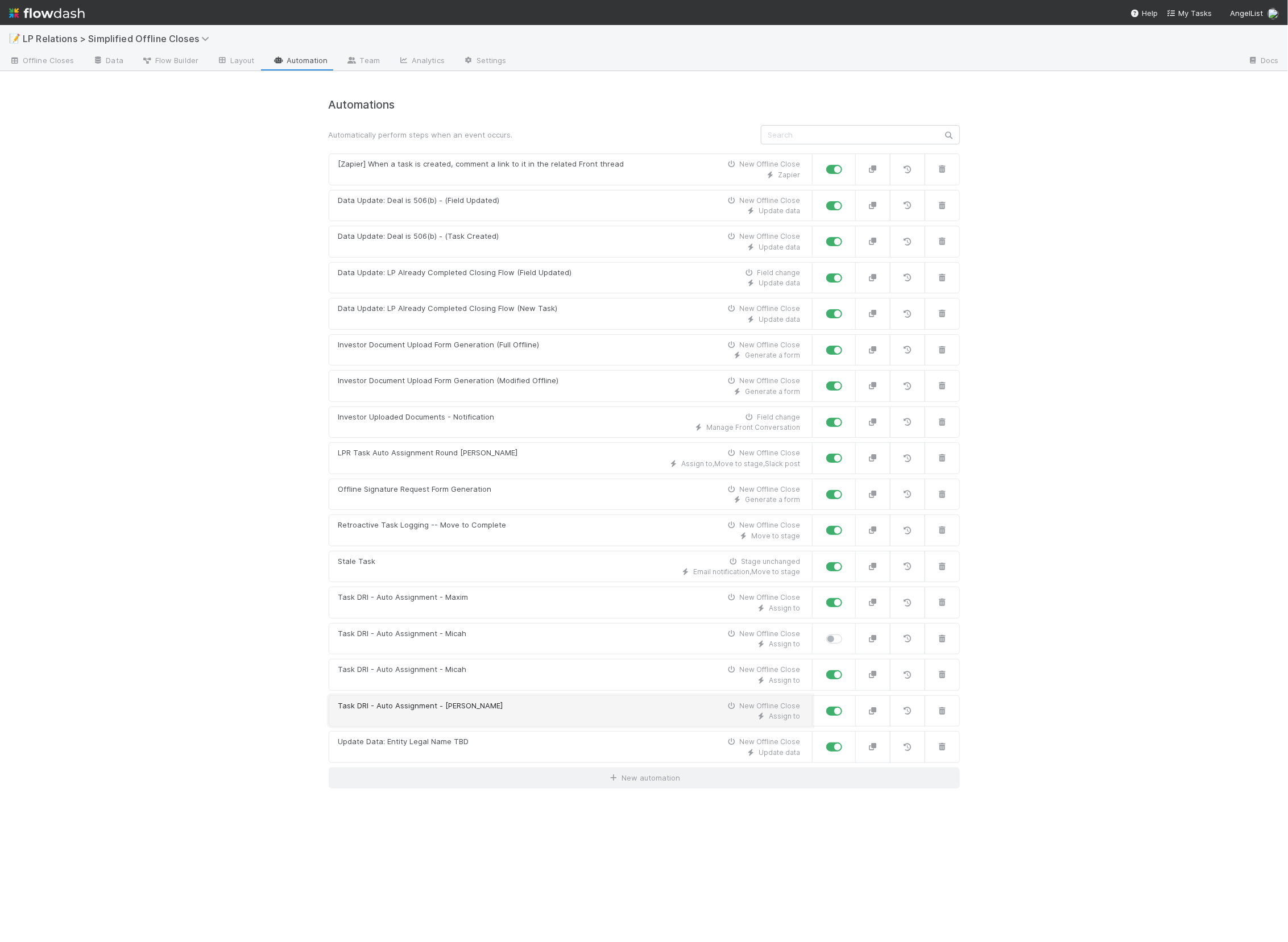
click at [509, 705] on div "Task DRI - Auto Assignment - Nick New Offline Close" at bounding box center [569, 706] width 462 height 11
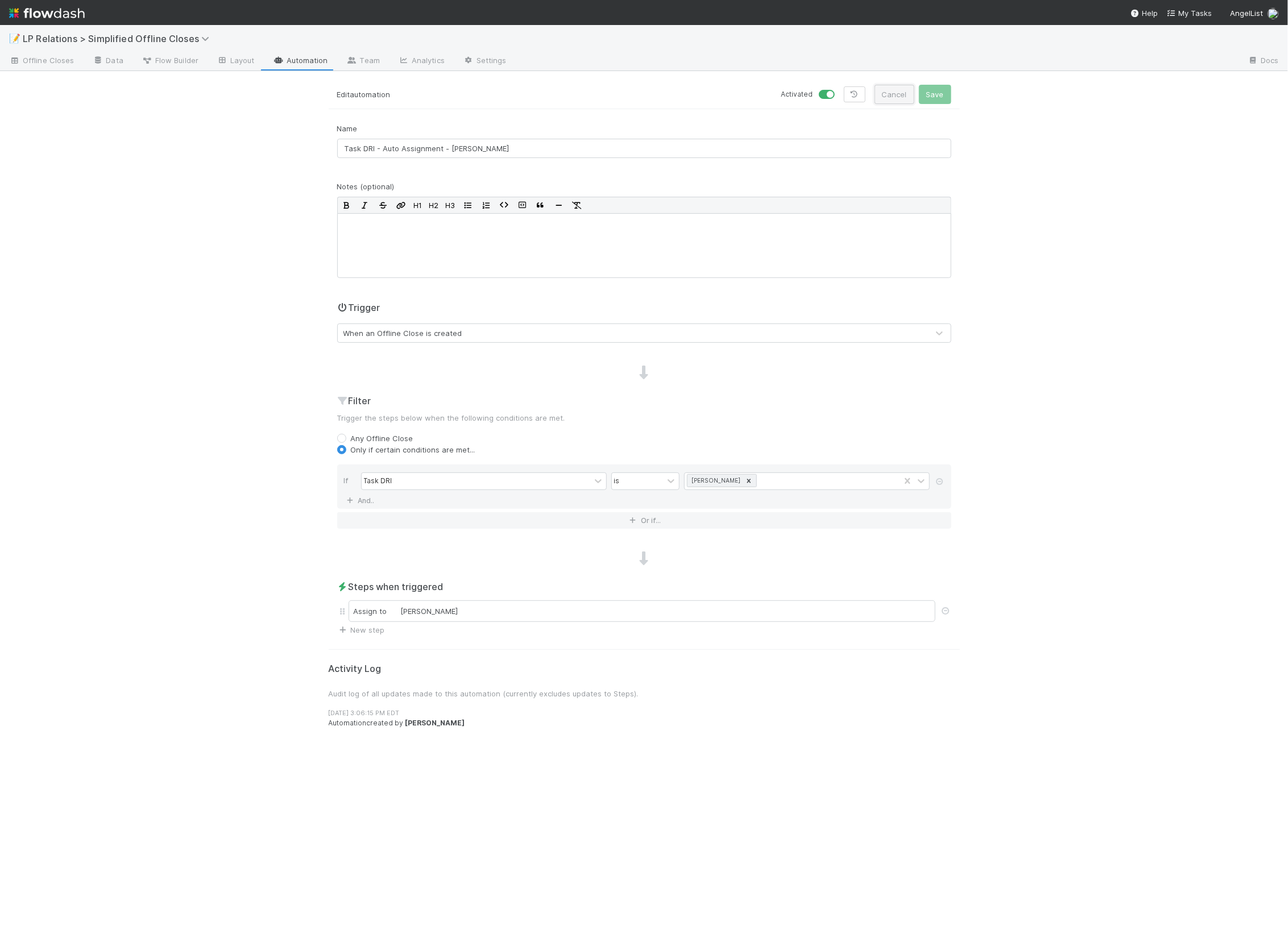
click at [890, 100] on button "Cancel" at bounding box center [895, 94] width 40 height 19
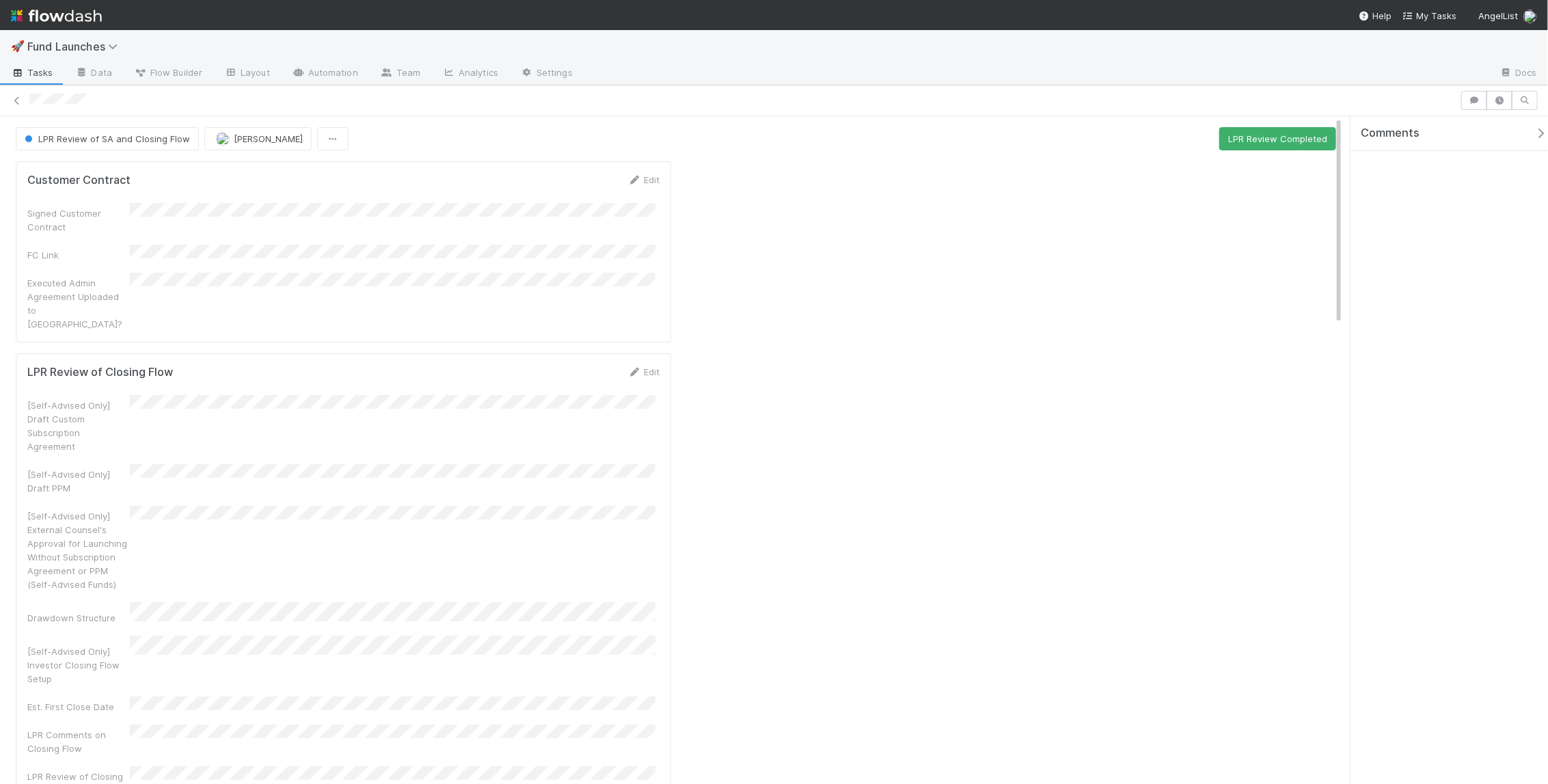
scroll to position [268, 1278]
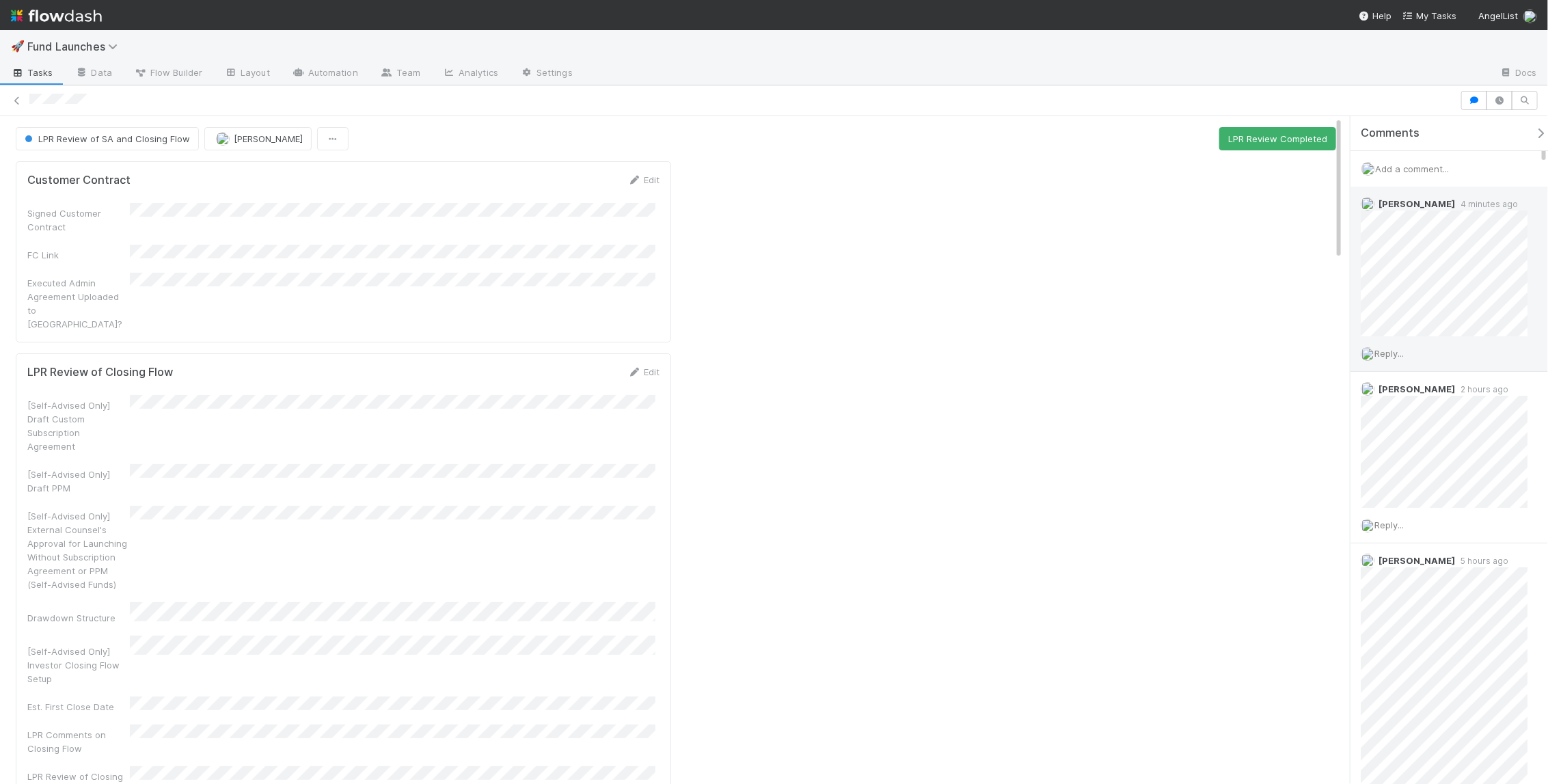
click at [1395, 361] on div "Reply..." at bounding box center [1449, 353] width 197 height 34
click at [1397, 352] on span "Reply..." at bounding box center [1389, 353] width 29 height 11
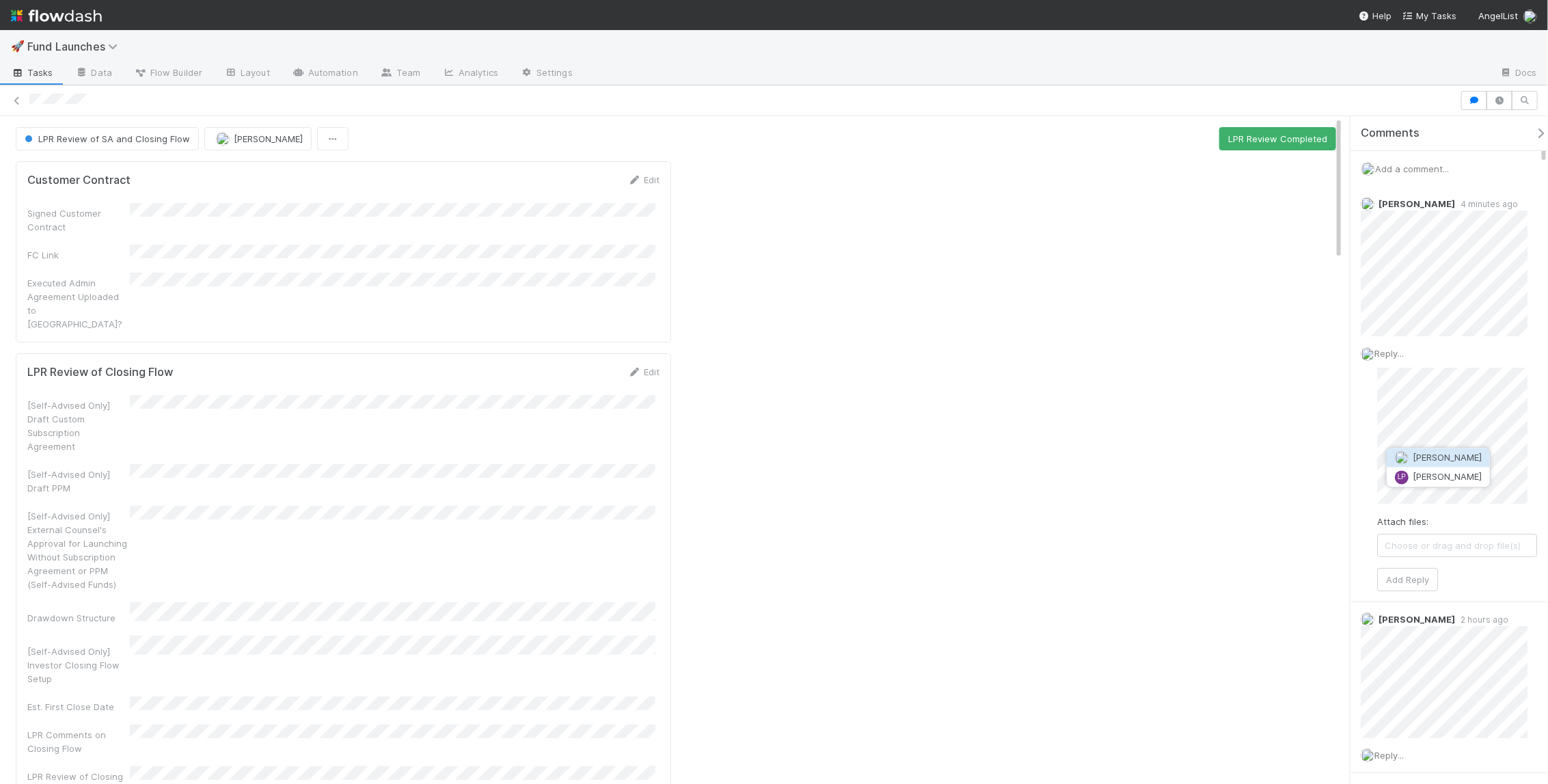
click at [1468, 455] on span "[PERSON_NAME]" at bounding box center [1447, 458] width 69 height 11
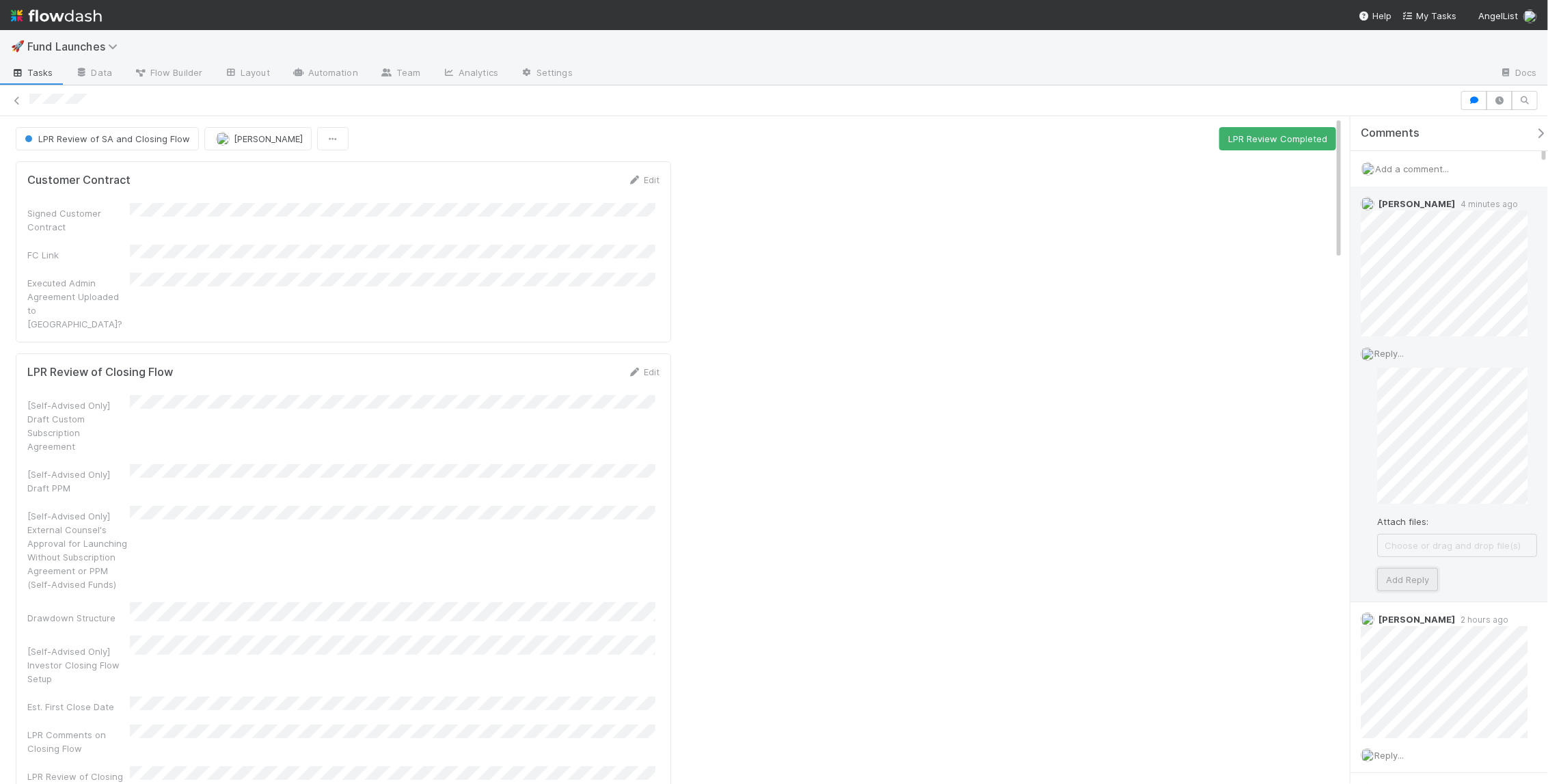
click at [1411, 583] on button "Add Reply" at bounding box center [1408, 580] width 61 height 23
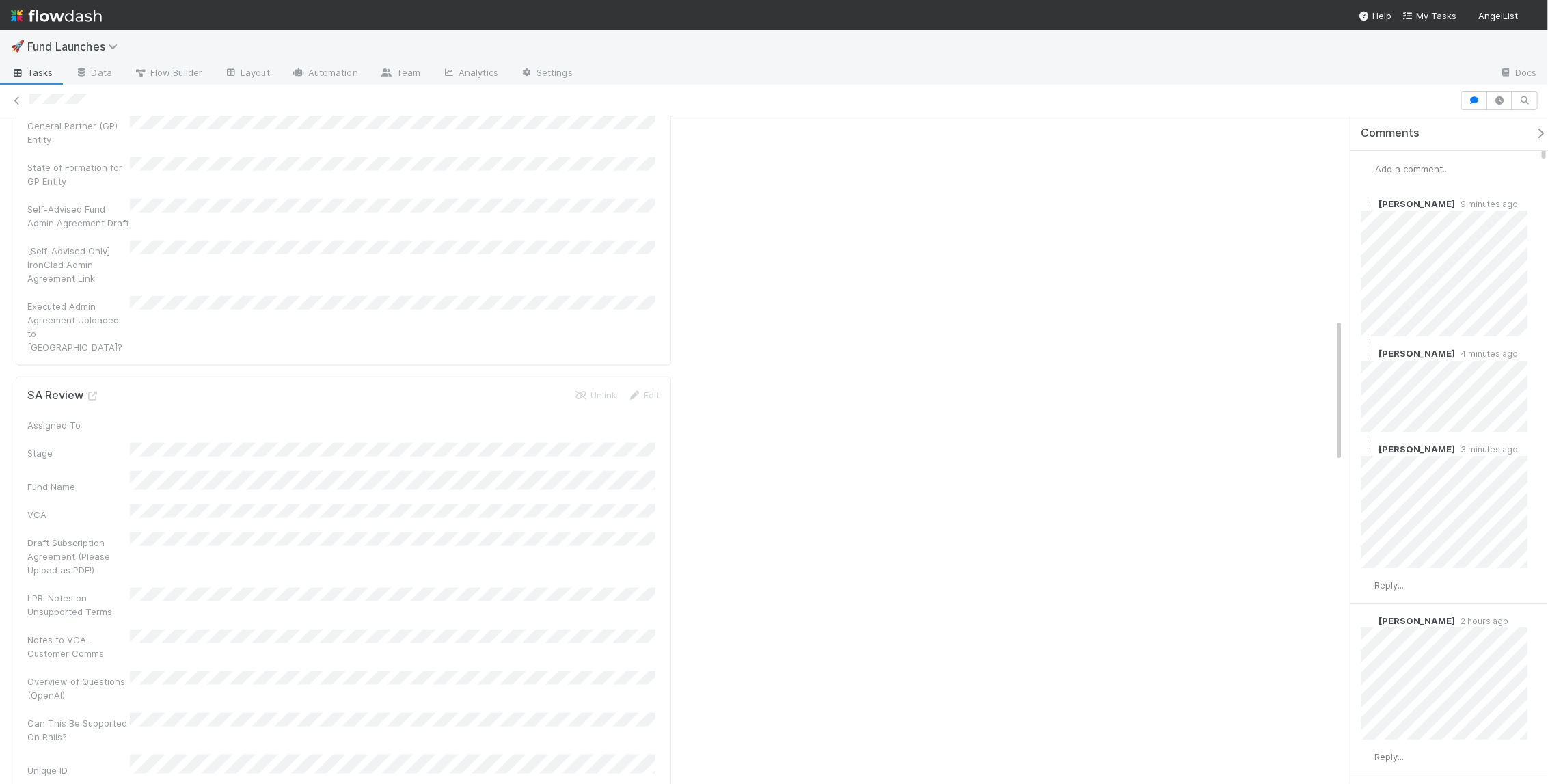
scroll to position [909, 0]
click at [1393, 582] on span "Reply..." at bounding box center [1389, 585] width 29 height 11
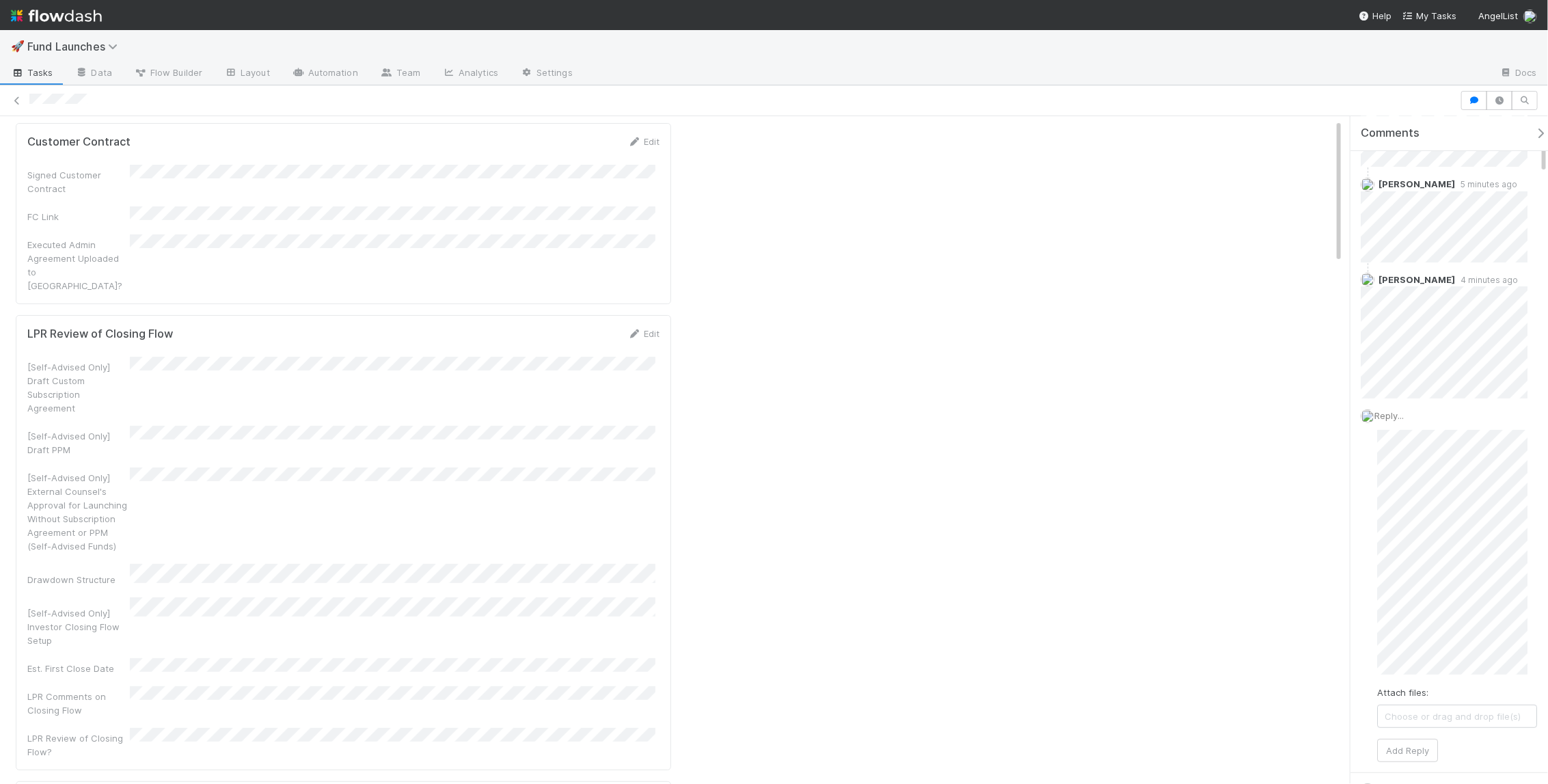
scroll to position [0, 0]
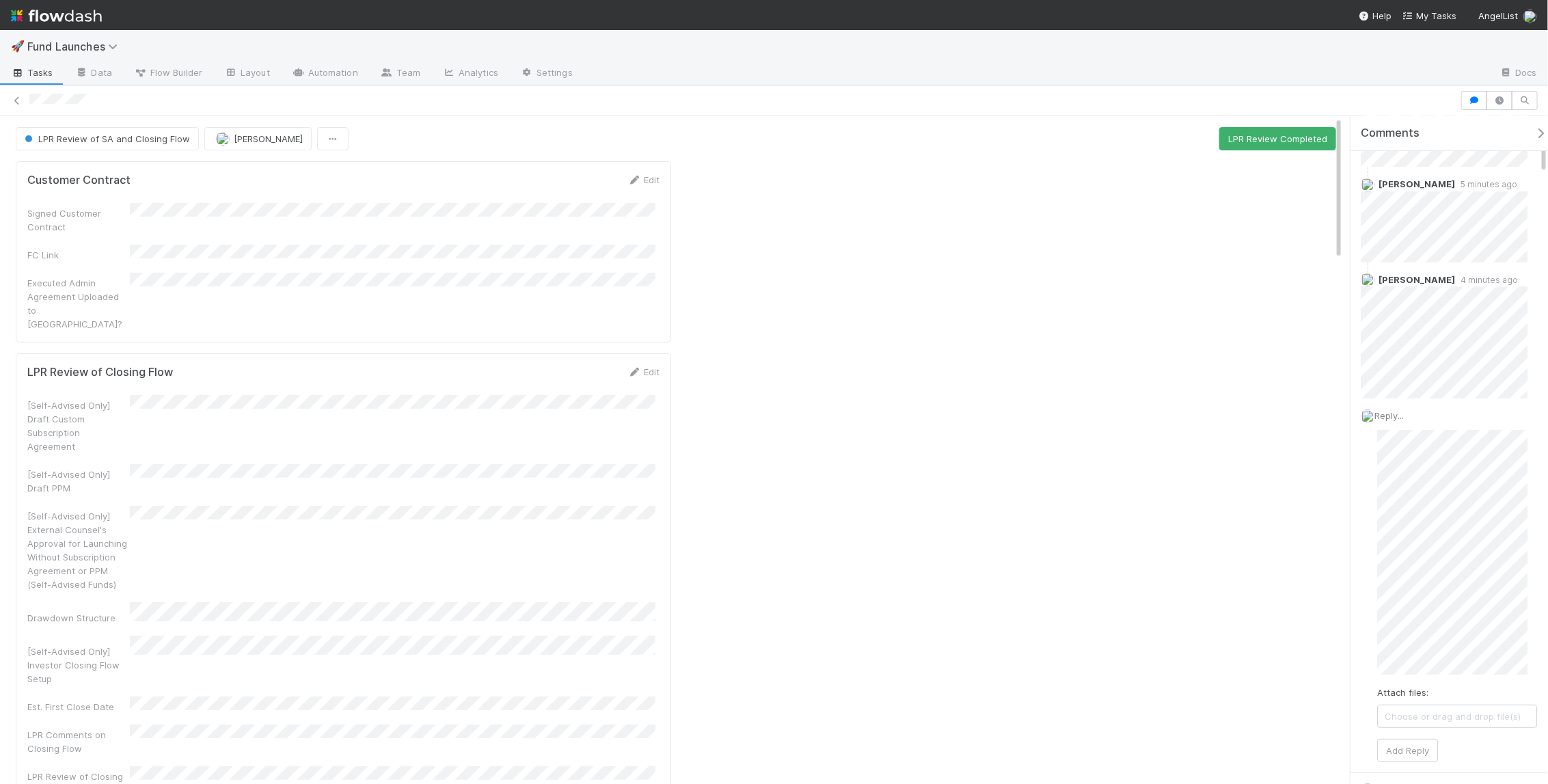
drag, startPoint x: 1339, startPoint y: 328, endPoint x: 1341, endPoint y: 135, distance: 193.0
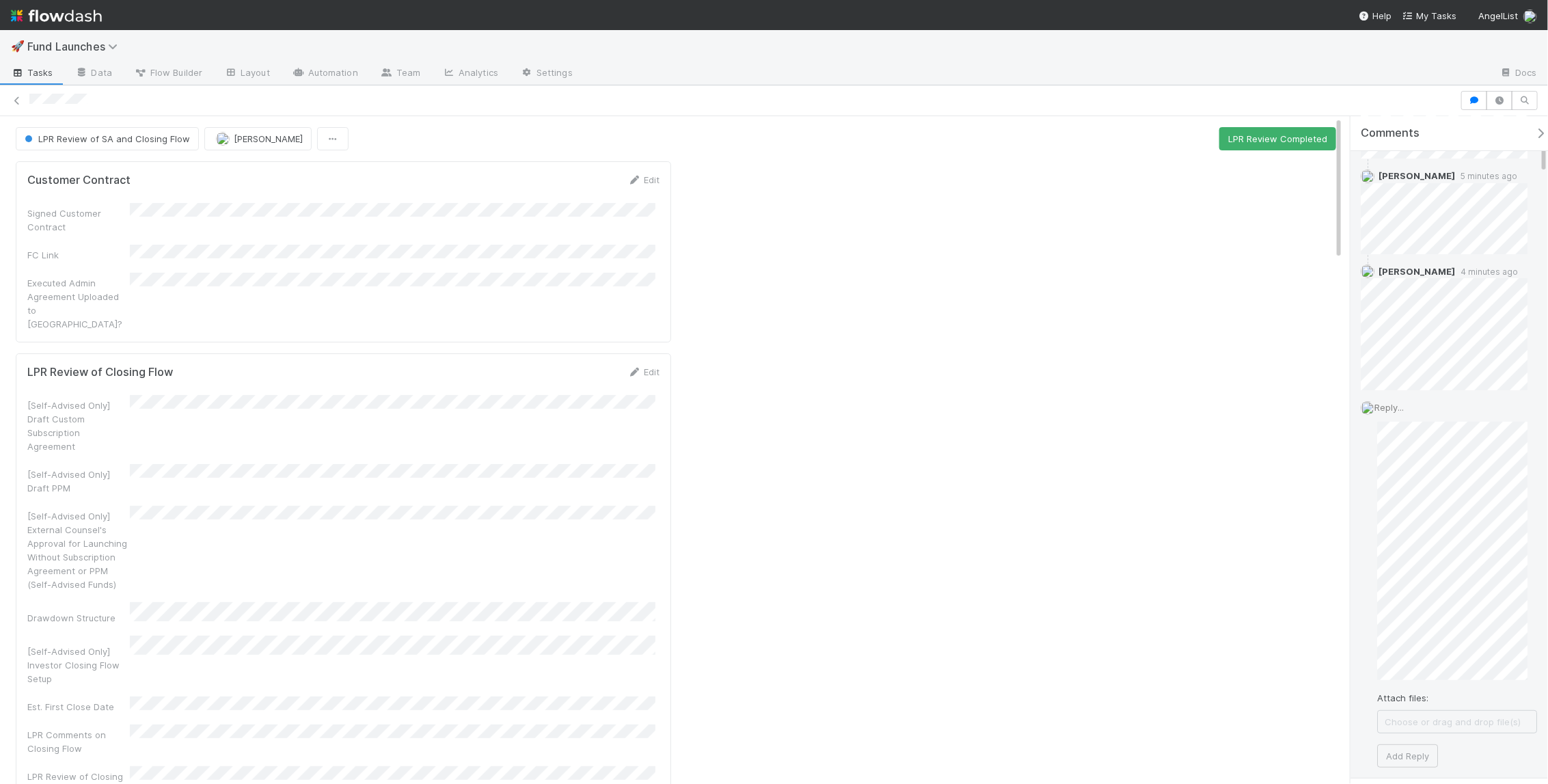
scroll to position [188, 0]
click at [1402, 744] on button "Add Reply" at bounding box center [1408, 746] width 61 height 23
click at [239, 174] on div "Customer Contract Edit" at bounding box center [344, 179] width 632 height 13
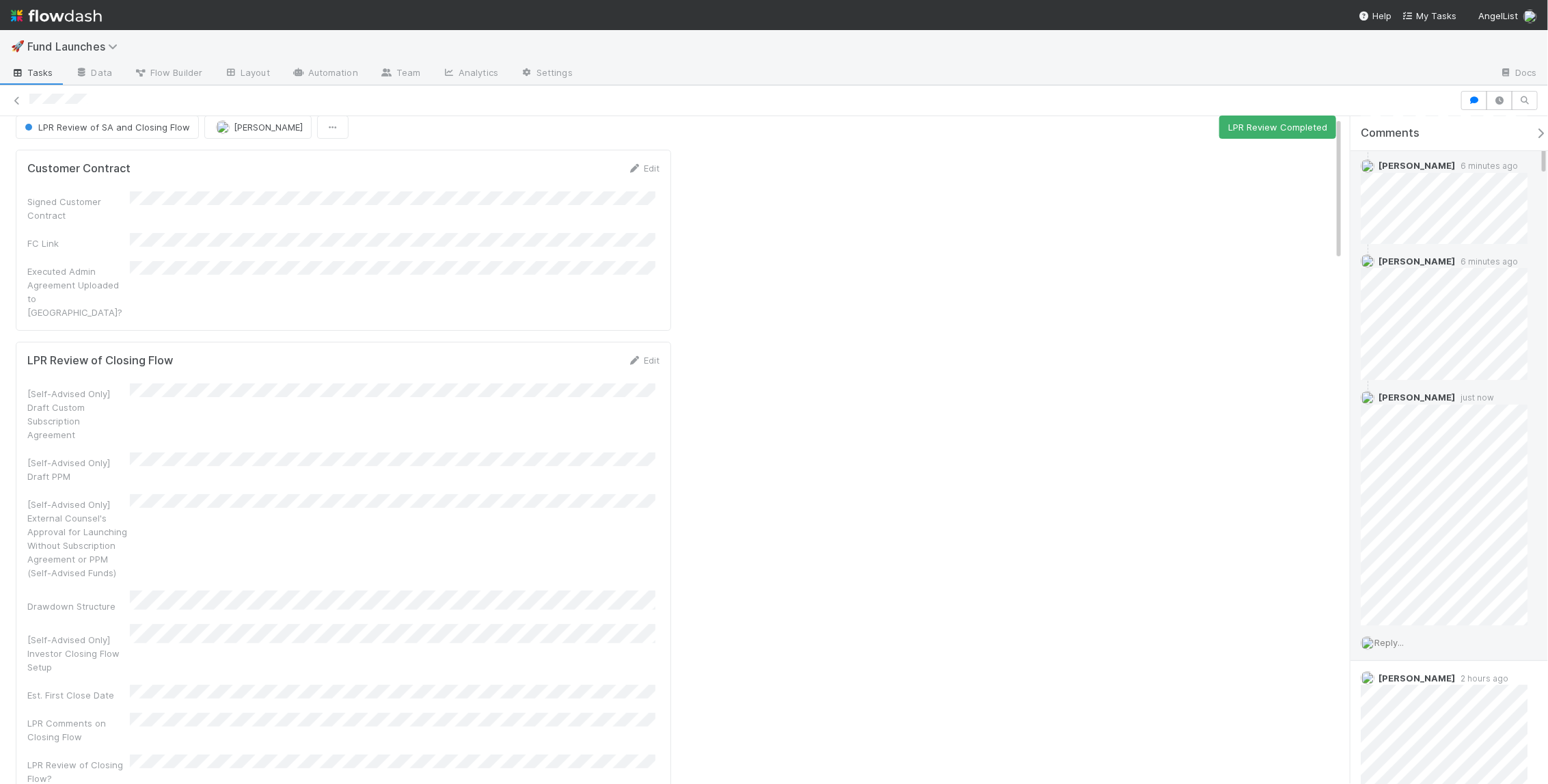
scroll to position [28, 0]
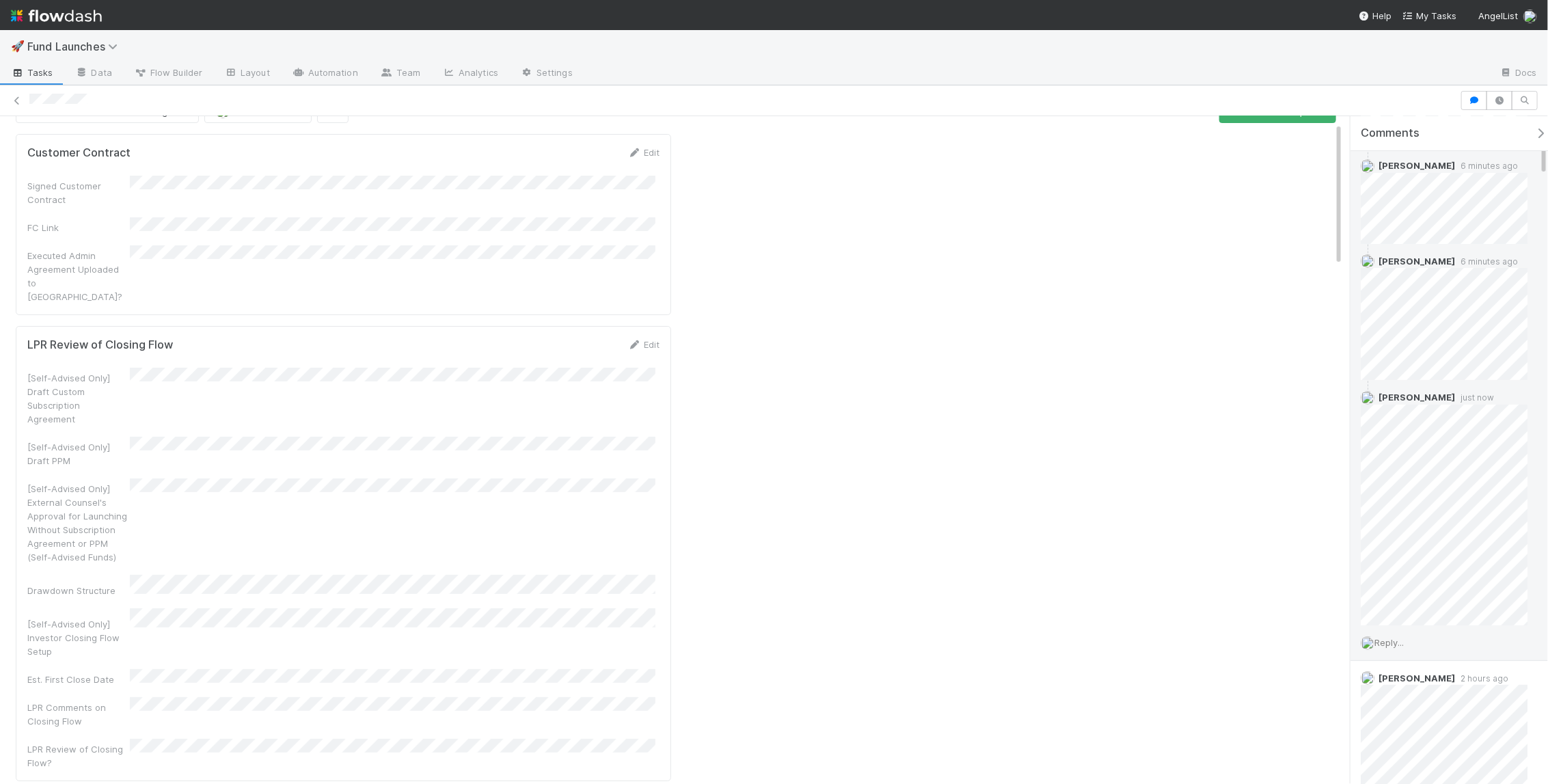
click at [609, 339] on form "LPR Review of Closing Flow Edit [Self-Advised Only] Draft Custom Subscription A…" at bounding box center [344, 554] width 632 height 432
click at [635, 340] on icon at bounding box center [633, 345] width 13 height 9
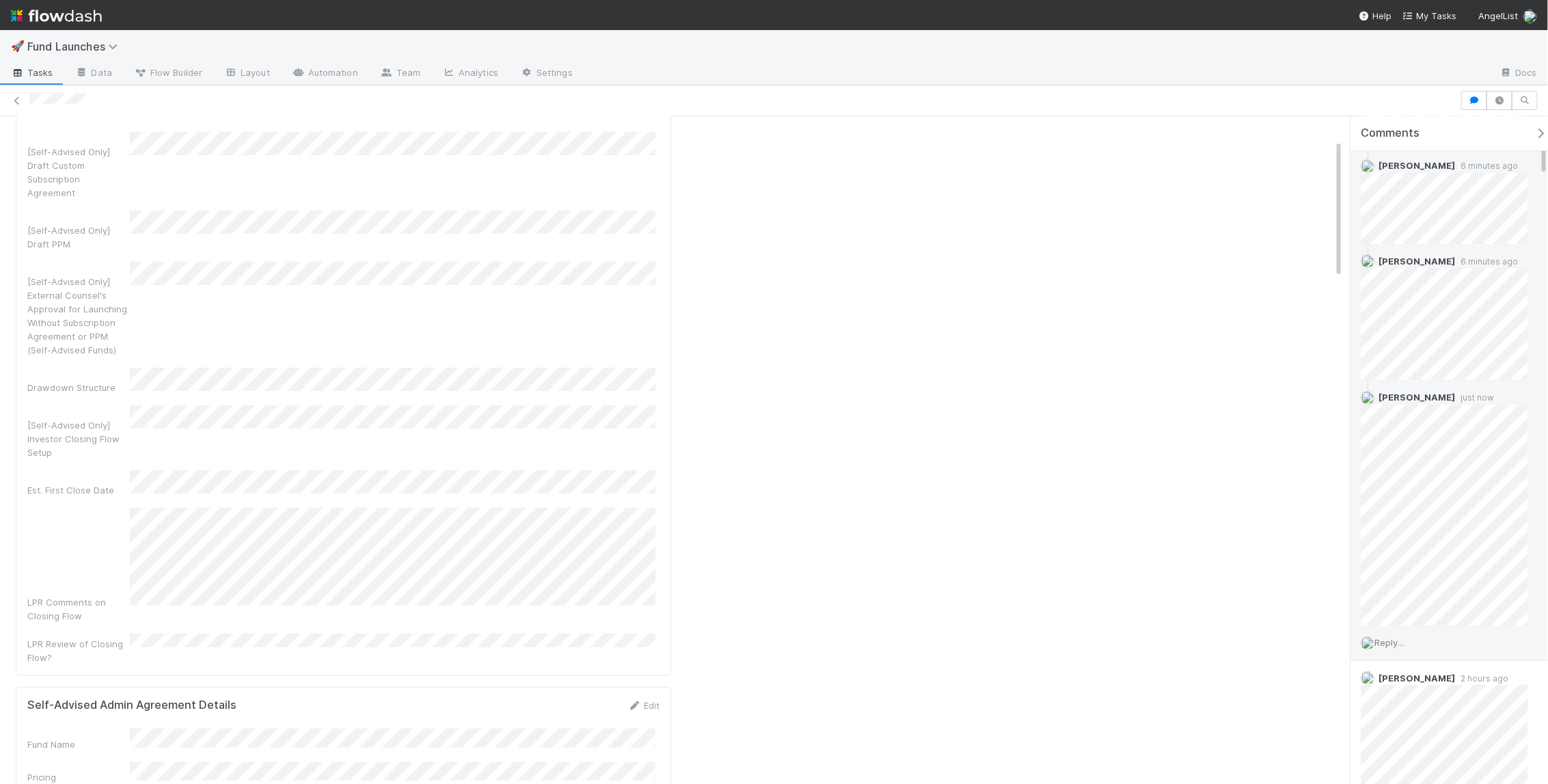
scroll to position [23, 0]
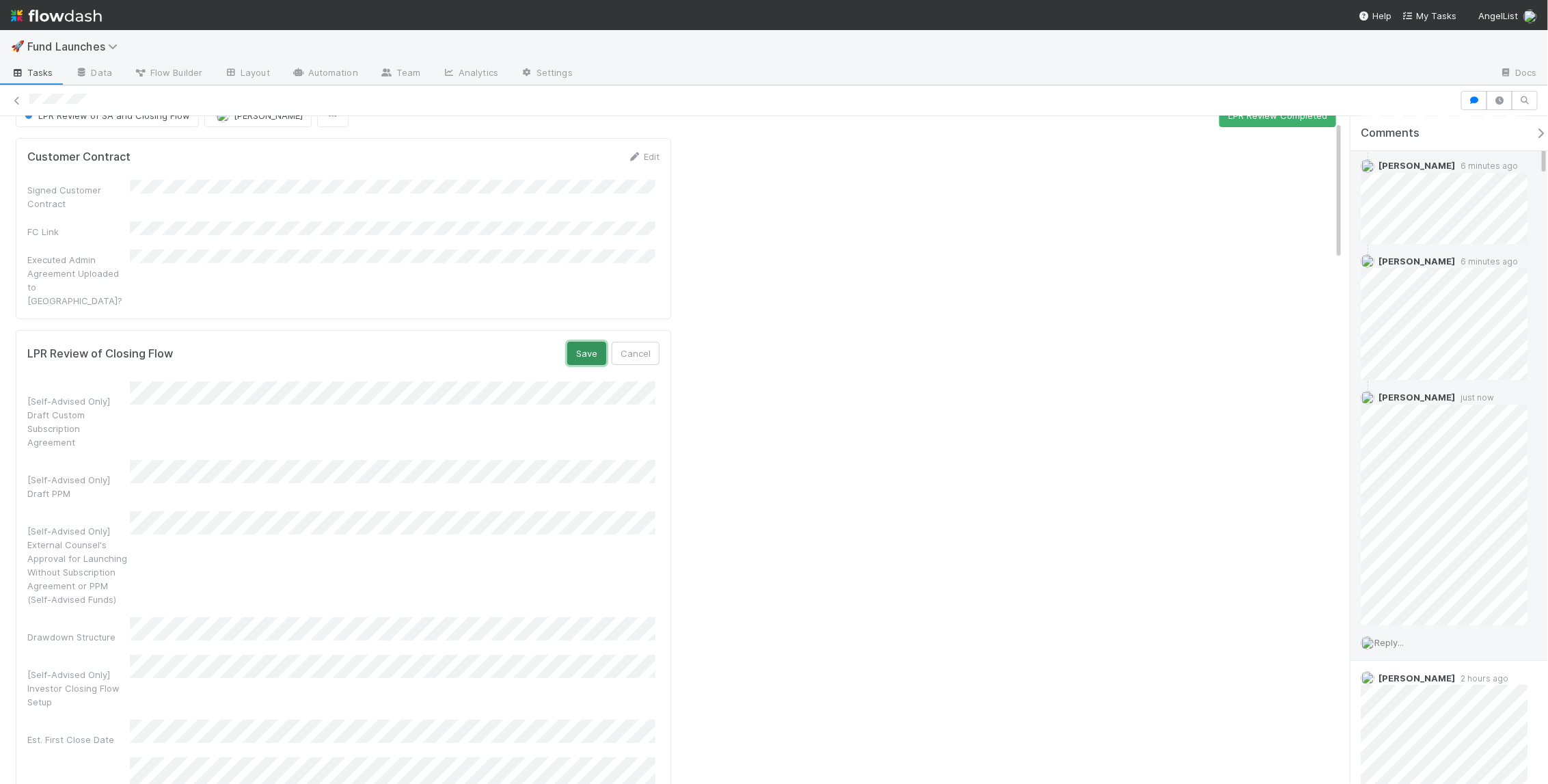
click at [599, 342] on button "Save" at bounding box center [587, 354] width 39 height 23
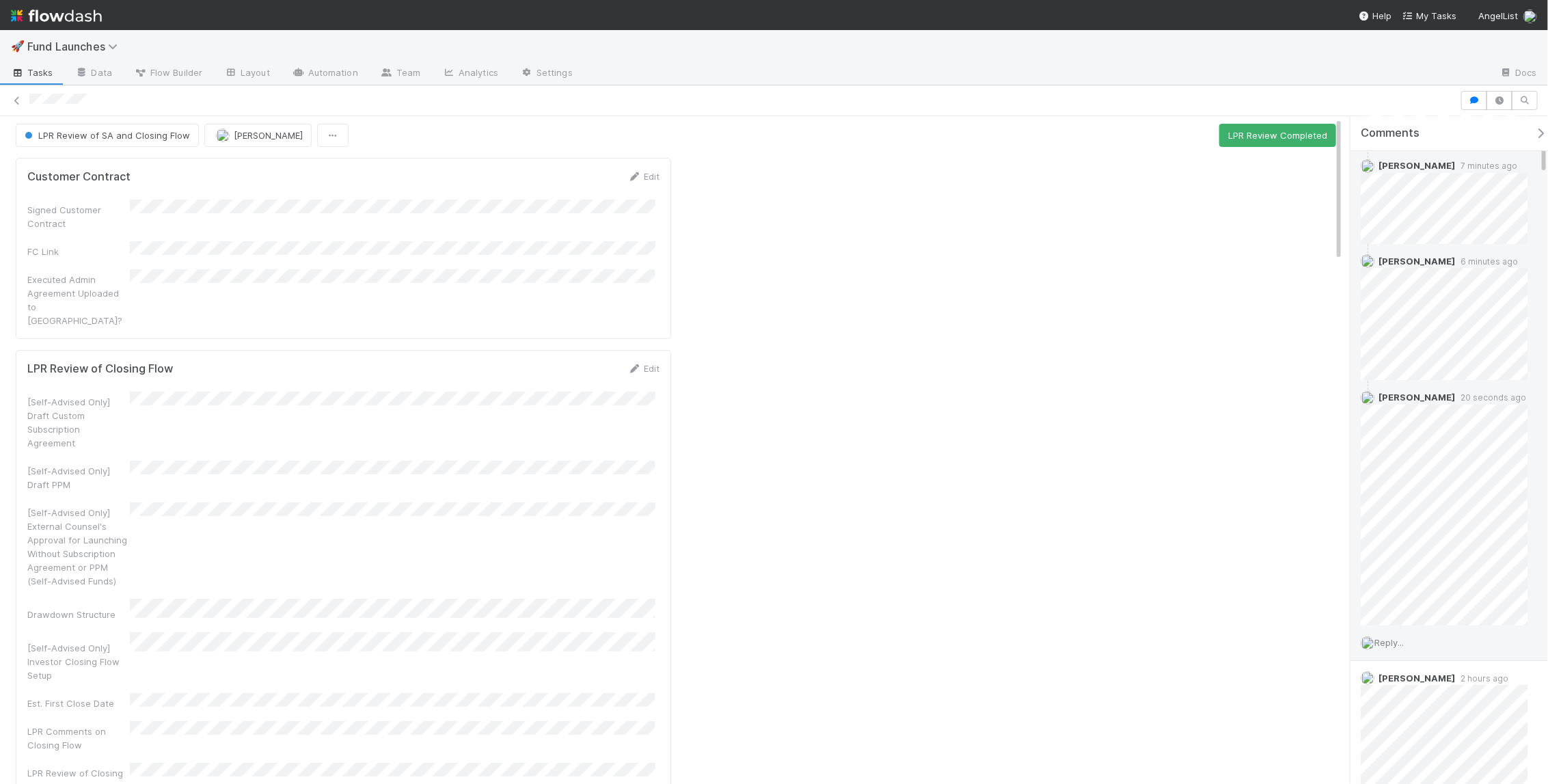
scroll to position [0, 0]
click at [1284, 139] on button "LPR Review Completed" at bounding box center [1277, 138] width 117 height 23
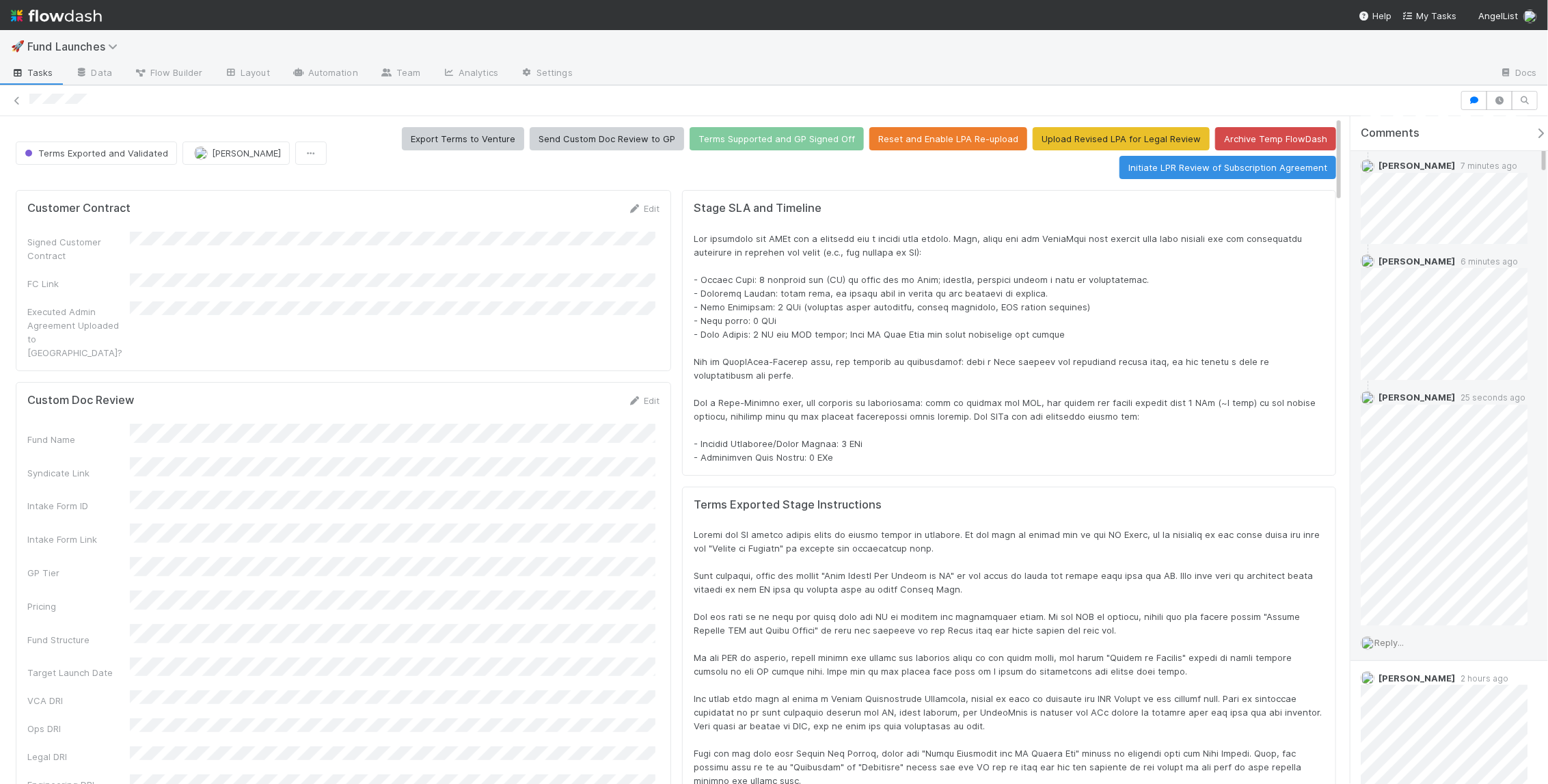
scroll to position [268, 1278]
click at [191, 161] on button "[PERSON_NAME]" at bounding box center [236, 153] width 107 height 23
click at [321, 193] on div "Leia Slosberg" at bounding box center [271, 187] width 193 height 25
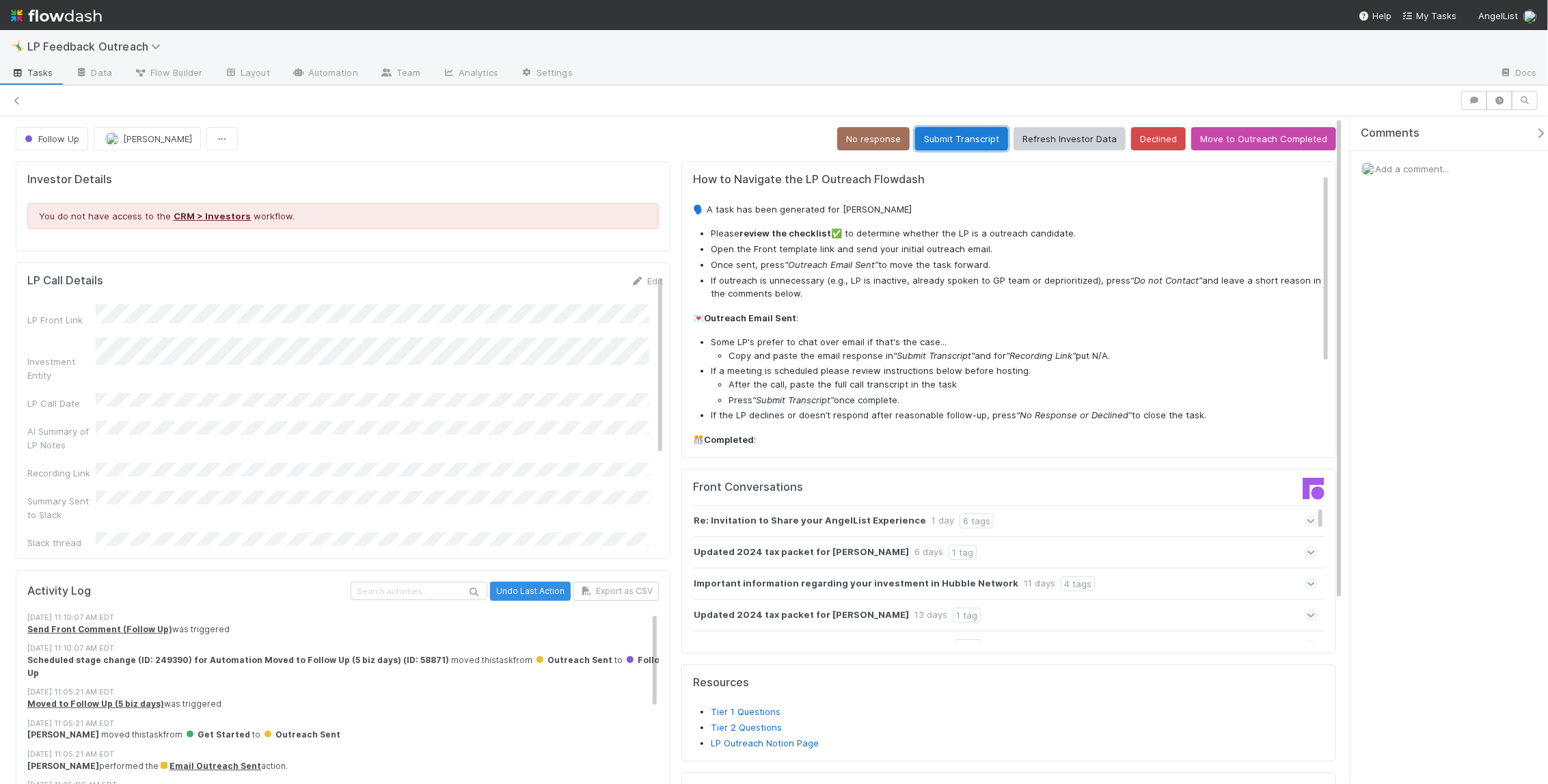
click at [946, 147] on button "Submit Transcript" at bounding box center [962, 138] width 93 height 23
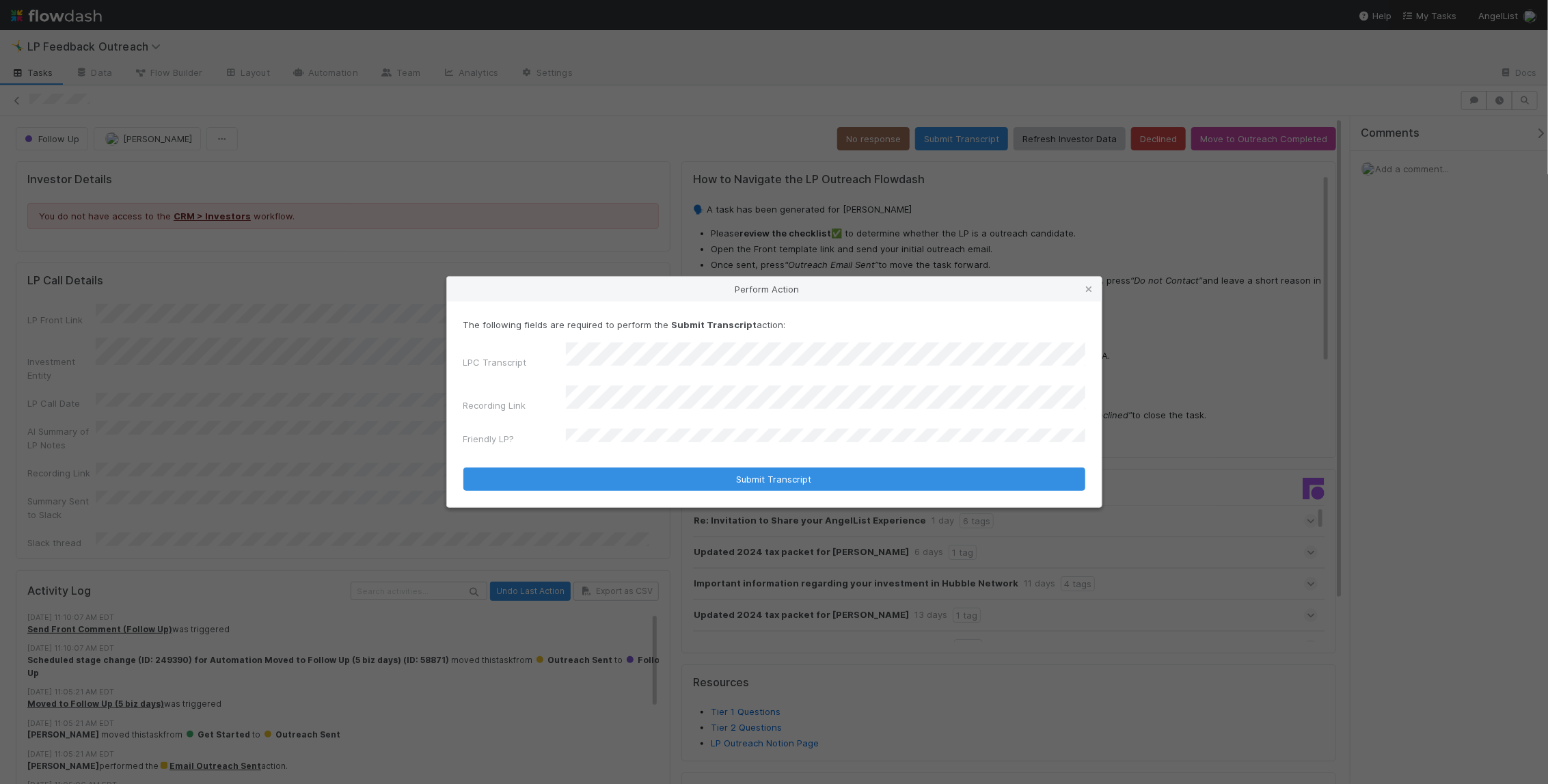
click at [1402, 371] on div "Perform Action The following fields are required to perform the Submit Transcri…" at bounding box center [774, 392] width 1548 height 784
click at [563, 432] on div "Friendly LP?" at bounding box center [515, 441] width 103 height 19
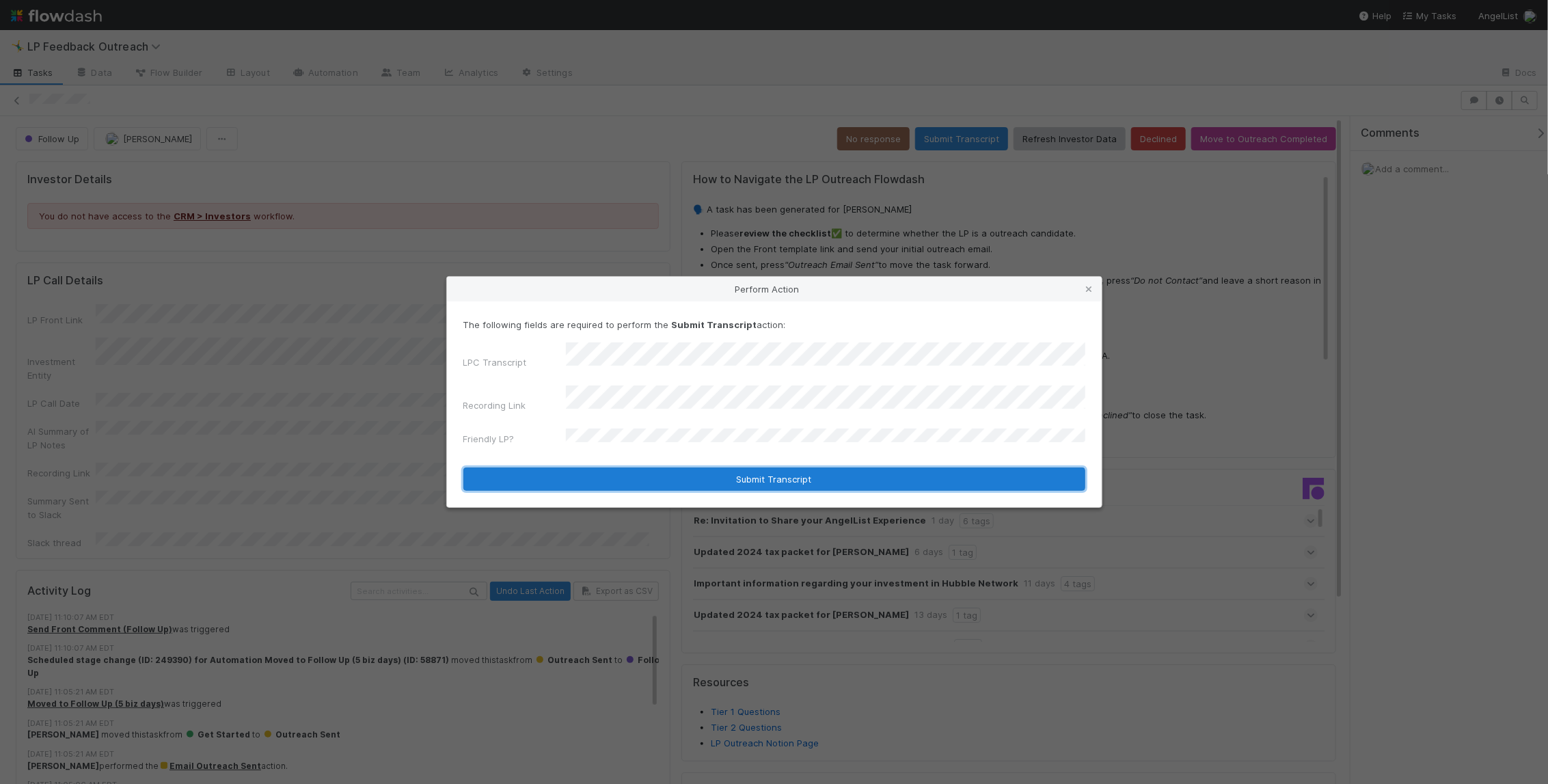
click at [713, 468] on button "Submit Transcript" at bounding box center [774, 479] width 622 height 23
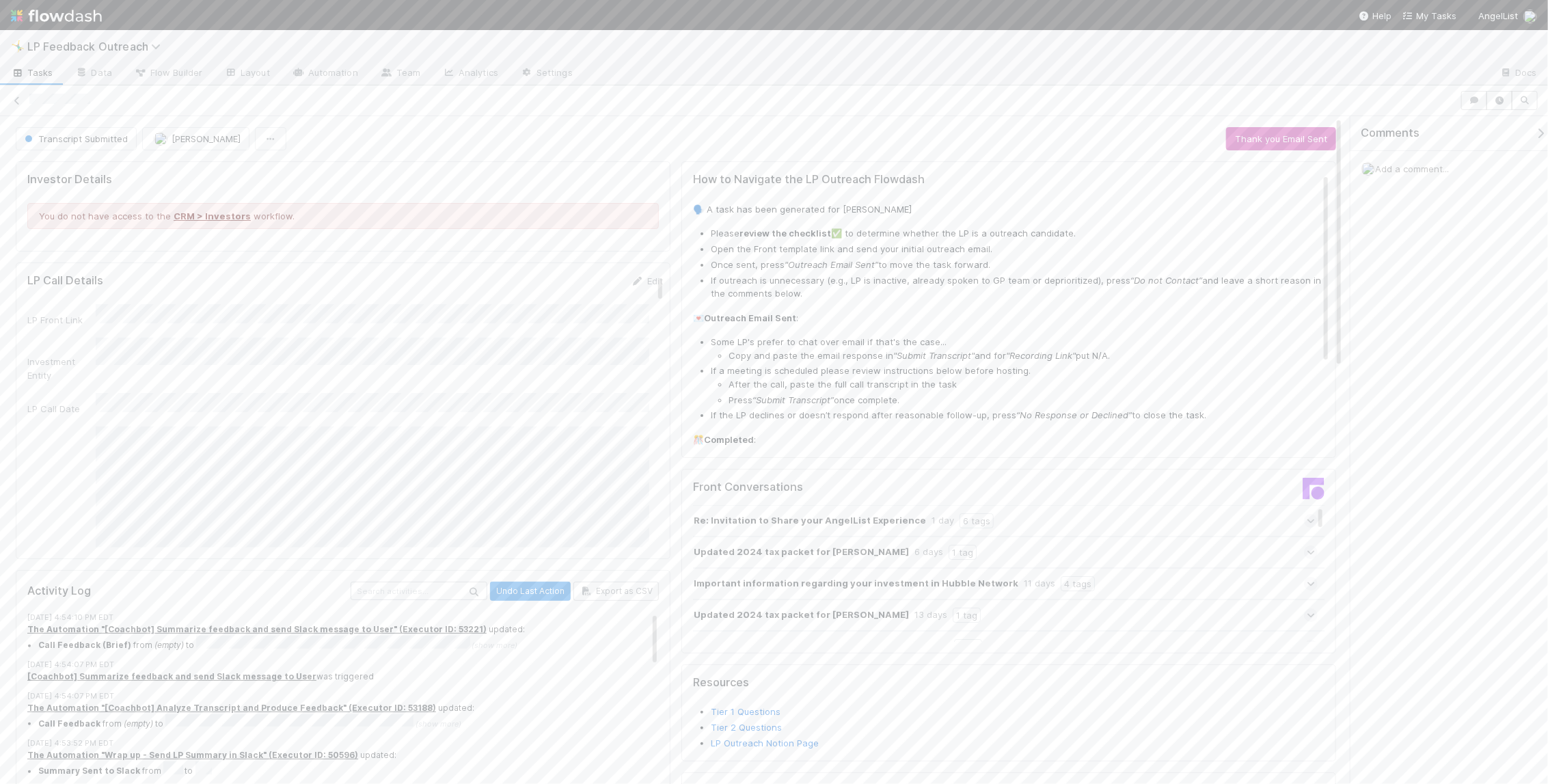
click at [1153, 188] on div "How to Navigate the LP Outreach Flowdash 🗣️ A task has been generated for Alfon…" at bounding box center [1011, 370] width 636 height 393
click at [1259, 133] on button "Thank you Email Sent" at bounding box center [1281, 138] width 110 height 23
